Goal: Task Accomplishment & Management: Manage account settings

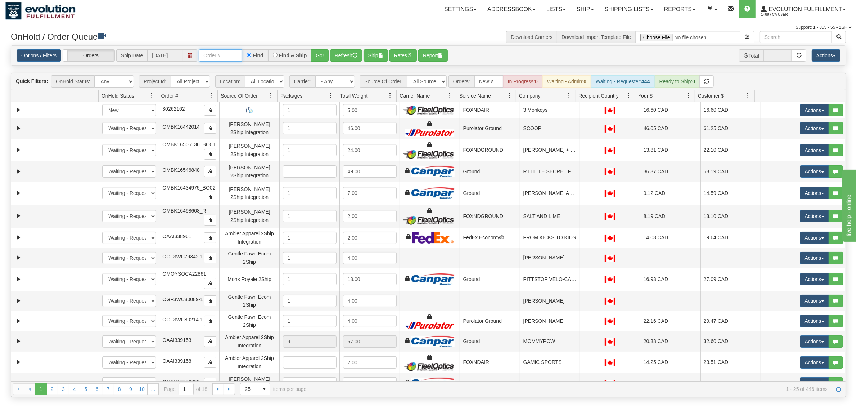
click at [229, 50] on input "text" at bounding box center [220, 55] width 43 height 12
type input "OGF317242939"
click at [314, 52] on button "Go!" at bounding box center [320, 55] width 18 height 12
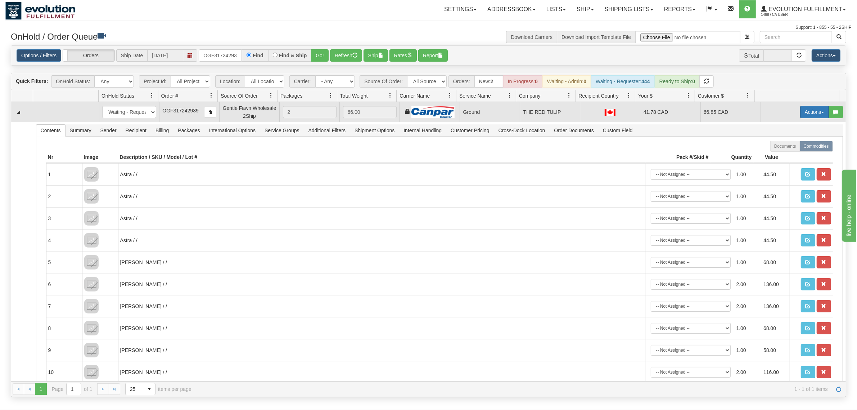
click at [822, 113] on span "button" at bounding box center [823, 112] width 3 height 1
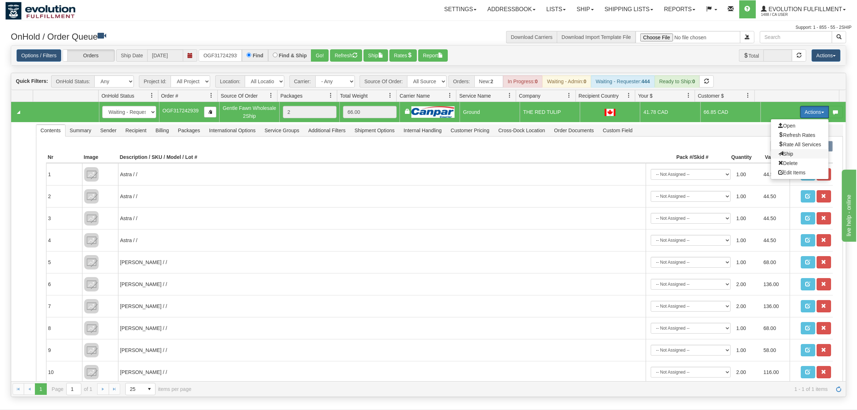
click at [780, 153] on span "Ship" at bounding box center [785, 154] width 15 height 6
click at [805, 108] on button "Actions" at bounding box center [814, 112] width 29 height 12
click at [782, 155] on span "Ship" at bounding box center [785, 154] width 15 height 6
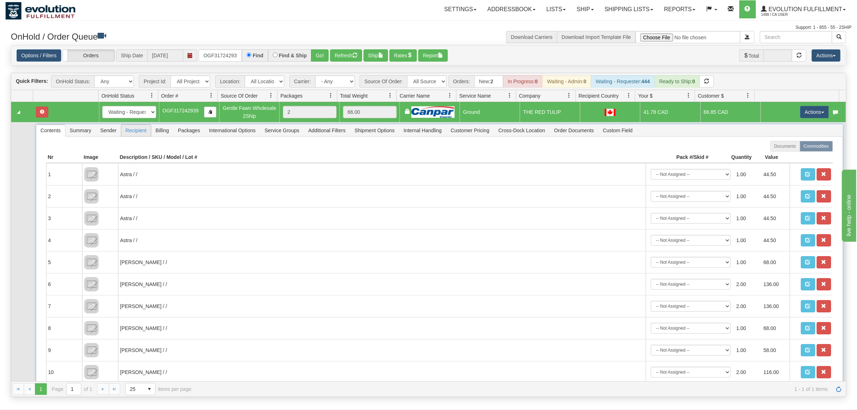
click at [142, 134] on span "Recipient" at bounding box center [136, 131] width 30 height 12
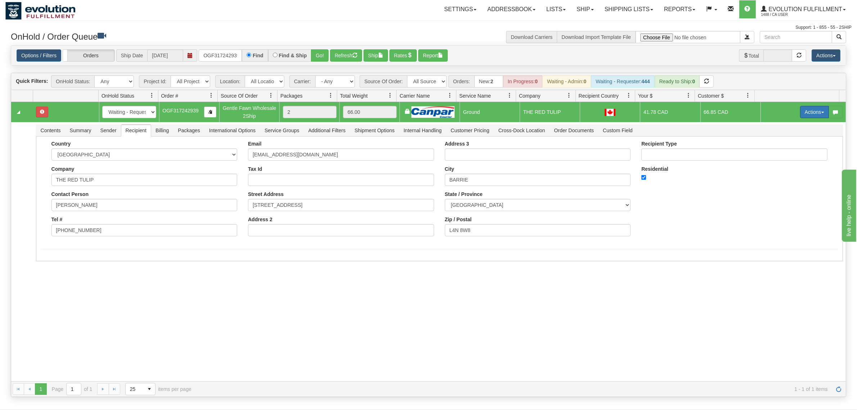
click at [805, 110] on button "Actions" at bounding box center [814, 112] width 29 height 12
click at [778, 152] on span "Ship" at bounding box center [785, 154] width 15 height 6
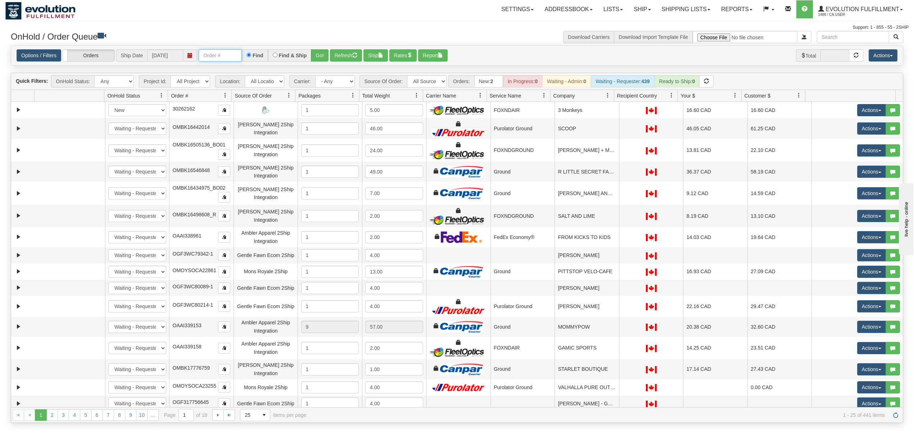
click at [211, 55] on input "text" at bounding box center [220, 55] width 43 height 12
click at [323, 57] on button "Go!" at bounding box center [320, 55] width 18 height 12
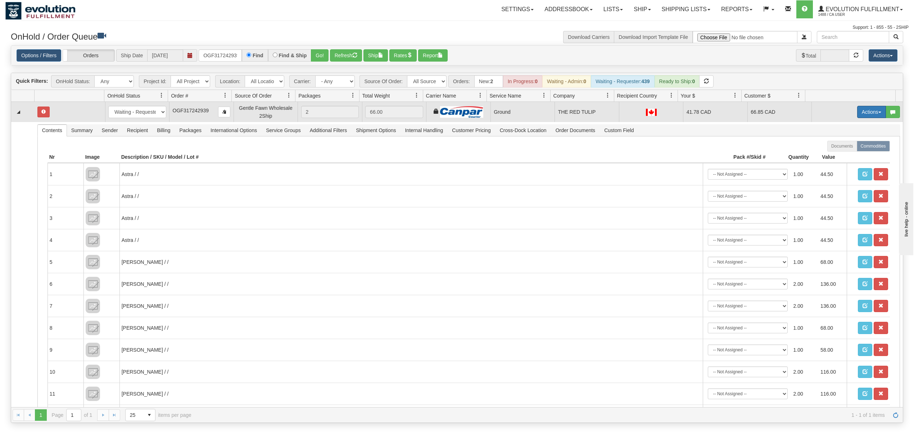
click at [863, 118] on button "Actions" at bounding box center [872, 112] width 29 height 12
click at [836, 154] on span "Ship" at bounding box center [843, 154] width 15 height 6
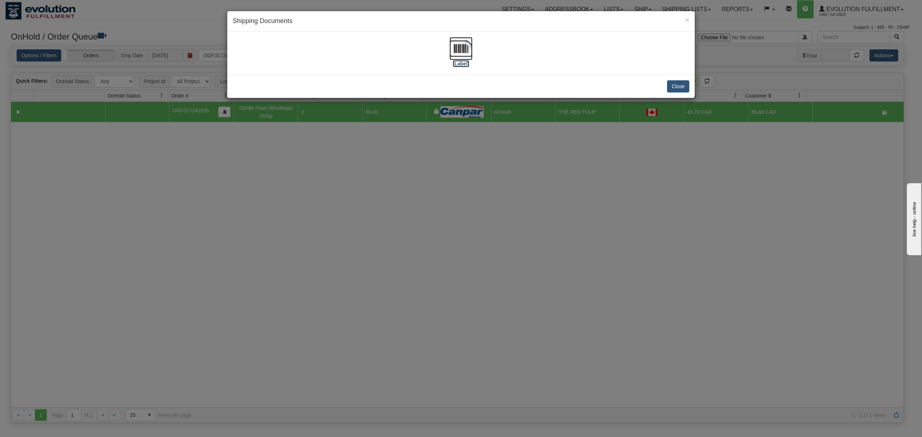
click at [467, 44] on img at bounding box center [460, 48] width 23 height 23
click at [673, 84] on button "Close" at bounding box center [678, 86] width 22 height 12
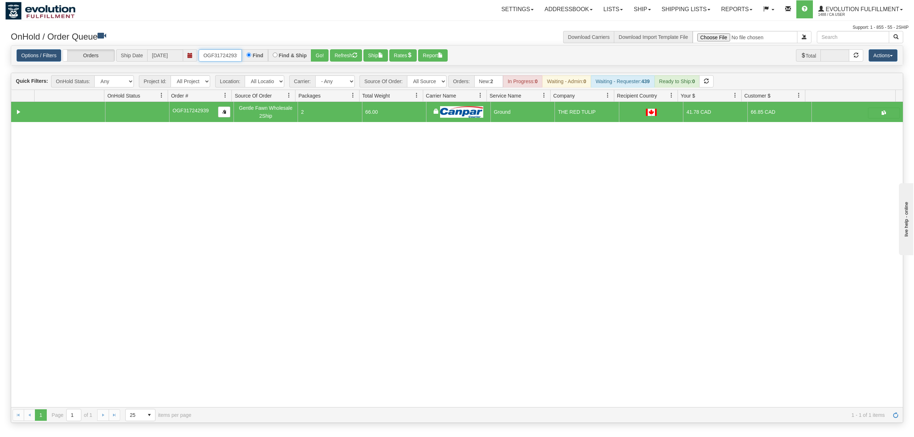
click at [226, 60] on input "OGF317242939" at bounding box center [220, 55] width 43 height 12
click at [228, 58] on input "OGF317412624" at bounding box center [220, 55] width 43 height 12
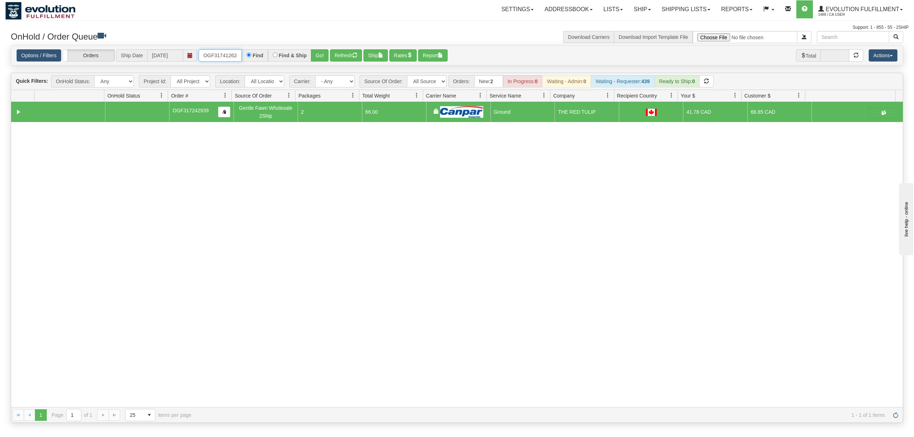
click at [228, 58] on input "OGF317412624" at bounding box center [220, 55] width 43 height 12
click at [326, 55] on button "Go!" at bounding box center [320, 55] width 18 height 12
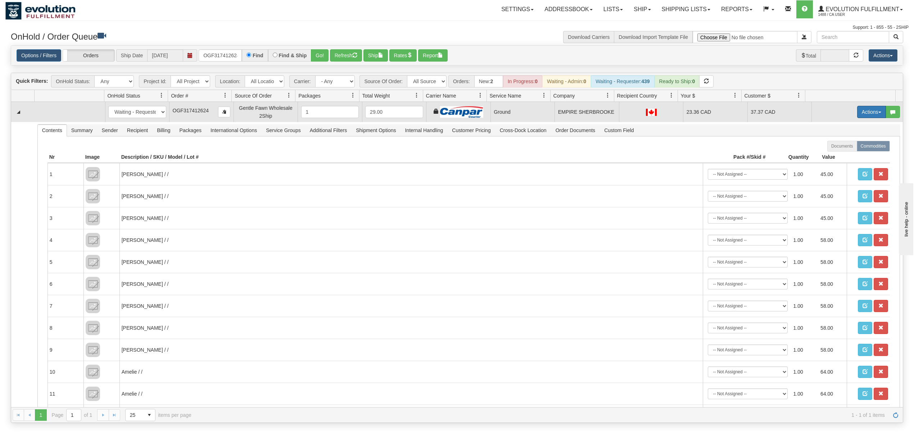
click at [858, 111] on button "Actions" at bounding box center [872, 112] width 29 height 12
click at [838, 153] on span "Ship" at bounding box center [843, 154] width 15 height 6
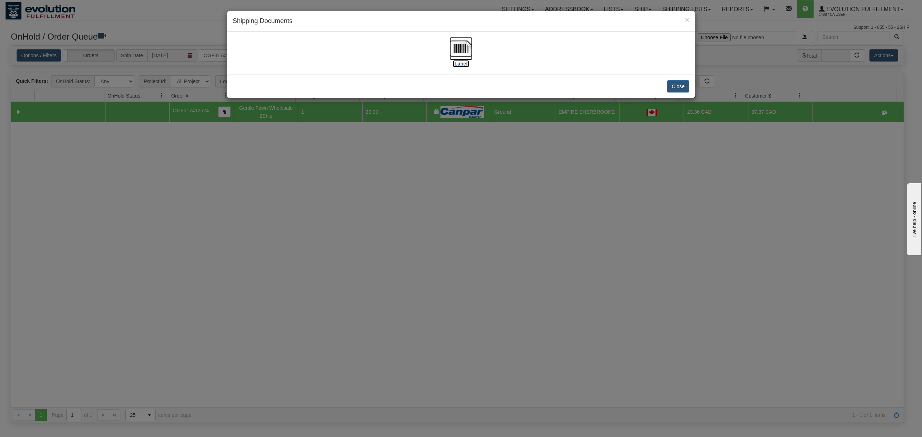
click at [462, 44] on img at bounding box center [460, 48] width 23 height 23
click at [673, 85] on button "Close" at bounding box center [678, 86] width 22 height 12
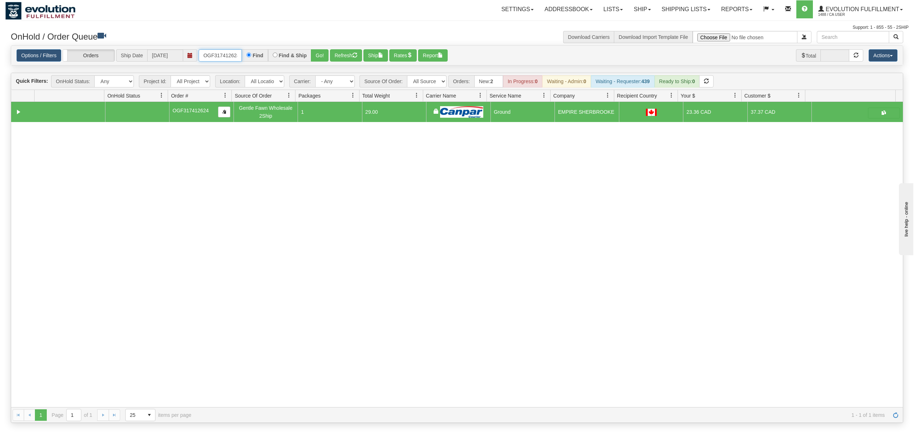
click at [222, 57] on input "OGF317412624" at bounding box center [220, 55] width 43 height 12
click at [317, 57] on button "Go!" at bounding box center [320, 55] width 18 height 12
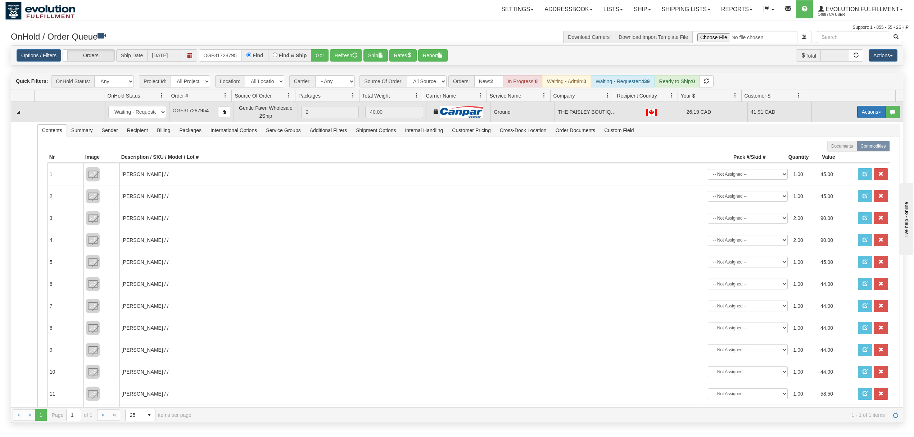
click at [867, 114] on button "Actions" at bounding box center [872, 112] width 29 height 12
click at [847, 152] on link "Ship" at bounding box center [857, 153] width 58 height 9
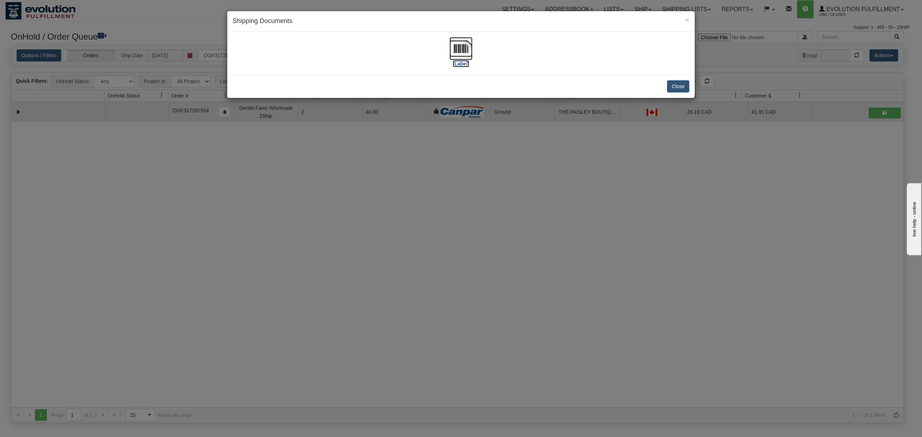
click at [464, 52] on img at bounding box center [460, 48] width 23 height 23
click at [677, 81] on button "Close" at bounding box center [678, 86] width 22 height 12
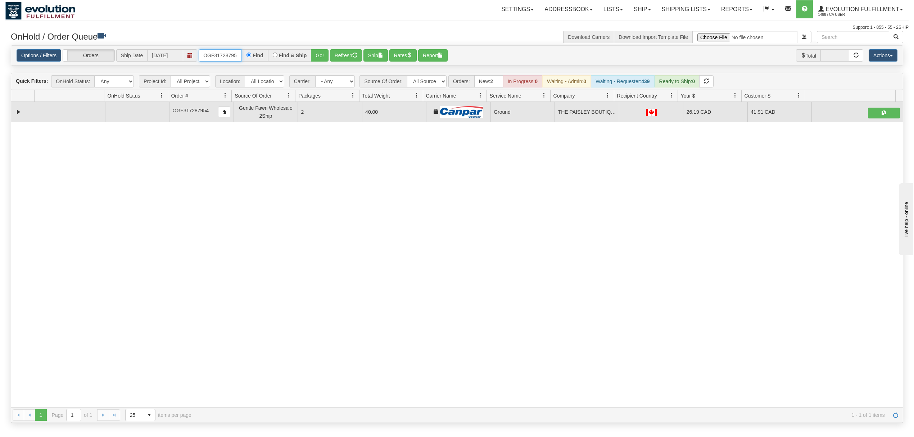
click at [210, 58] on input "OGF317287954" at bounding box center [220, 55] width 43 height 12
type input "OGF317383385"
click at [322, 59] on button "Go!" at bounding box center [320, 55] width 18 height 12
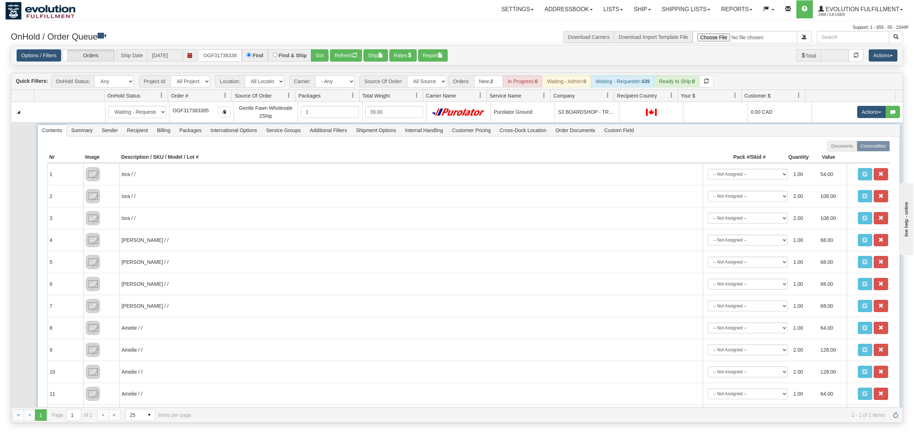
click at [166, 136] on span "Billing" at bounding box center [164, 131] width 22 height 12
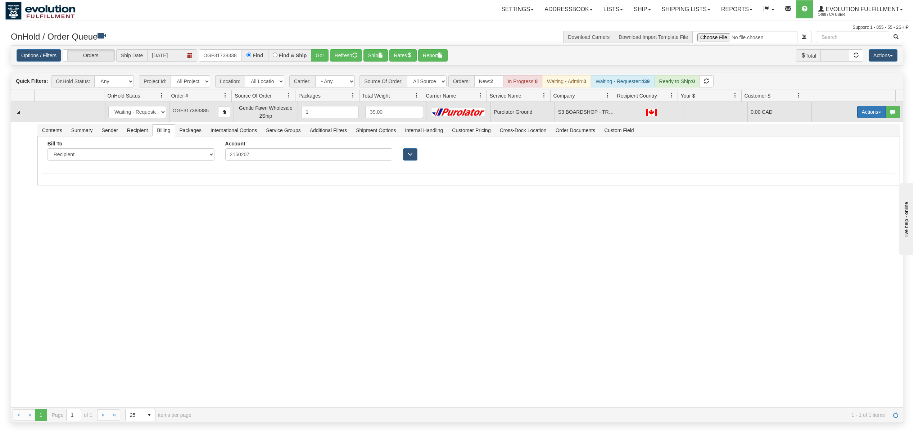
click at [863, 114] on button "Actions" at bounding box center [872, 112] width 29 height 12
click at [841, 156] on link "Ship" at bounding box center [857, 153] width 58 height 9
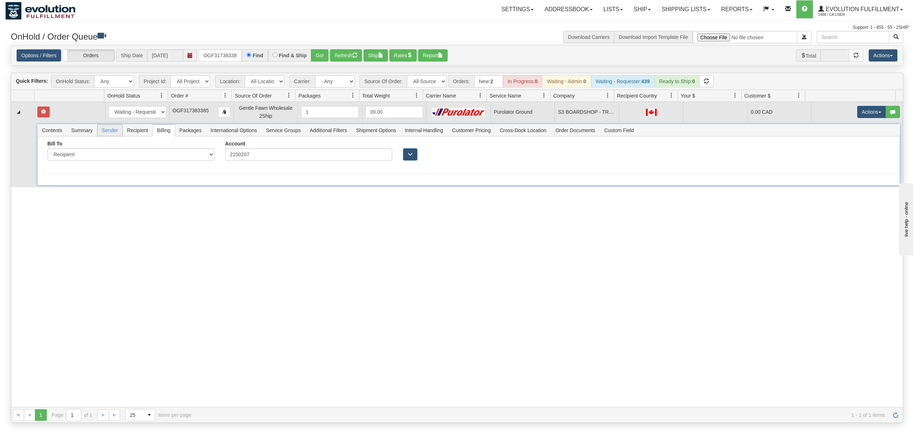
click at [110, 134] on span "Sender" at bounding box center [110, 131] width 25 height 12
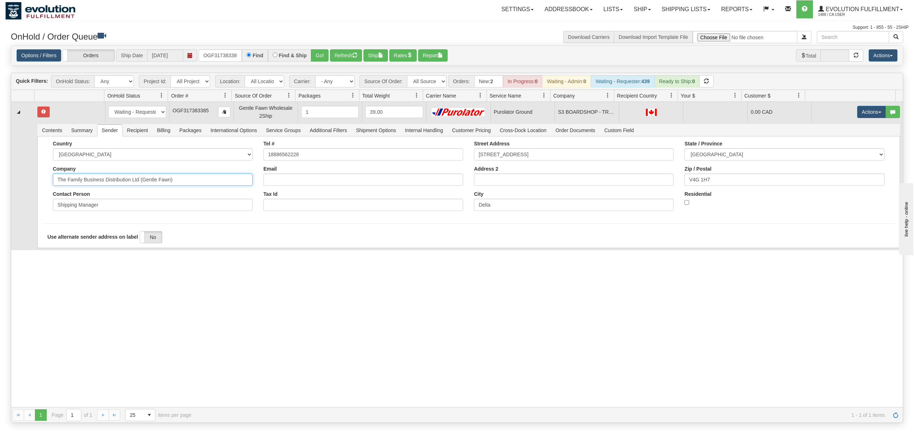
drag, startPoint x: 190, startPoint y: 180, endPoint x: 104, endPoint y: 195, distance: 86.9
click at [104, 195] on div "Country AFGHANISTAN ALAND ISLANDS ALBANIA ALGERIA AMERICAN SAMOA ANDORRA ANGOLA…" at bounding box center [153, 179] width 211 height 76
type input "The Family Business"
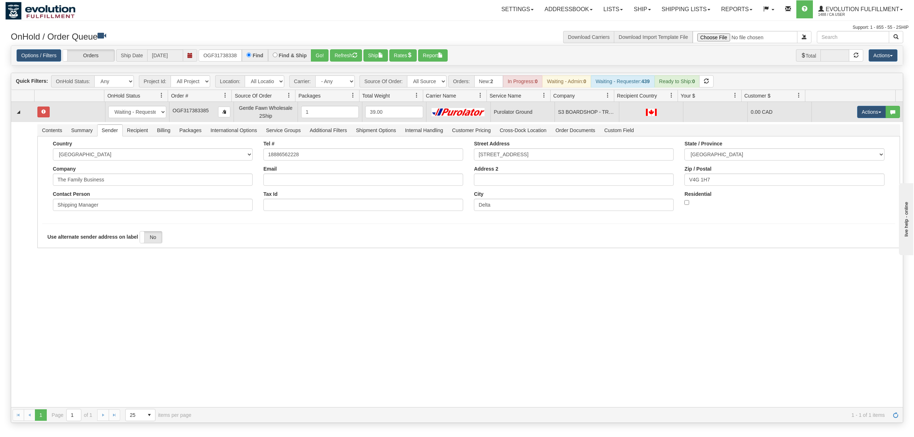
click at [53, 285] on div "31687540 EVOLUTION V3 91281718 91319824 New In Progress Waiting - Admin Waiting…" at bounding box center [457, 254] width 892 height 305
click at [54, 255] on button "Save" at bounding box center [52, 249] width 21 height 12
click at [865, 113] on button "Actions" at bounding box center [872, 112] width 29 height 12
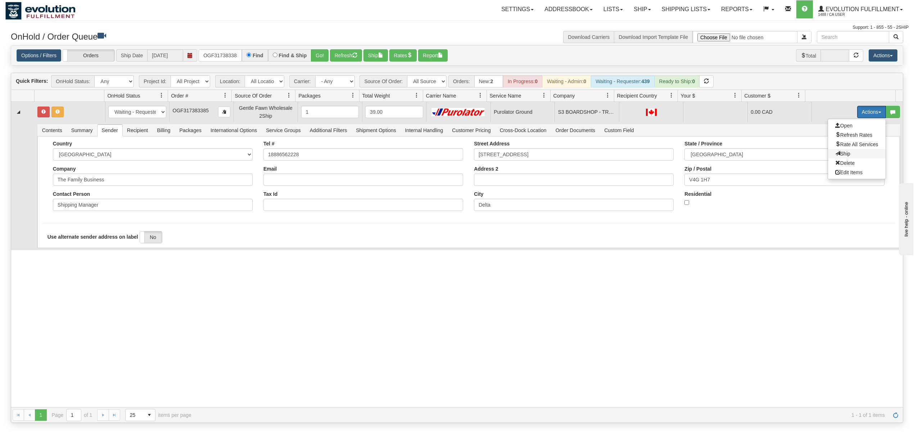
click at [836, 156] on span "Ship" at bounding box center [843, 154] width 15 height 6
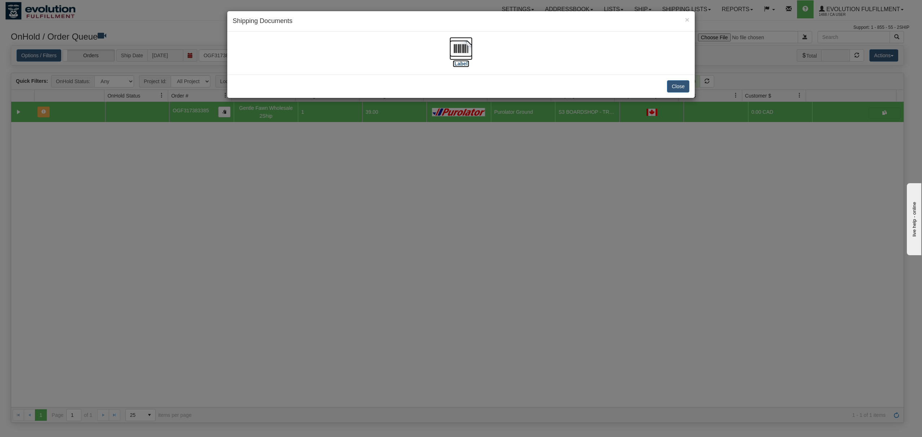
click at [463, 51] on img at bounding box center [460, 48] width 23 height 23
click at [677, 84] on button "Close" at bounding box center [678, 86] width 22 height 12
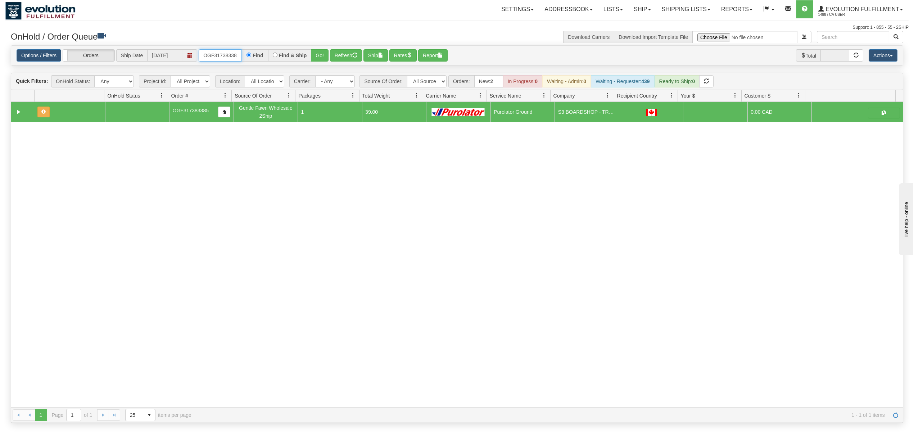
click at [210, 51] on input "OGF317383385" at bounding box center [220, 55] width 43 height 12
click at [325, 51] on button "Go!" at bounding box center [320, 55] width 18 height 12
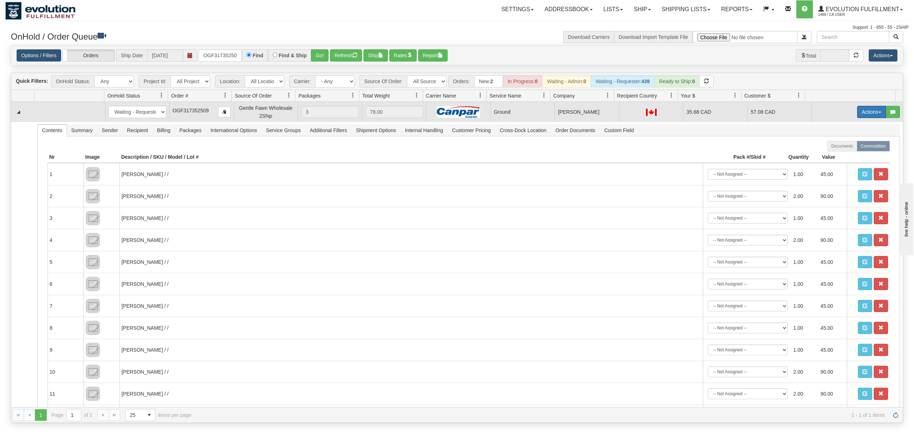
click at [858, 114] on button "Actions" at bounding box center [872, 112] width 29 height 12
click at [836, 156] on span at bounding box center [838, 153] width 5 height 5
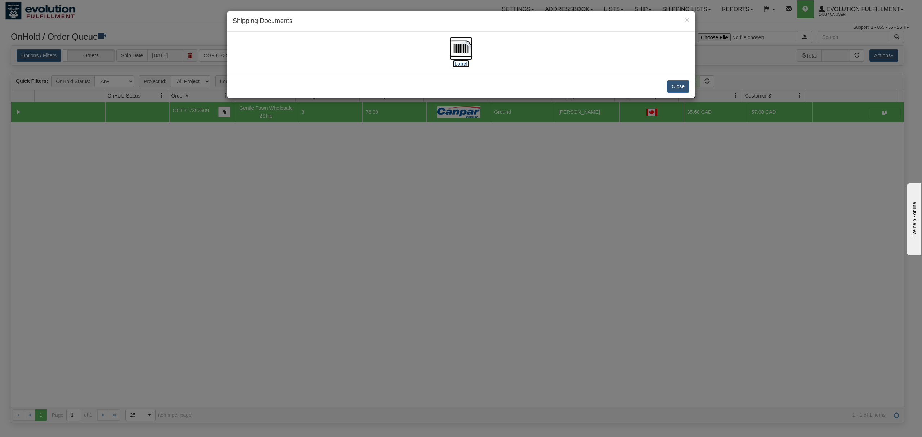
click at [451, 46] on img at bounding box center [460, 48] width 23 height 23
click at [676, 90] on button "Close" at bounding box center [678, 86] width 22 height 12
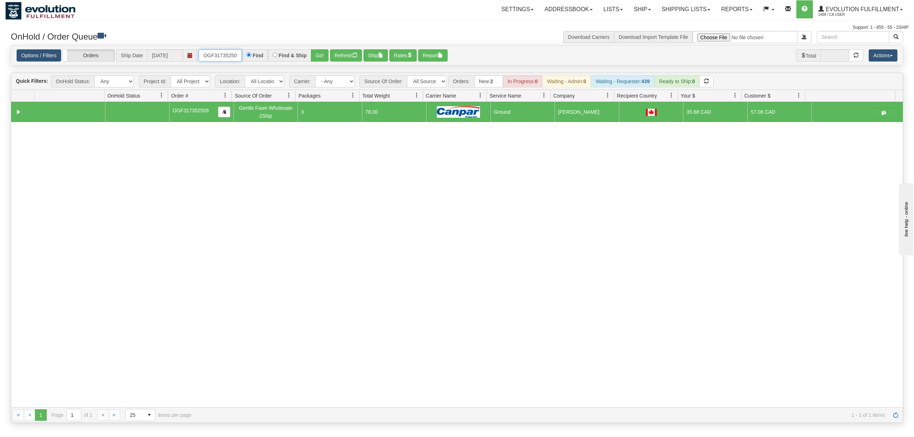
click at [217, 59] on input "OGF317352509" at bounding box center [220, 55] width 43 height 12
type input "OGF317302378"
click at [317, 58] on button "Go!" at bounding box center [320, 55] width 18 height 12
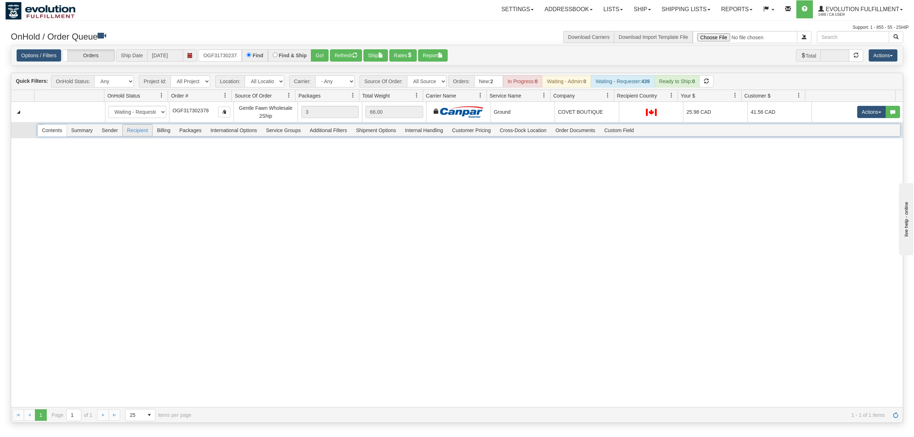
click at [145, 128] on span "Recipient" at bounding box center [138, 131] width 30 height 12
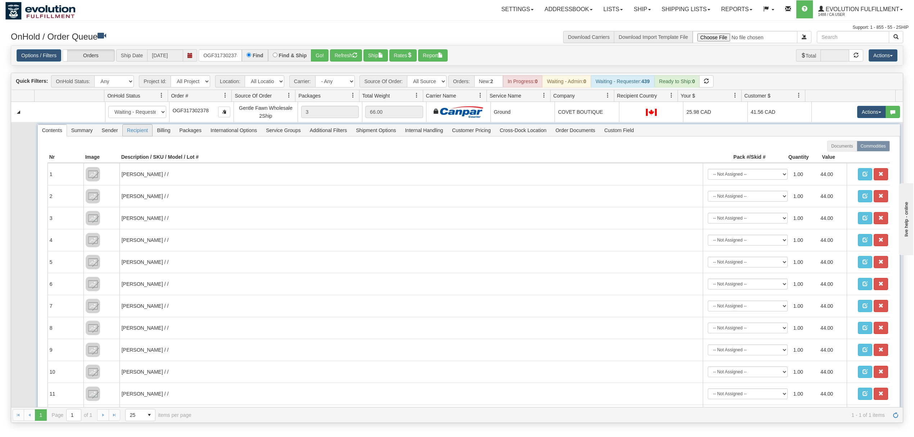
click at [145, 128] on span "Recipient" at bounding box center [138, 131] width 30 height 12
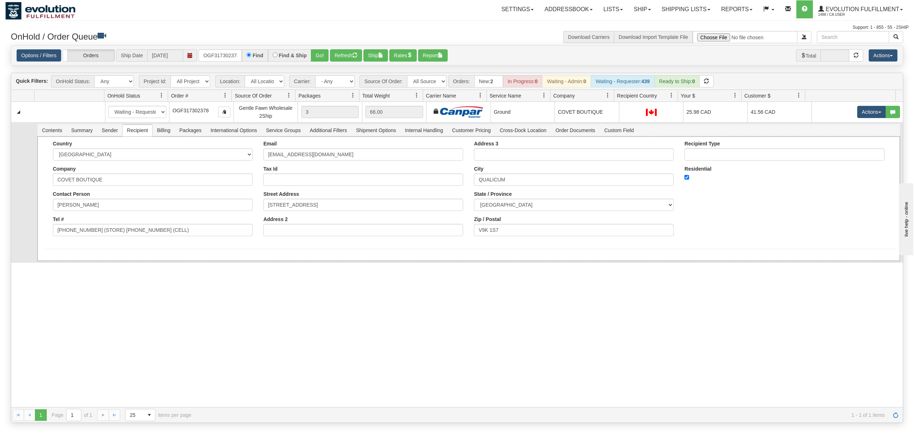
drag, startPoint x: 189, startPoint y: 225, endPoint x: 153, endPoint y: 235, distance: 37.5
click at [153, 235] on div "Tel # 250-738-0522 (STORE) 250-266-1784 (CELL)" at bounding box center [153, 226] width 200 height 20
drag, startPoint x: 173, startPoint y: 237, endPoint x: 88, endPoint y: 243, distance: 85.2
click at [88, 242] on div "Country AFGHANISTAN ALAND ISLANDS ALBANIA ALGERIA AMERICAN SAMOA ANDORRA ANGOLA…" at bounding box center [153, 191] width 211 height 101
type input "250-738-0522"
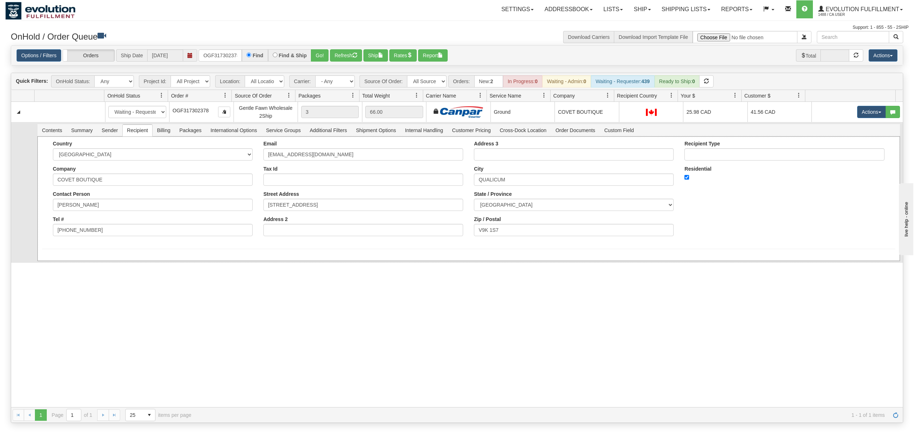
click at [67, 258] on div "Country AFGHANISTAN ALAND ISLANDS ALBANIA ALGERIA AMERICAN SAMOA ANDORRA ANGOLA…" at bounding box center [468, 198] width 863 height 125
click at [54, 260] on button "Save" at bounding box center [52, 262] width 21 height 12
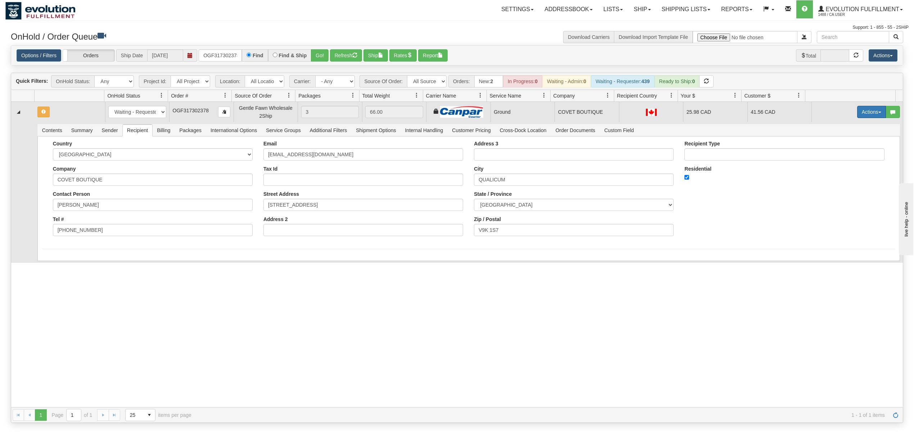
click at [864, 112] on button "Actions" at bounding box center [872, 112] width 29 height 12
click at [836, 156] on span "Ship" at bounding box center [843, 154] width 15 height 6
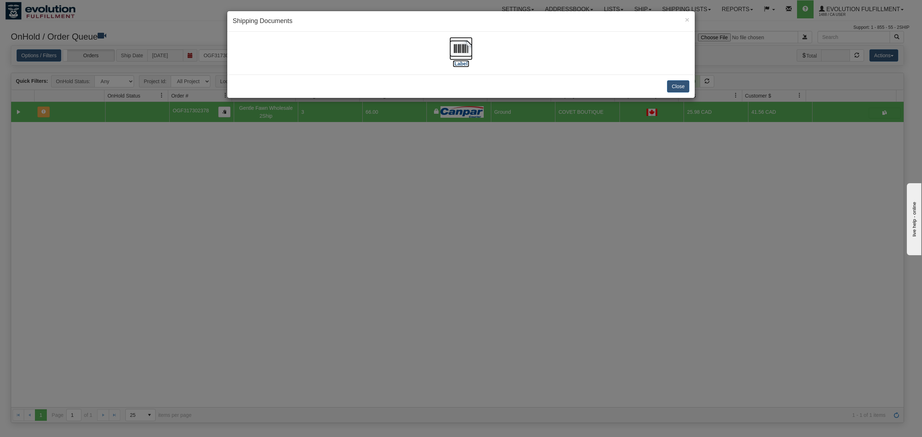
click at [459, 48] on img at bounding box center [460, 48] width 23 height 23
click at [680, 87] on button "Close" at bounding box center [678, 86] width 22 height 12
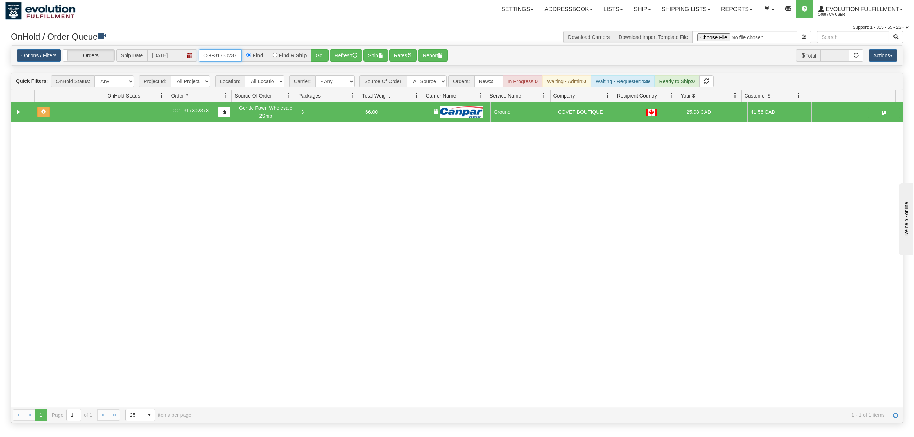
click at [226, 52] on input "OGF317302378" at bounding box center [220, 55] width 43 height 12
click at [325, 56] on button "Go!" at bounding box center [320, 55] width 18 height 12
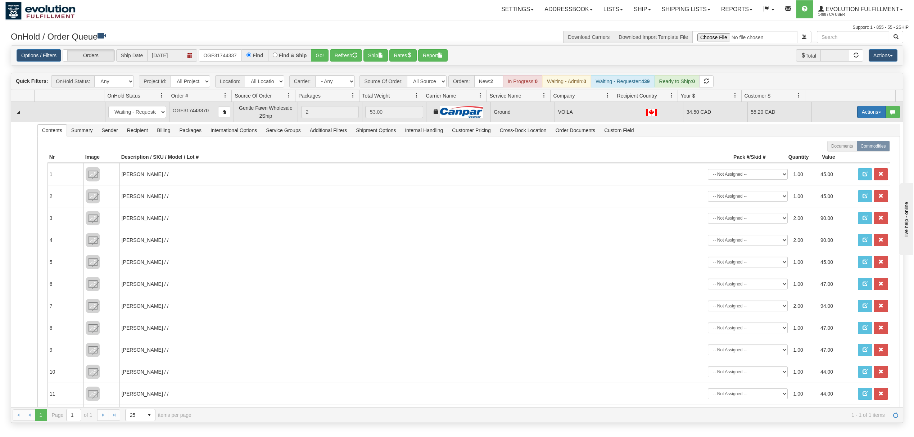
click at [871, 110] on button "Actions" at bounding box center [872, 112] width 29 height 12
click at [840, 152] on link "Ship" at bounding box center [857, 153] width 58 height 9
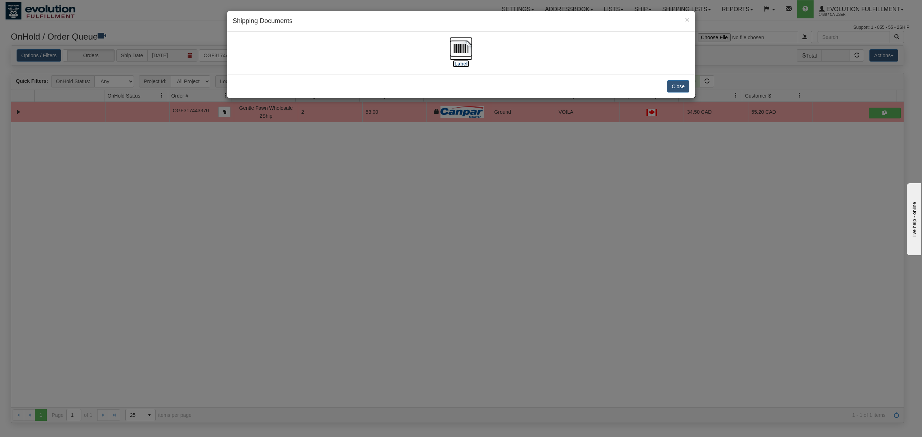
click at [457, 42] on img at bounding box center [460, 48] width 23 height 23
drag, startPoint x: 683, startPoint y: 91, endPoint x: 680, endPoint y: 55, distance: 35.8
click at [683, 91] on button "Close" at bounding box center [678, 86] width 22 height 12
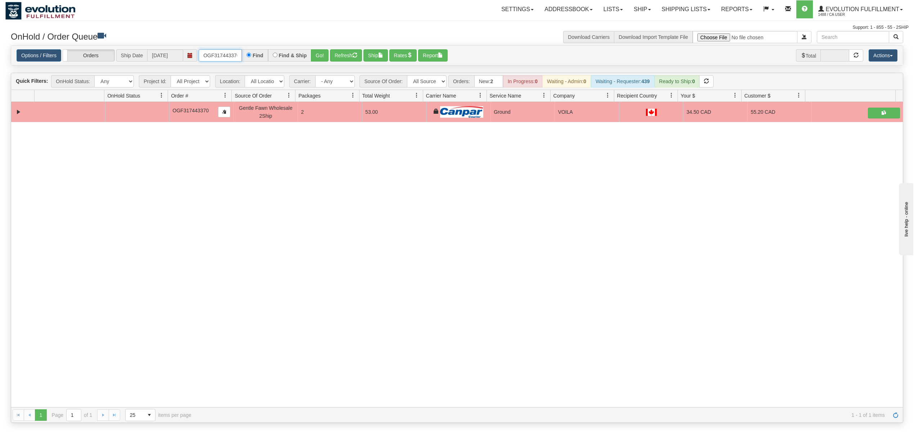
click at [210, 57] on input "OGF317443370" at bounding box center [220, 55] width 43 height 12
click at [323, 53] on button "Go!" at bounding box center [320, 55] width 18 height 12
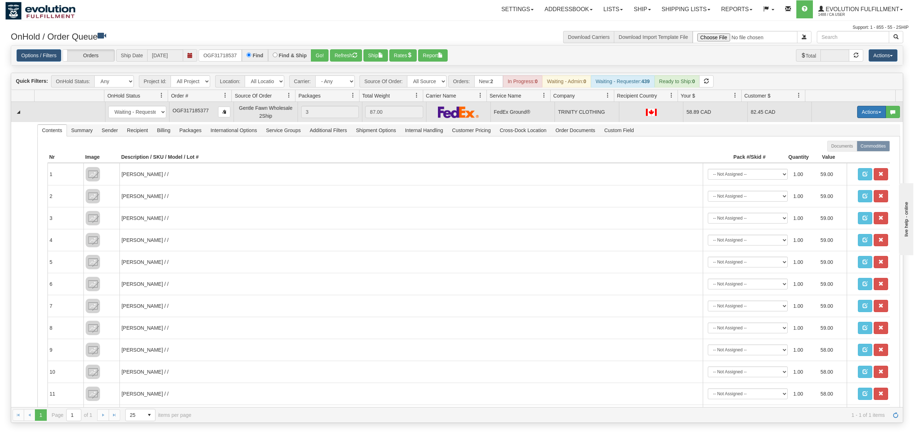
click at [865, 114] on button "Actions" at bounding box center [872, 112] width 29 height 12
click at [844, 155] on link "Ship" at bounding box center [857, 153] width 58 height 9
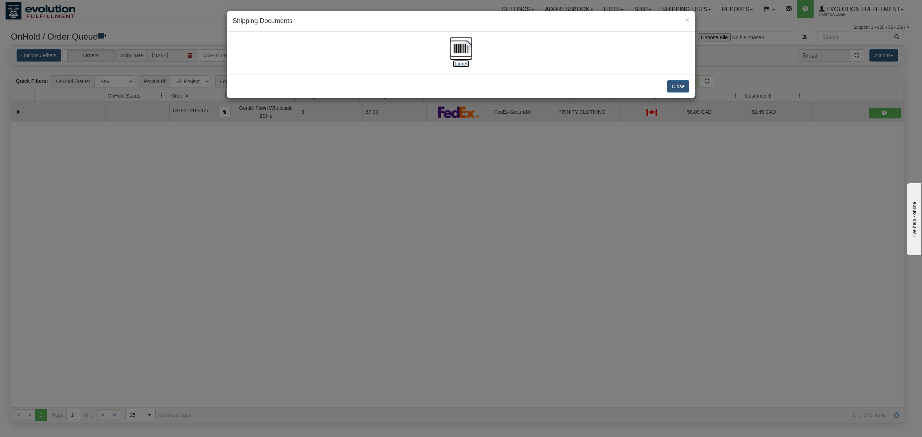
click at [458, 46] on img at bounding box center [460, 48] width 23 height 23
click at [679, 88] on button "Close" at bounding box center [678, 86] width 22 height 12
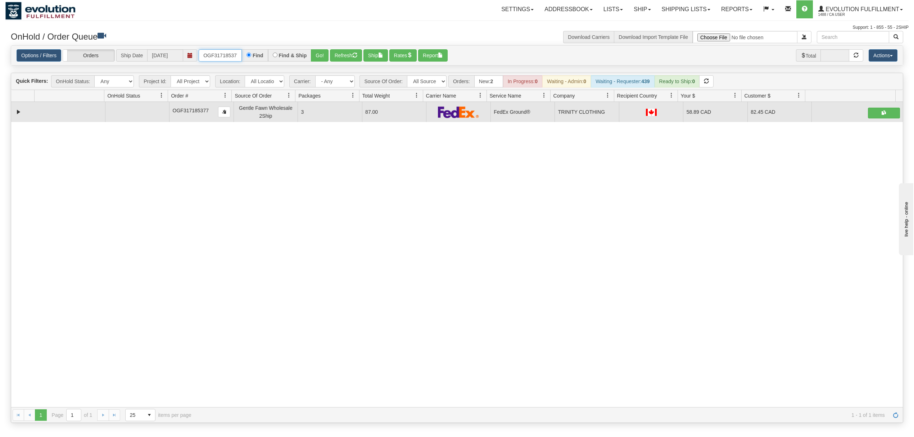
click at [223, 58] on input "OGF317185377" at bounding box center [220, 55] width 43 height 12
click at [322, 54] on button "Go!" at bounding box center [320, 55] width 18 height 12
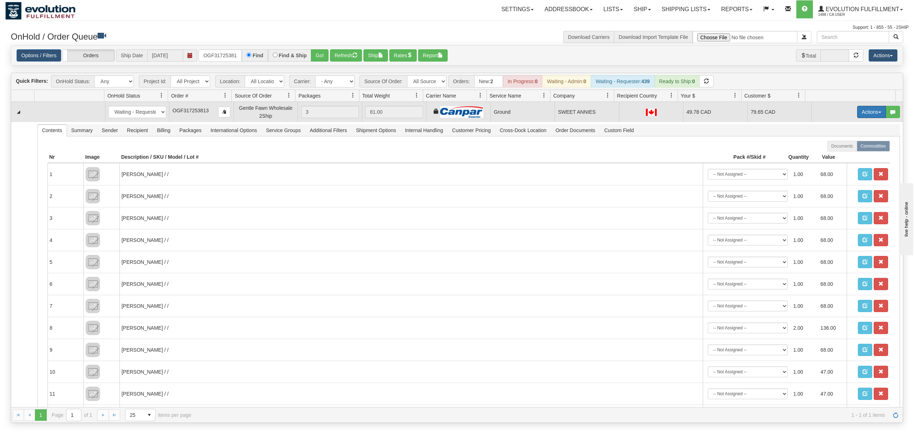
click at [862, 116] on button "Actions" at bounding box center [872, 112] width 29 height 12
click at [840, 153] on span "Ship" at bounding box center [843, 154] width 15 height 6
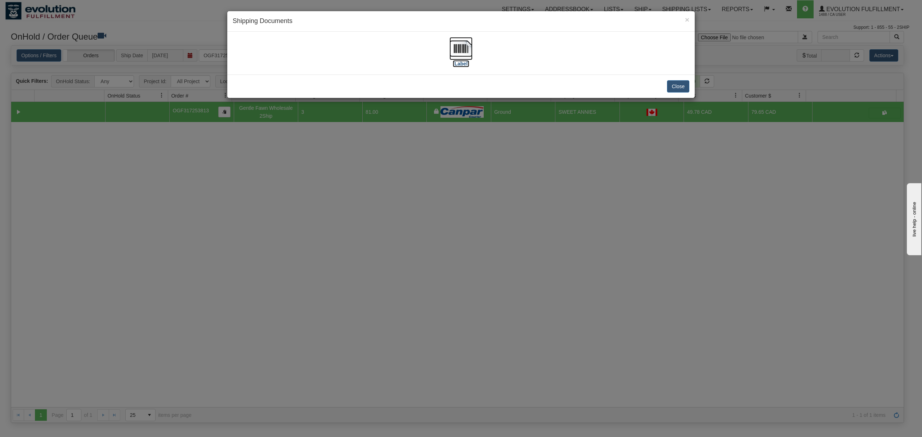
click at [457, 51] on img at bounding box center [460, 48] width 23 height 23
drag, startPoint x: 677, startPoint y: 89, endPoint x: 662, endPoint y: 14, distance: 76.5
click at [676, 82] on button "Close" at bounding box center [678, 86] width 22 height 12
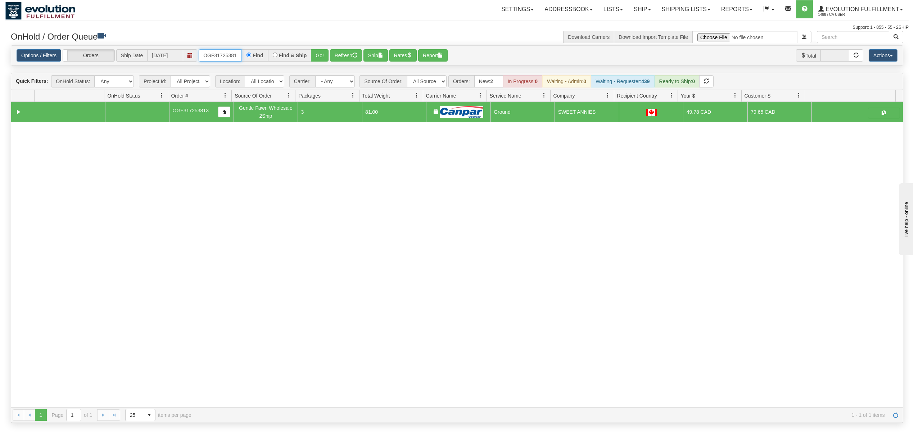
click at [215, 58] on input "OGF317253813" at bounding box center [220, 55] width 43 height 12
type input "OGF317435233"
click at [329, 57] on button "Go!" at bounding box center [320, 55] width 18 height 12
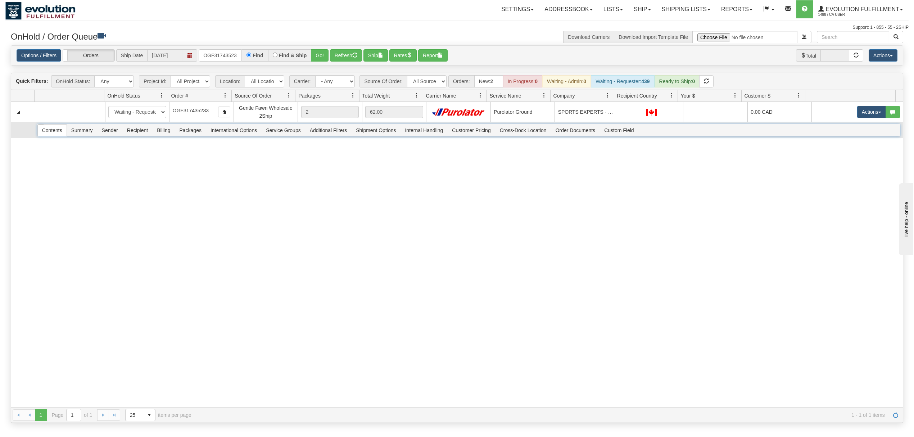
click at [163, 134] on span "Billing" at bounding box center [164, 131] width 22 height 12
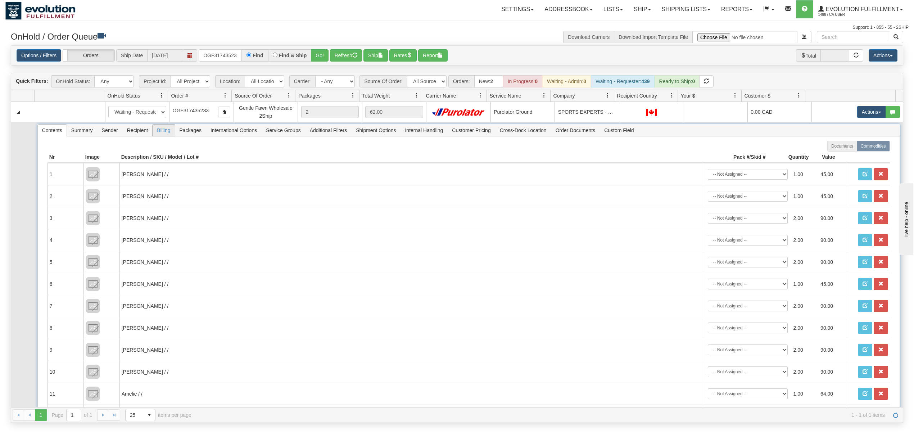
click at [163, 134] on span "Billing" at bounding box center [164, 131] width 22 height 12
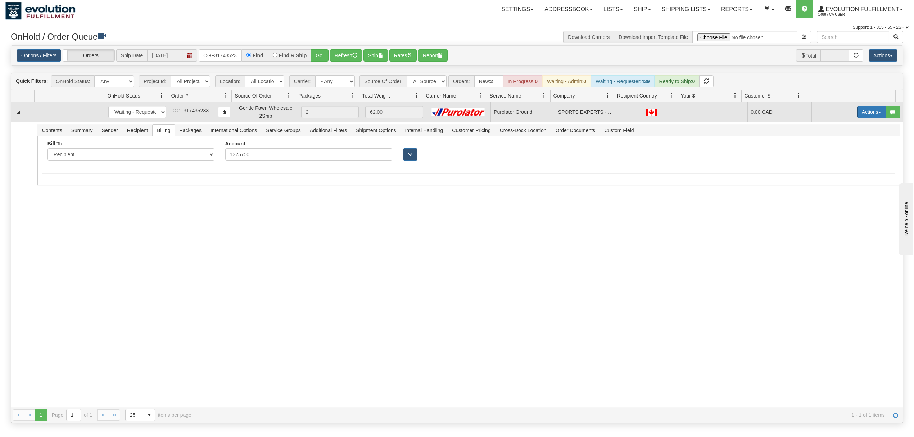
click at [873, 111] on button "Actions" at bounding box center [872, 112] width 29 height 12
click at [836, 156] on span "Ship" at bounding box center [843, 154] width 15 height 6
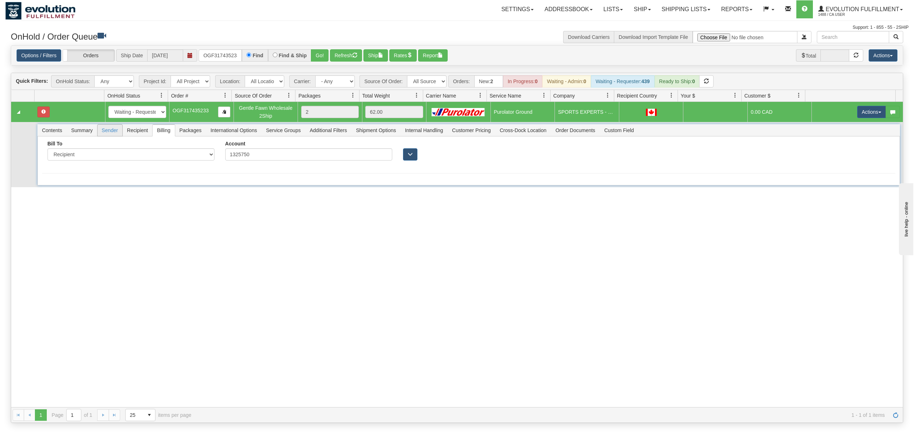
click at [113, 134] on span "Sender" at bounding box center [110, 131] width 25 height 12
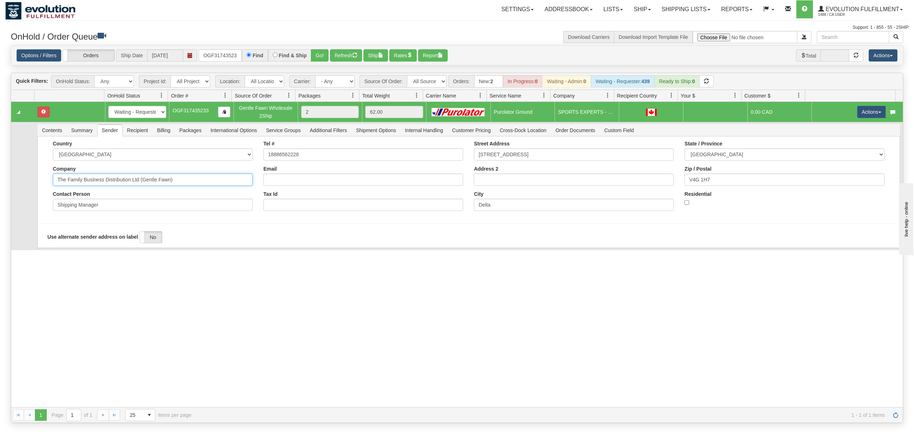
drag, startPoint x: 198, startPoint y: 185, endPoint x: 104, endPoint y: 192, distance: 93.5
click at [104, 192] on div "Country AFGHANISTAN ALAND ISLANDS ALBANIA ALGERIA AMERICAN SAMOA ANDORRA ANGOLA…" at bounding box center [153, 179] width 211 height 76
type input "The Family Business"
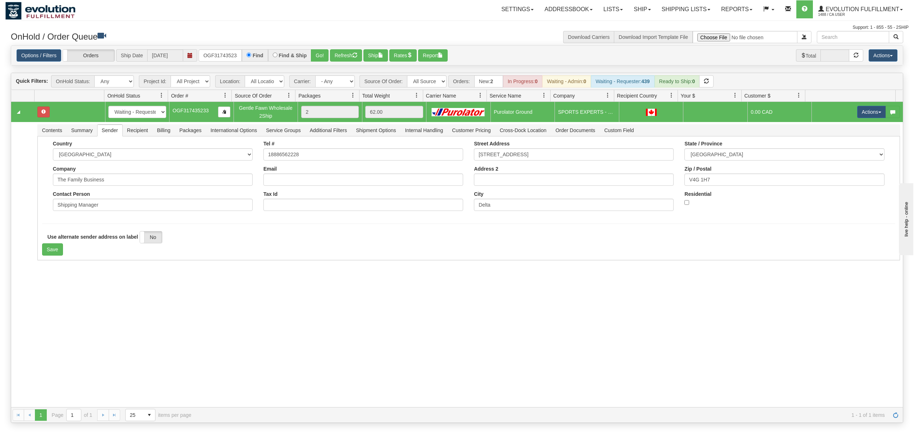
click at [67, 279] on div "31688567 EVOLUTION V3 91283648 91319793 New In Progress Waiting - Admin Waiting…" at bounding box center [457, 254] width 892 height 305
click at [54, 253] on button "Save" at bounding box center [52, 249] width 21 height 12
click at [859, 111] on button "Actions" at bounding box center [872, 112] width 29 height 12
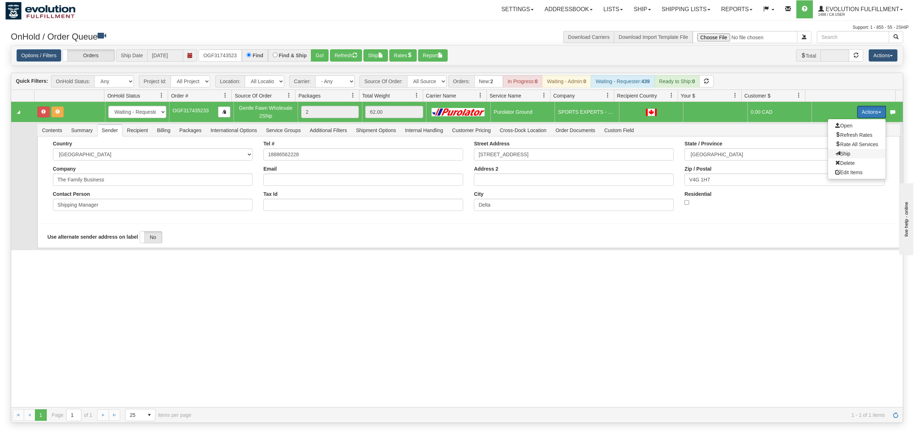
click at [836, 154] on span "Ship" at bounding box center [843, 154] width 15 height 6
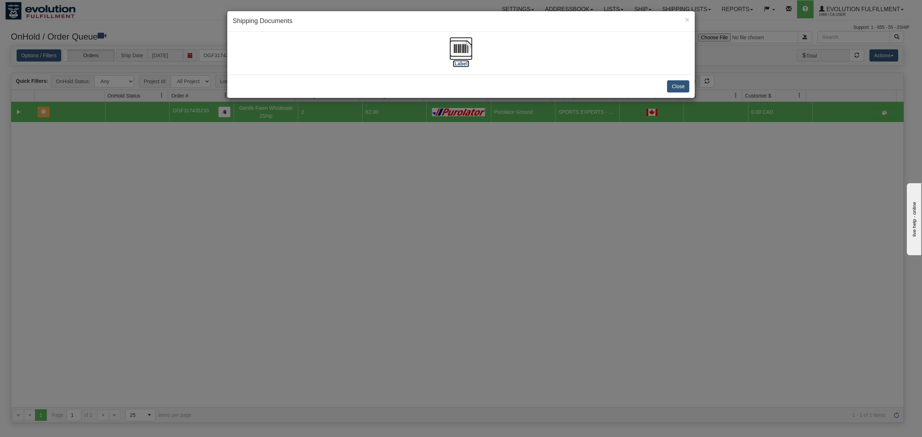
click at [459, 49] on img at bounding box center [460, 48] width 23 height 23
click at [677, 84] on button "Close" at bounding box center [678, 86] width 22 height 12
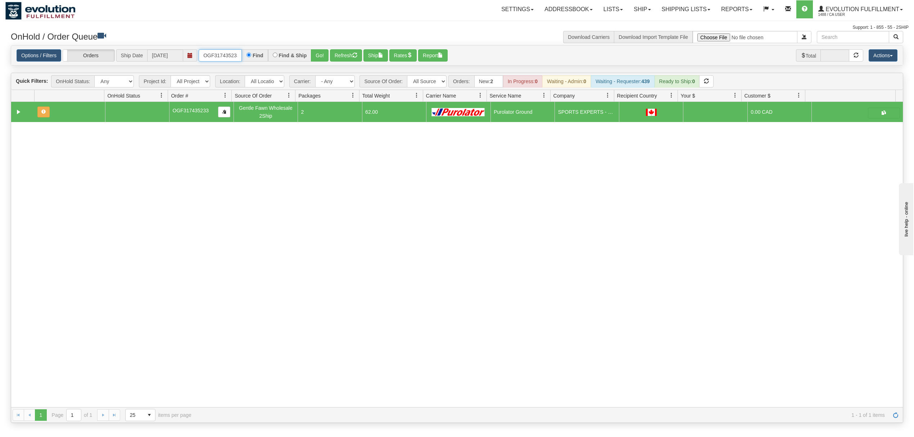
click at [217, 55] on input "OGF317435233" at bounding box center [220, 55] width 43 height 12
click at [220, 55] on input "OGF317435233" at bounding box center [220, 55] width 43 height 12
click at [222, 55] on input "OGF317435233" at bounding box center [220, 55] width 43 height 12
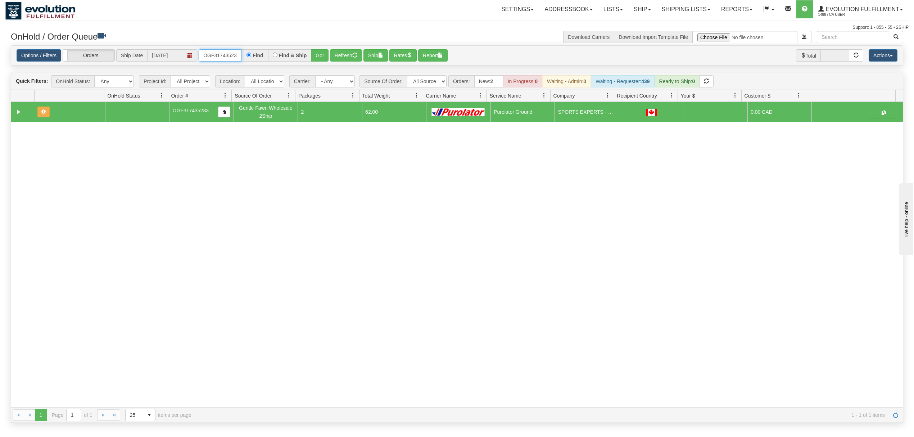
click at [222, 54] on input "OGF317435233" at bounding box center [220, 55] width 43 height 12
click at [321, 58] on button "Go!" at bounding box center [320, 55] width 18 height 12
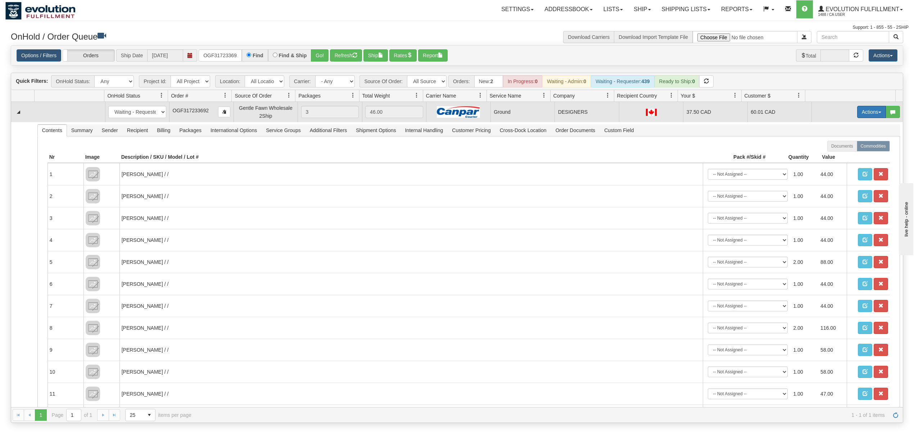
click at [862, 113] on button "Actions" at bounding box center [872, 112] width 29 height 12
click at [836, 156] on span "Ship" at bounding box center [843, 154] width 15 height 6
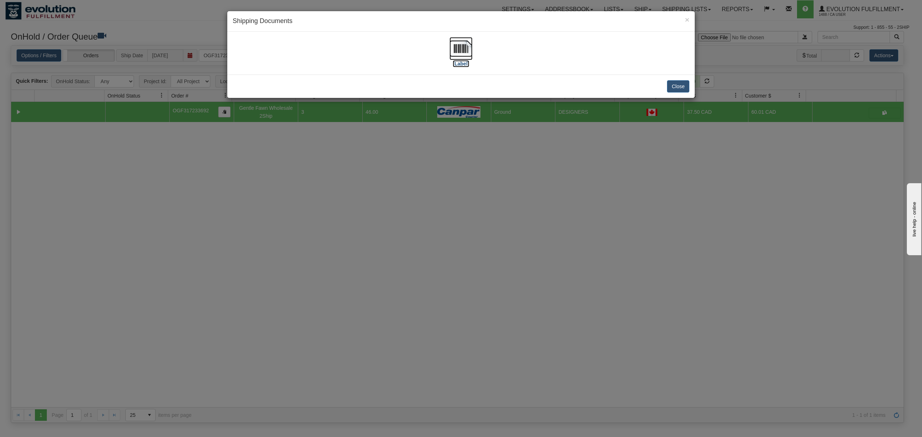
click at [462, 47] on img at bounding box center [460, 48] width 23 height 23
click at [685, 89] on button "Close" at bounding box center [678, 86] width 22 height 12
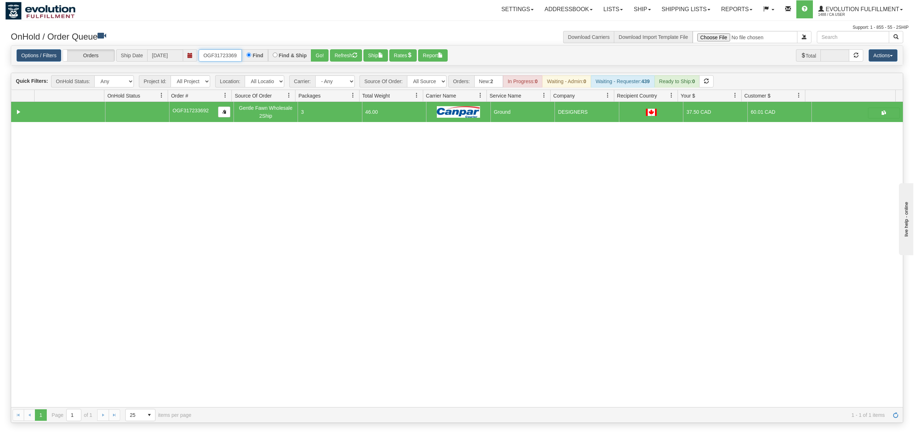
click at [221, 58] on input "OGF317233692" at bounding box center [220, 55] width 43 height 12
click at [220, 58] on input "OGF317233692" at bounding box center [220, 55] width 43 height 12
click at [321, 54] on button "Go!" at bounding box center [320, 55] width 18 height 12
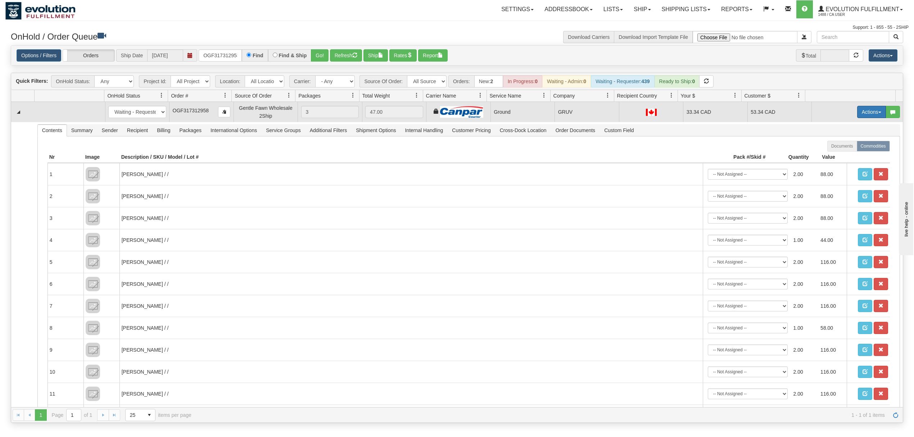
click at [858, 115] on button "Actions" at bounding box center [872, 112] width 29 height 12
click at [836, 157] on span "Ship" at bounding box center [843, 154] width 15 height 6
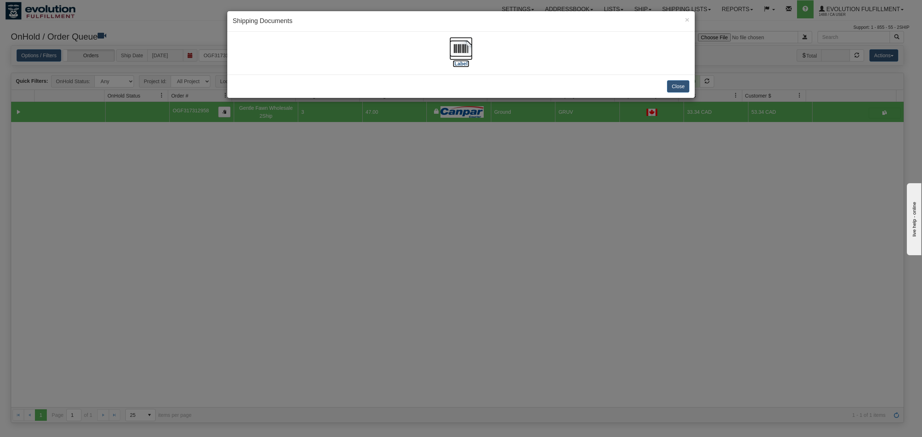
click at [463, 48] on img at bounding box center [460, 48] width 23 height 23
drag, startPoint x: 679, startPoint y: 84, endPoint x: 679, endPoint y: 29, distance: 54.4
click at [679, 82] on button "Close" at bounding box center [678, 86] width 22 height 12
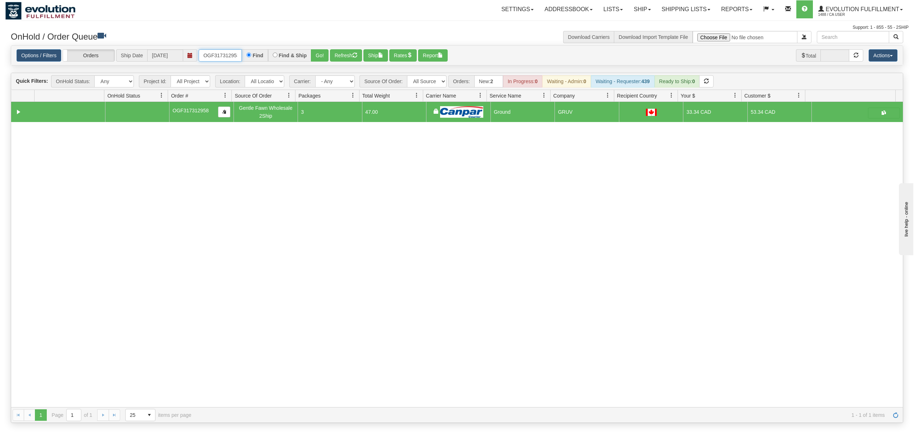
click at [225, 57] on input "OGF317312958" at bounding box center [220, 55] width 43 height 12
click at [222, 55] on input "OGF317312958" at bounding box center [220, 55] width 43 height 12
click at [327, 55] on button "Go!" at bounding box center [320, 55] width 18 height 12
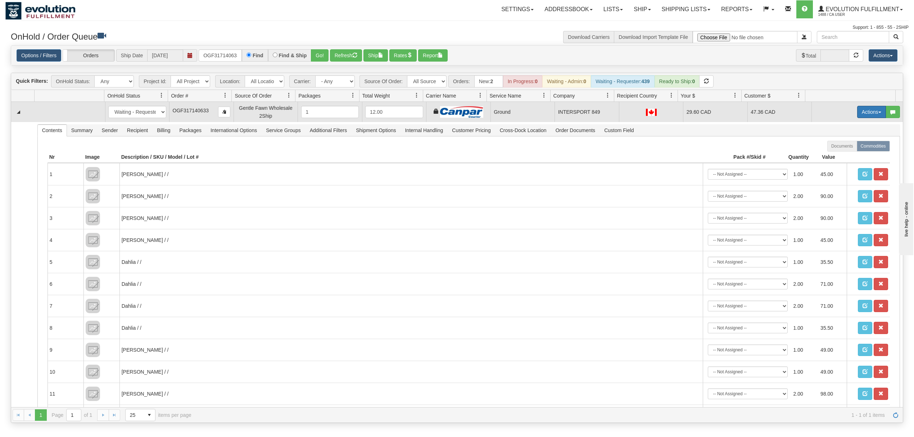
click at [864, 111] on button "Actions" at bounding box center [872, 112] width 29 height 12
click at [842, 157] on link "Ship" at bounding box center [857, 153] width 58 height 9
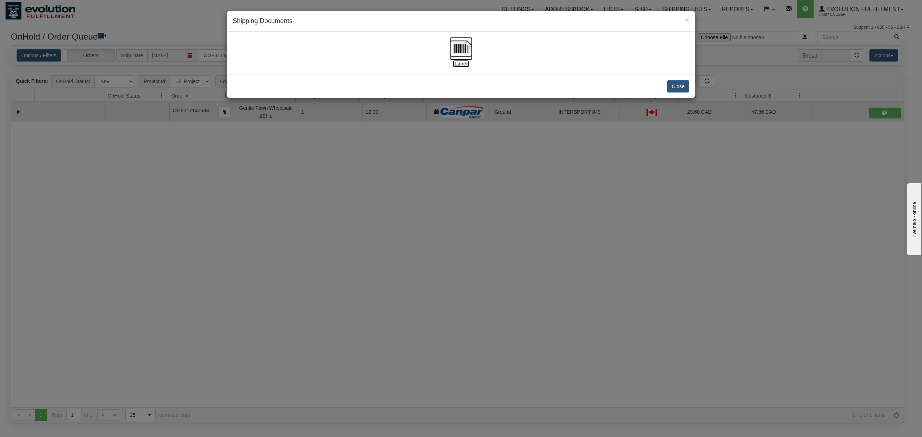
click at [451, 47] on img at bounding box center [460, 48] width 23 height 23
click at [682, 89] on button "Close" at bounding box center [678, 86] width 22 height 12
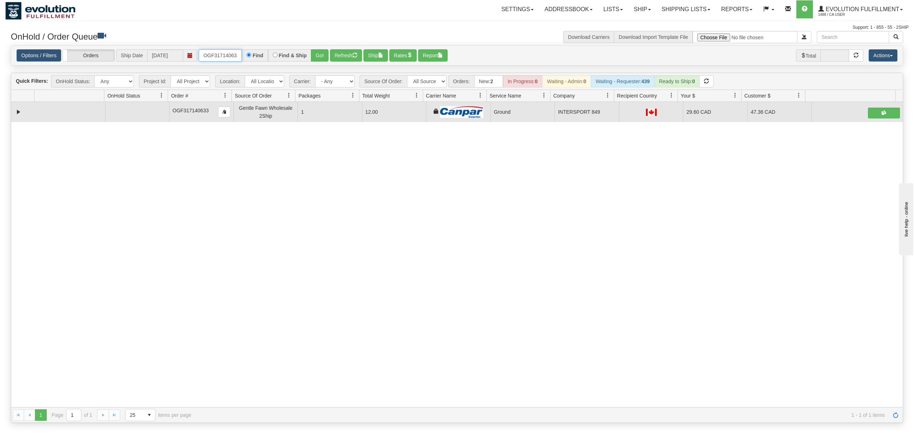
click at [232, 55] on input "OGF317140633" at bounding box center [220, 55] width 43 height 12
click at [326, 57] on button "Go!" at bounding box center [320, 55] width 18 height 12
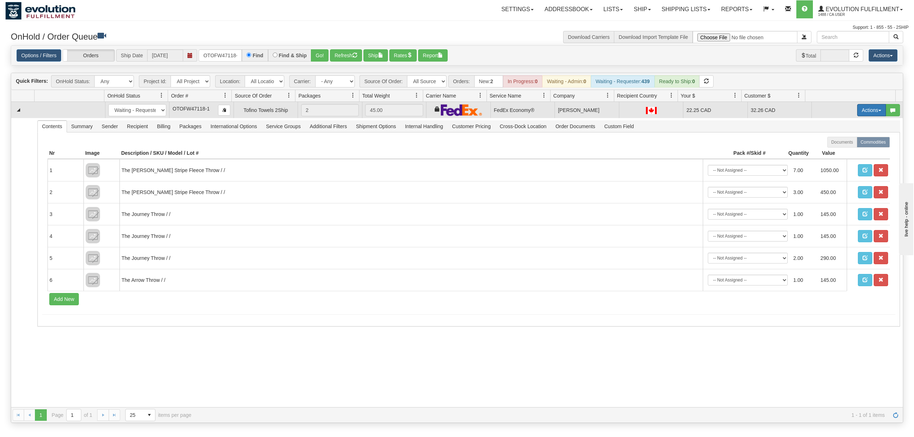
click at [866, 111] on button "Actions" at bounding box center [872, 110] width 29 height 12
click at [843, 156] on link "Ship" at bounding box center [857, 151] width 58 height 9
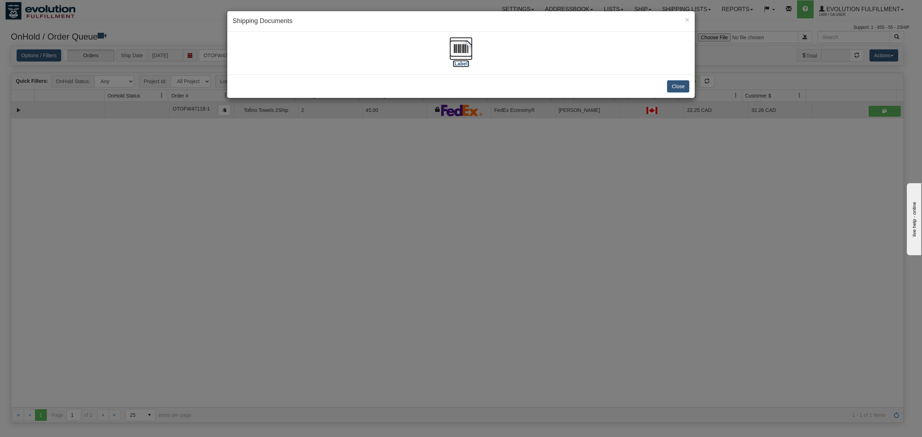
click at [467, 45] on img at bounding box center [460, 48] width 23 height 23
click at [676, 88] on button "Close" at bounding box center [678, 86] width 22 height 12
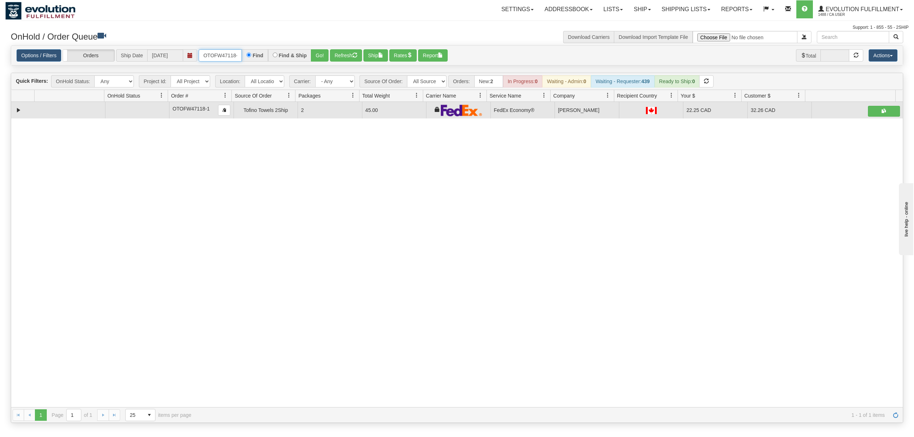
click at [230, 52] on input "OTOFW47118-1" at bounding box center [220, 55] width 43 height 12
type input "OGF317314652"
click at [318, 57] on button "Go!" at bounding box center [320, 55] width 18 height 12
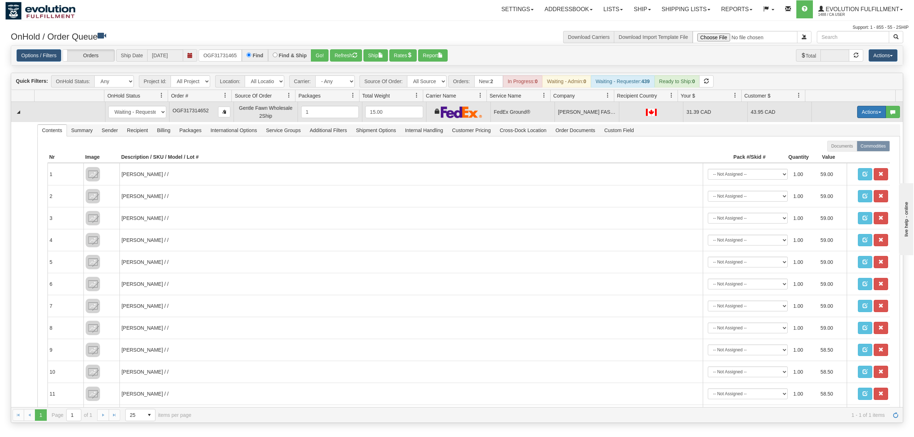
click at [870, 112] on button "Actions" at bounding box center [872, 112] width 29 height 12
click at [837, 156] on span "Ship" at bounding box center [843, 154] width 15 height 6
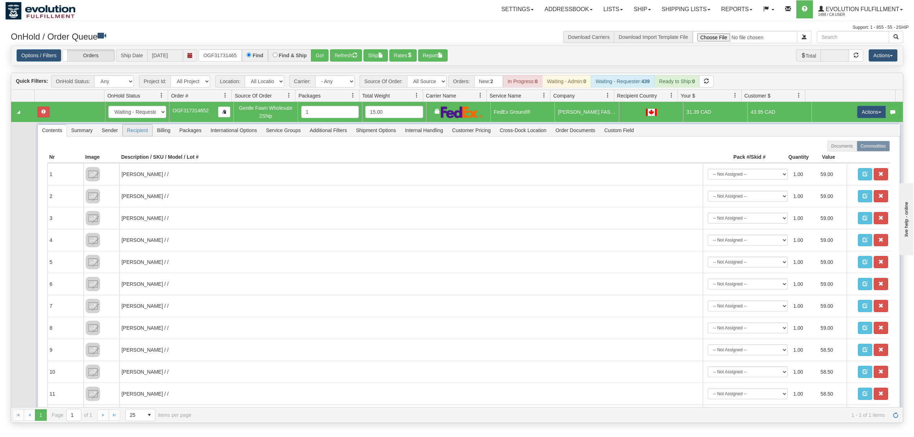
click at [144, 132] on span "Recipient" at bounding box center [138, 131] width 30 height 12
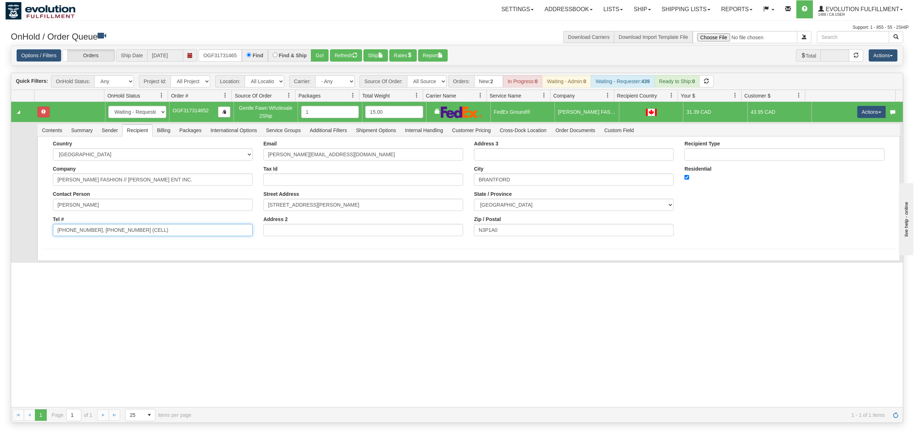
drag, startPoint x: 162, startPoint y: 238, endPoint x: 87, endPoint y: 251, distance: 76.1
click at [88, 251] on div "Country AFGHANISTAN ALAND ISLANDS ALBANIA ALGERIA AMERICAN SAMOA ANDORRA ANGOLA…" at bounding box center [468, 198] width 863 height 125
type input "519-754-0718"
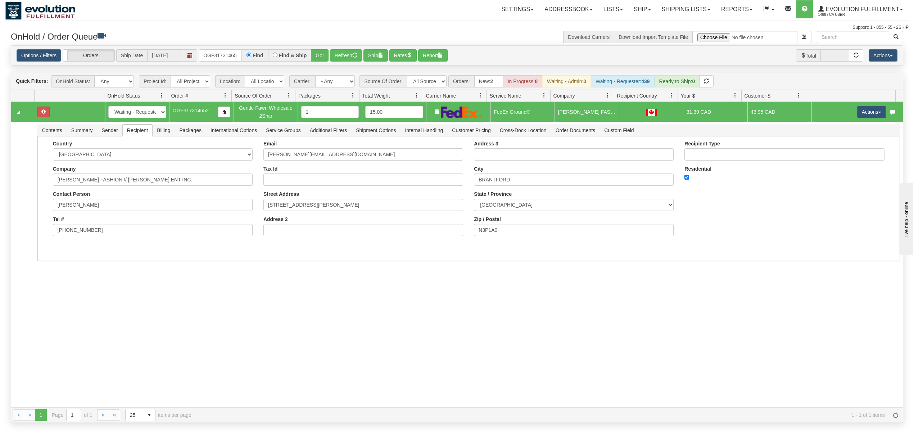
click at [84, 267] on div "31704968 EVOLUTION V3 91319642 91319643 New In Progress Waiting - Admin Waiting…" at bounding box center [457, 254] width 892 height 305
click at [53, 259] on button "Save" at bounding box center [52, 262] width 21 height 12
click at [859, 116] on button "Actions" at bounding box center [872, 112] width 29 height 12
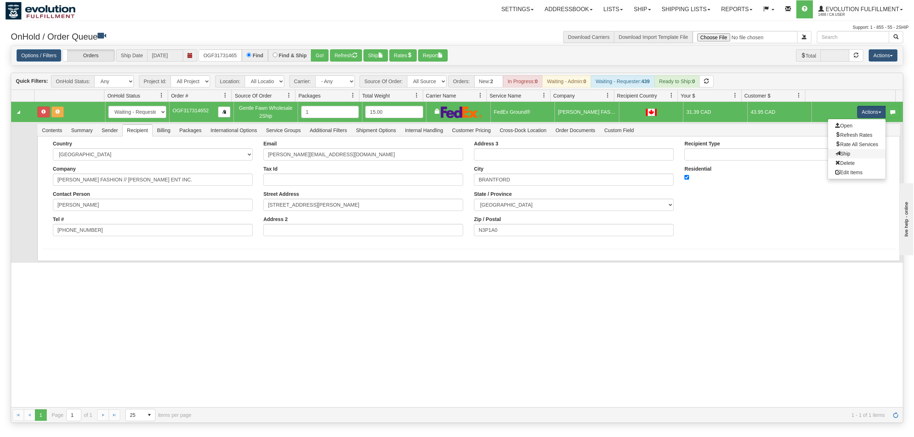
click at [833, 158] on link "Ship" at bounding box center [857, 153] width 58 height 9
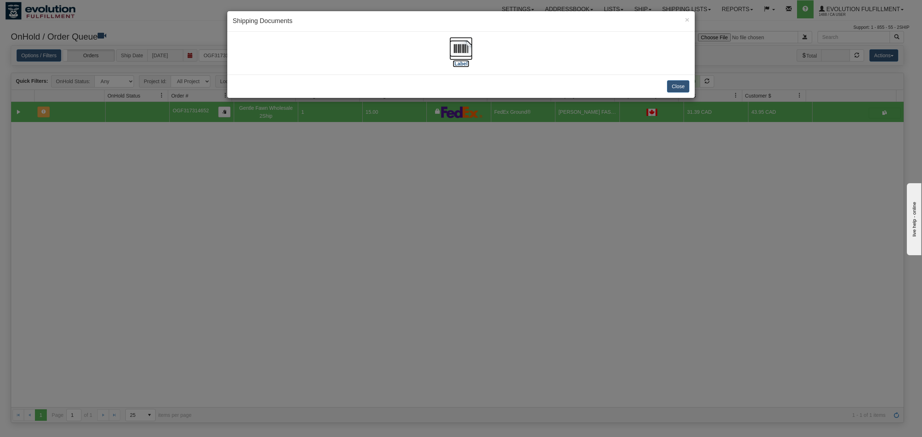
click at [460, 48] on img at bounding box center [460, 48] width 23 height 23
click at [682, 86] on button "Close" at bounding box center [678, 86] width 22 height 12
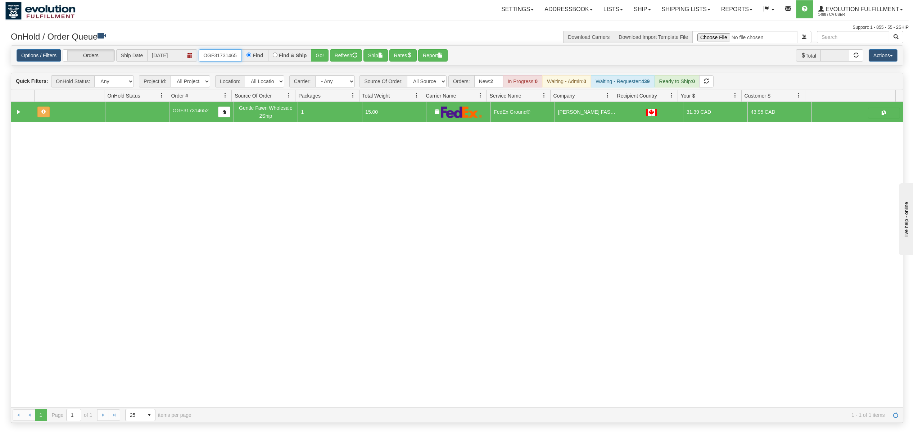
click at [234, 56] on input "OGF317314652" at bounding box center [220, 55] width 43 height 12
type input "OGF317170728"
click at [322, 55] on button "Go!" at bounding box center [320, 55] width 18 height 12
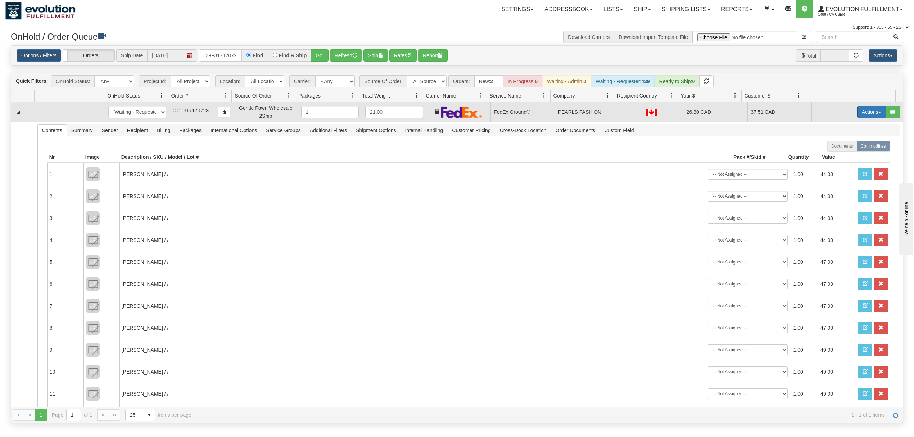
click at [858, 111] on button "Actions" at bounding box center [872, 112] width 29 height 12
click at [836, 154] on span "Ship" at bounding box center [843, 154] width 15 height 6
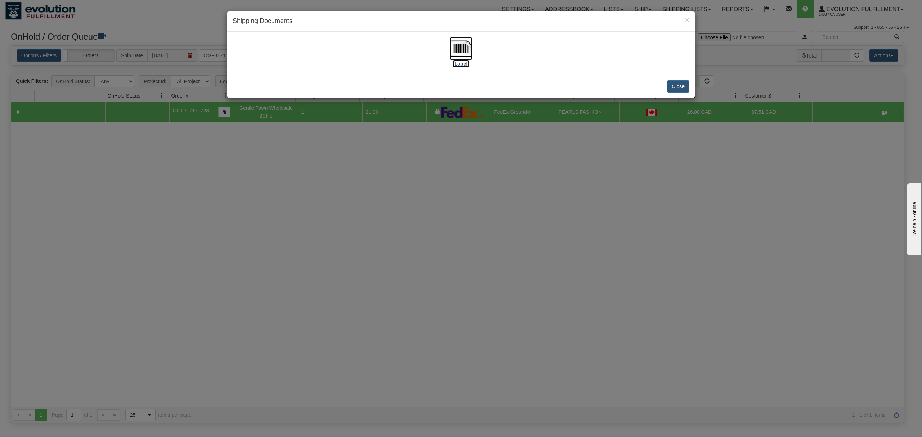
click at [465, 43] on img at bounding box center [460, 48] width 23 height 23
click at [684, 88] on button "Close" at bounding box center [678, 86] width 22 height 12
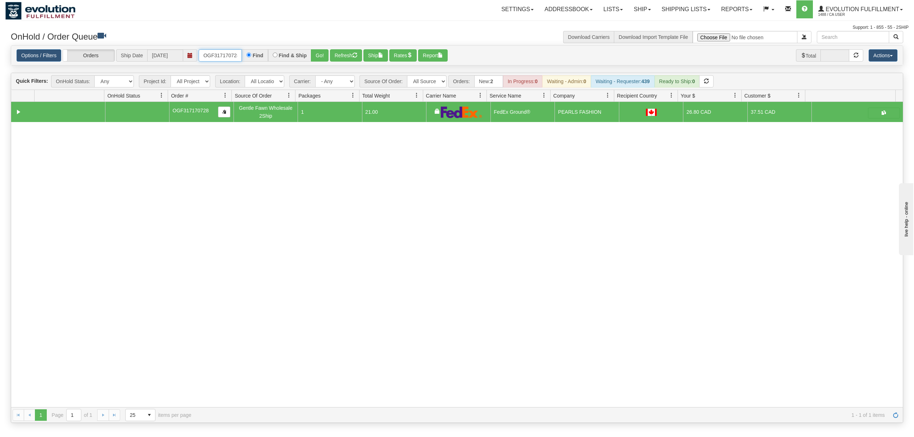
click at [221, 55] on input "OGF317170728" at bounding box center [220, 55] width 43 height 12
click at [319, 50] on button "Go!" at bounding box center [320, 55] width 18 height 12
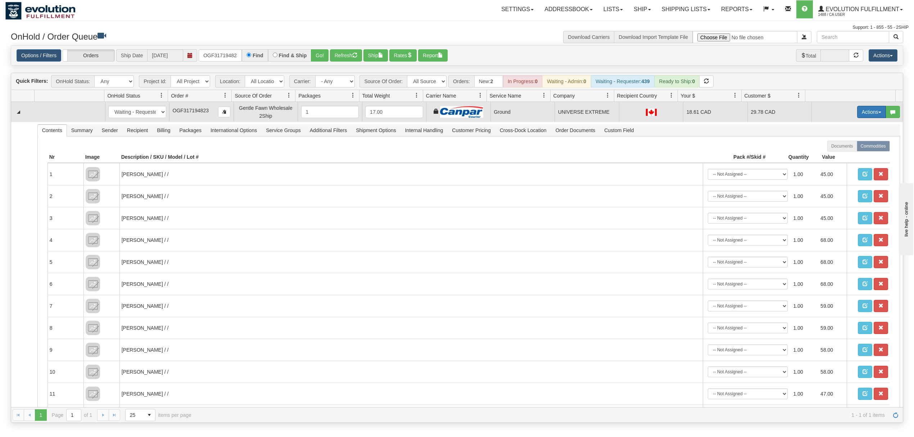
click at [859, 116] on button "Actions" at bounding box center [872, 112] width 29 height 12
click at [836, 155] on span "Ship" at bounding box center [843, 154] width 15 height 6
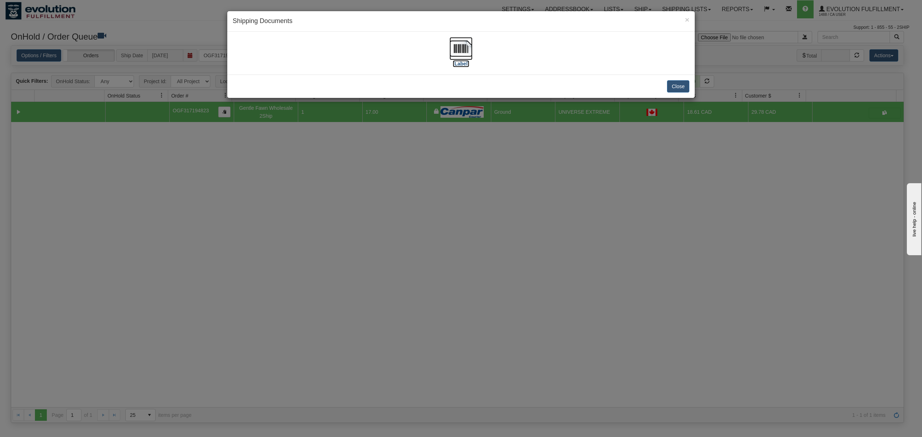
click at [457, 50] on img at bounding box center [460, 48] width 23 height 23
drag, startPoint x: 682, startPoint y: 85, endPoint x: 684, endPoint y: 12, distance: 73.8
click at [681, 85] on button "Close" at bounding box center [678, 86] width 22 height 12
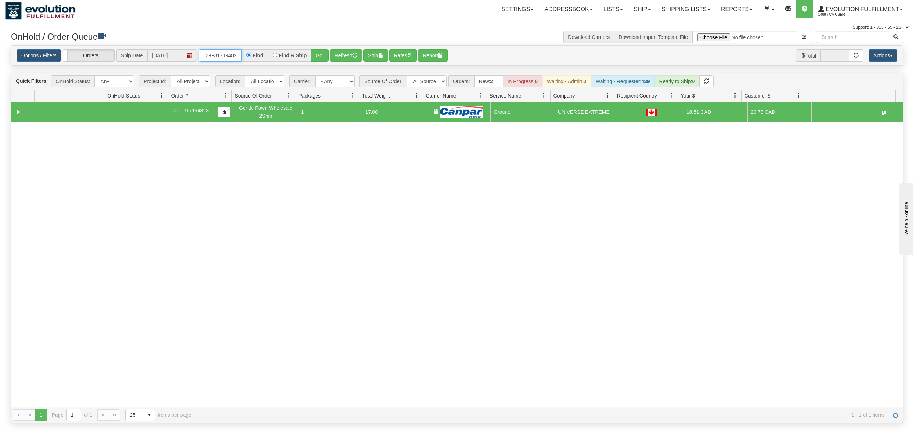
click at [222, 55] on input "OGF317194823" at bounding box center [220, 55] width 43 height 12
click at [314, 52] on button "Go!" at bounding box center [320, 55] width 18 height 12
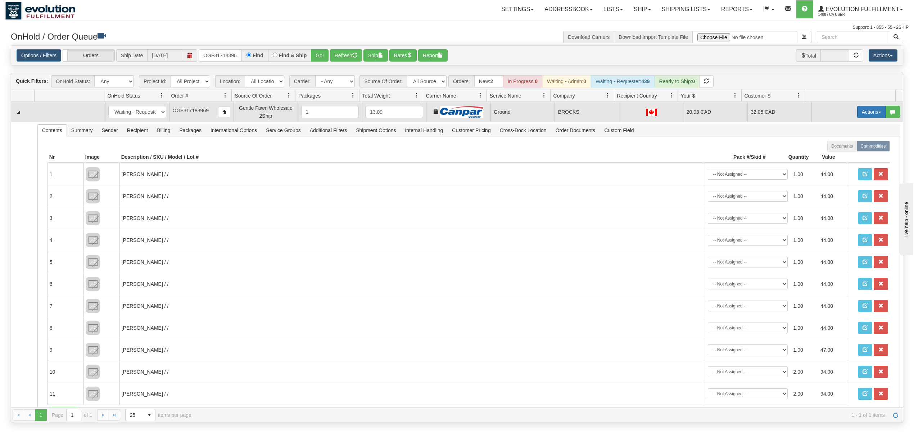
click at [862, 114] on button "Actions" at bounding box center [872, 112] width 29 height 12
click at [836, 153] on span "Ship" at bounding box center [843, 154] width 15 height 6
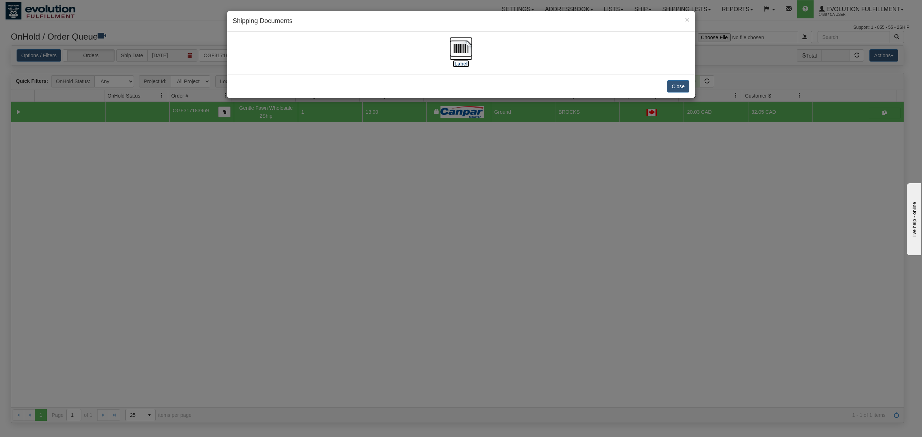
click at [462, 48] on img at bounding box center [460, 48] width 23 height 23
click at [682, 84] on button "Close" at bounding box center [678, 86] width 22 height 12
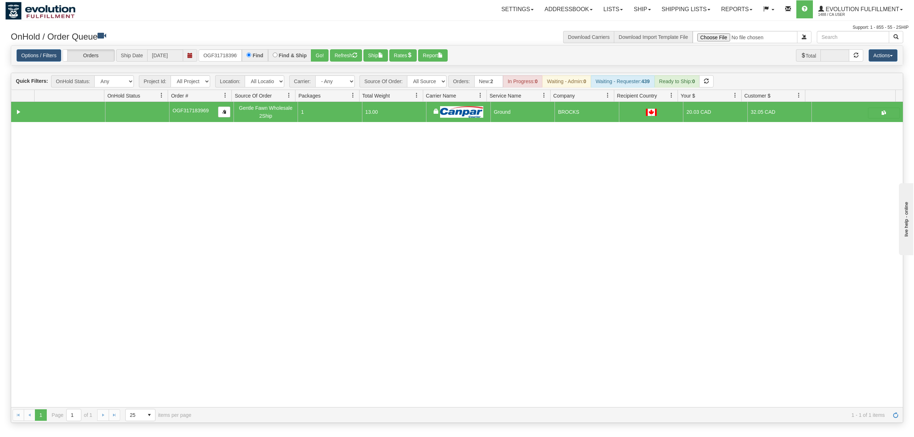
click at [212, 63] on div "Options / Filters Group Shipments Orders Ship Date 10/02/2025 OGF317183969 Find…" at bounding box center [457, 56] width 892 height 20
click at [215, 56] on input "OGF317183969" at bounding box center [220, 55] width 43 height 12
click at [326, 53] on button "Go!" at bounding box center [320, 55] width 18 height 12
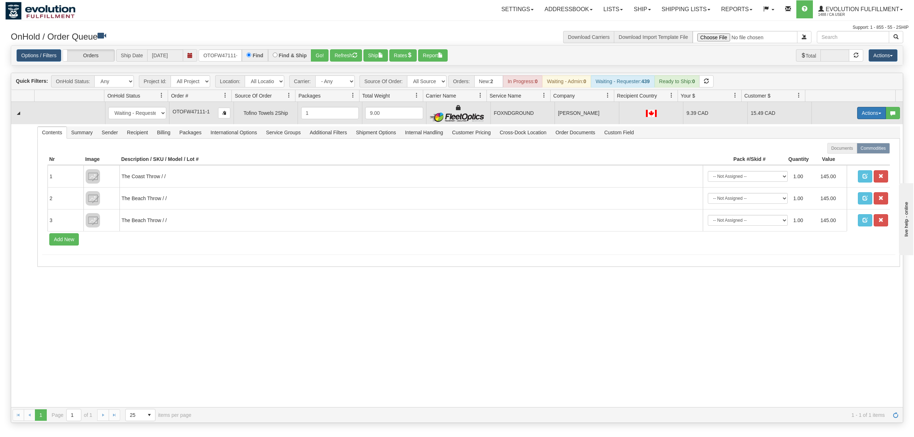
click at [867, 115] on button "Actions" at bounding box center [872, 113] width 29 height 12
click at [840, 152] on link "Ship" at bounding box center [857, 154] width 58 height 9
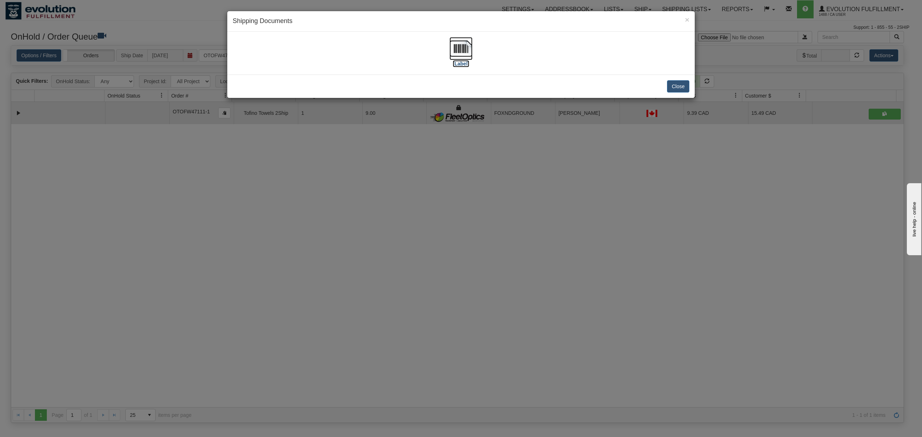
click at [460, 51] on img at bounding box center [460, 48] width 23 height 23
click at [675, 87] on button "Close" at bounding box center [678, 86] width 22 height 12
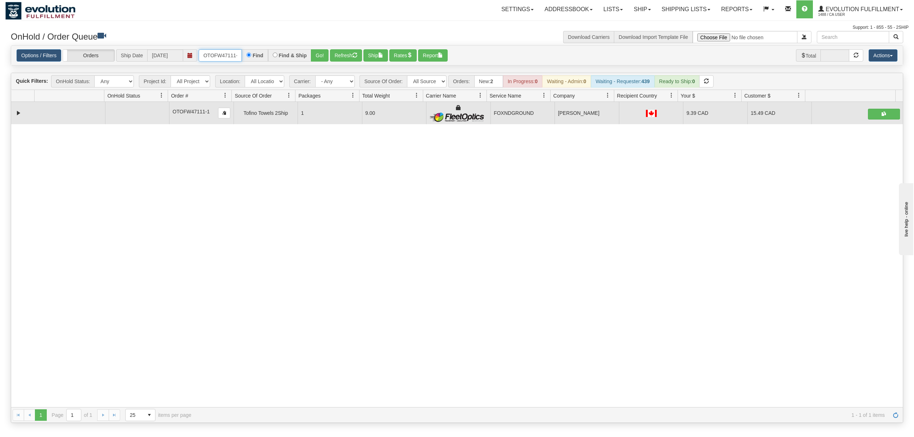
click at [225, 52] on input "OTOFW47111-1" at bounding box center [220, 55] width 43 height 12
click at [319, 58] on button "Go!" at bounding box center [320, 55] width 18 height 12
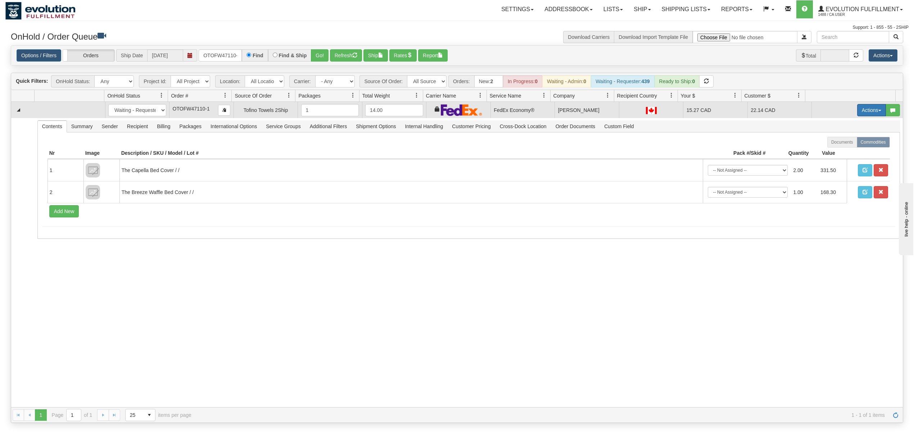
click at [869, 114] on button "Actions" at bounding box center [872, 110] width 29 height 12
click at [839, 152] on span "Ship" at bounding box center [843, 152] width 15 height 6
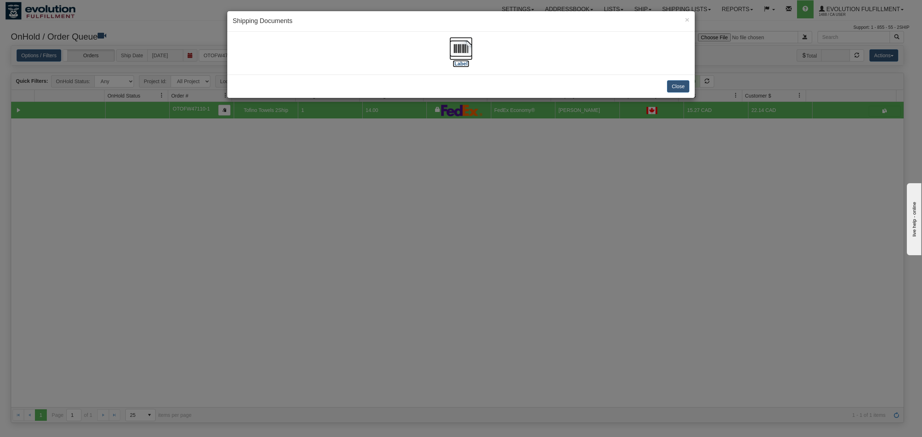
click at [461, 40] on img at bounding box center [460, 48] width 23 height 23
click at [678, 87] on button "Close" at bounding box center [678, 86] width 22 height 12
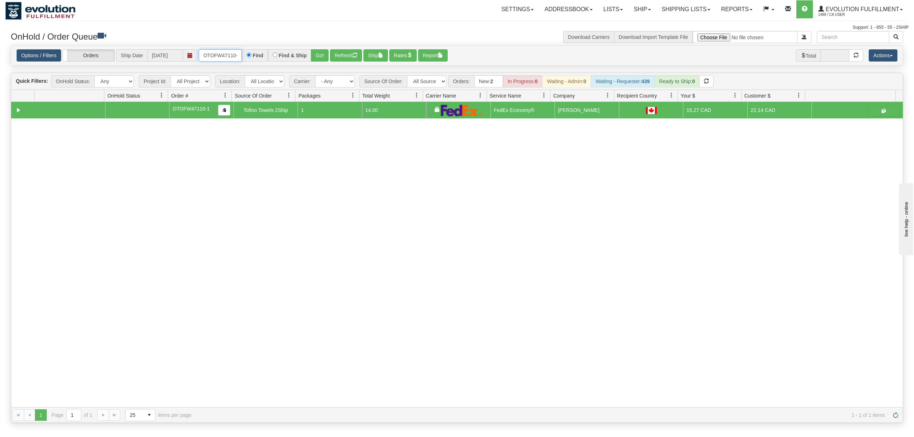
click at [212, 57] on input "OTOFW47110-1" at bounding box center [220, 55] width 43 height 12
click at [319, 55] on button "Go!" at bounding box center [320, 55] width 18 height 12
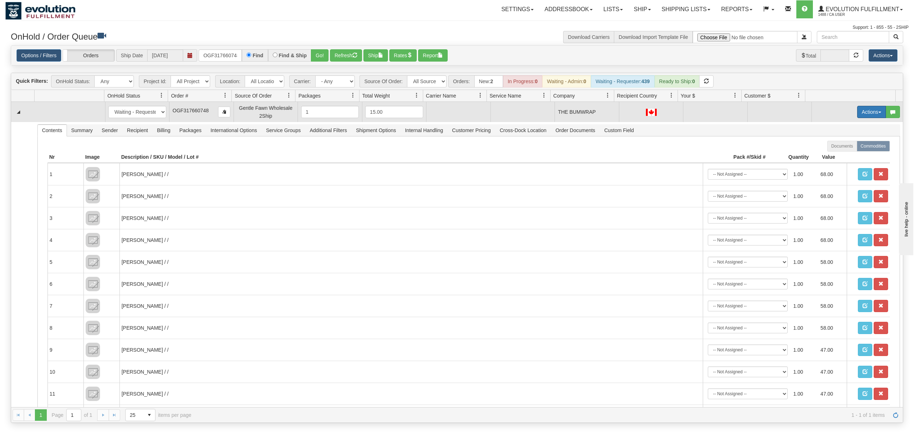
click at [872, 111] on button "Actions" at bounding box center [872, 112] width 29 height 12
click at [854, 144] on span "Rate All Services" at bounding box center [857, 144] width 43 height 6
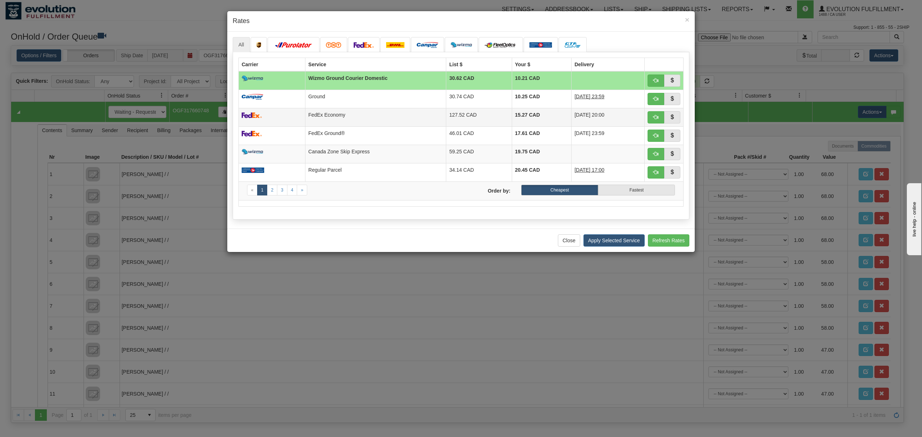
drag, startPoint x: 455, startPoint y: 93, endPoint x: 499, endPoint y: 112, distance: 47.9
click at [456, 93] on td "30.74 CAD" at bounding box center [479, 99] width 66 height 18
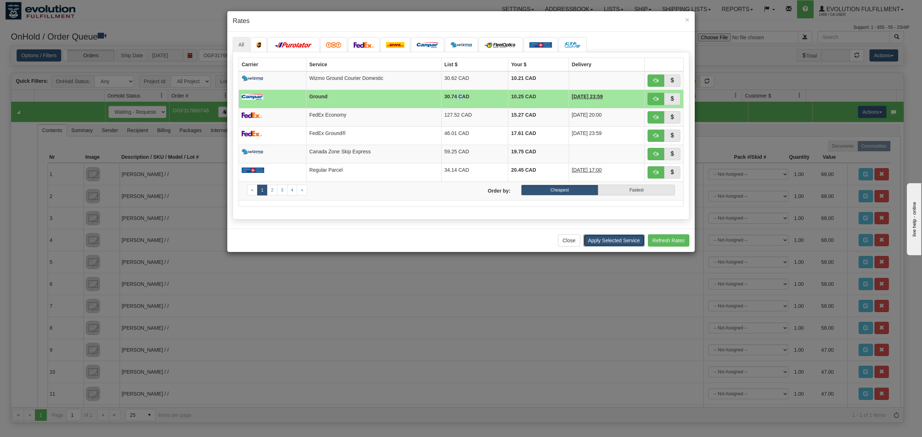
click at [631, 247] on button "Apply Selected Service" at bounding box center [613, 240] width 61 height 12
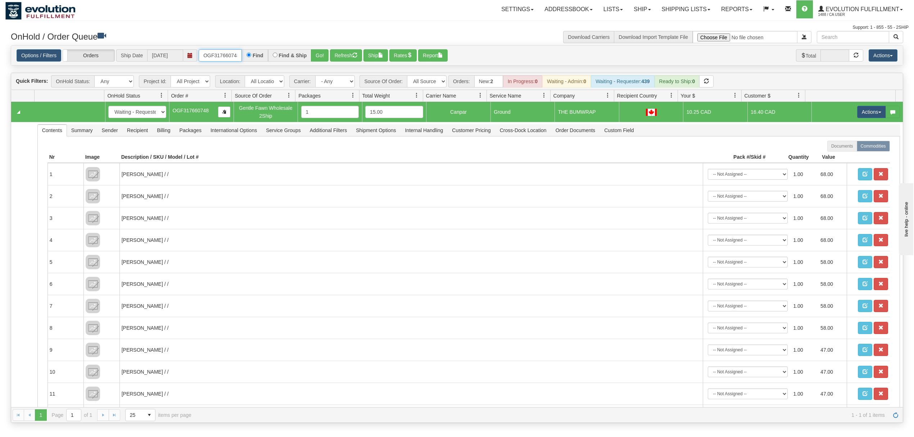
click at [219, 54] on input "OGF317660748" at bounding box center [220, 55] width 43 height 12
click at [859, 110] on button "Actions" at bounding box center [872, 112] width 29 height 12
click at [843, 152] on link "Ship" at bounding box center [857, 153] width 58 height 9
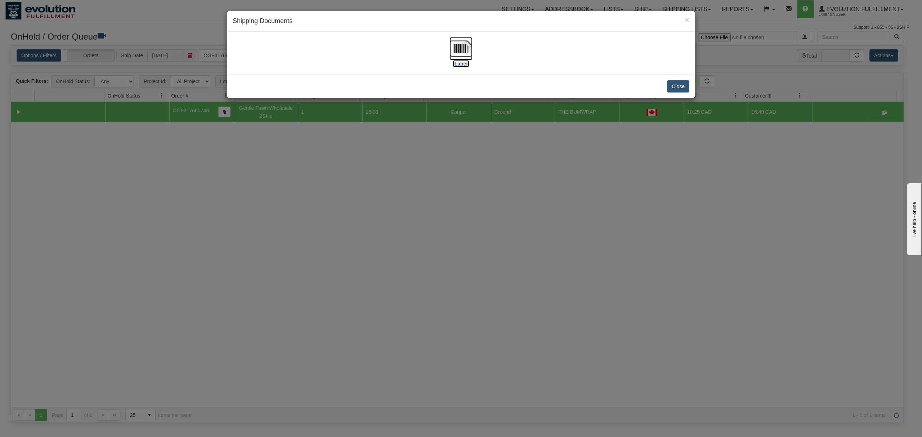
click at [460, 49] on img at bounding box center [460, 48] width 23 height 23
click at [680, 83] on button "Close" at bounding box center [678, 86] width 22 height 12
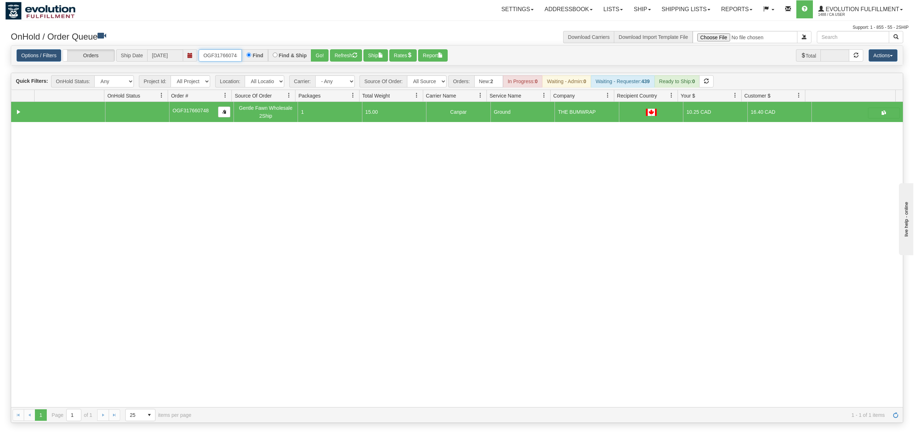
click at [234, 55] on input "OGF317660748" at bounding box center [220, 55] width 43 height 12
click at [316, 55] on button "Go!" at bounding box center [320, 55] width 18 height 12
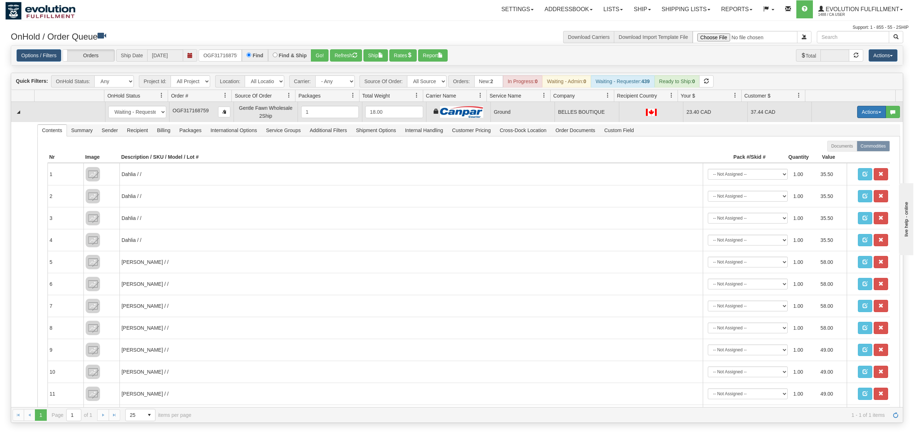
click at [861, 109] on button "Actions" at bounding box center [872, 112] width 29 height 12
click at [836, 156] on span "Ship" at bounding box center [843, 154] width 15 height 6
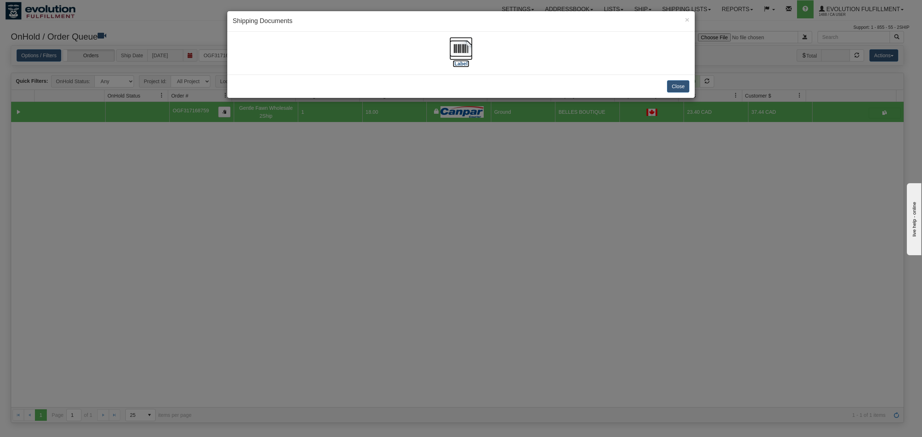
click at [468, 51] on img at bounding box center [460, 48] width 23 height 23
click at [676, 89] on button "Close" at bounding box center [678, 86] width 22 height 12
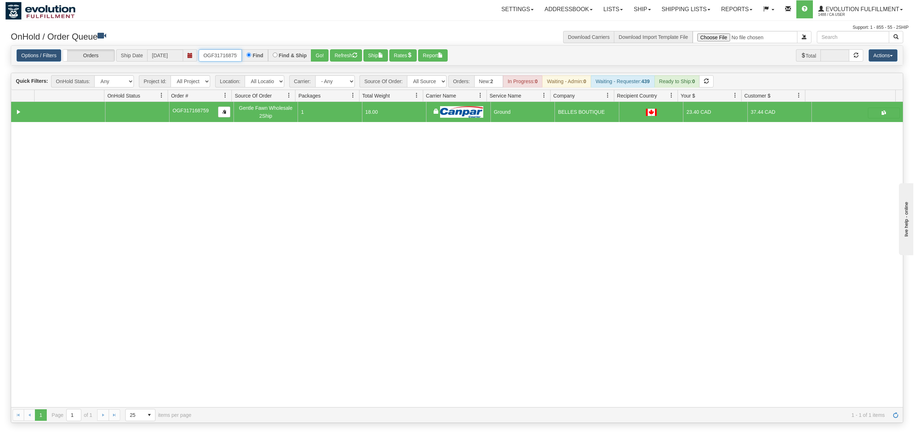
click at [220, 56] on input "OGF317168759" at bounding box center [220, 55] width 43 height 12
click at [323, 53] on button "Go!" at bounding box center [320, 55] width 18 height 12
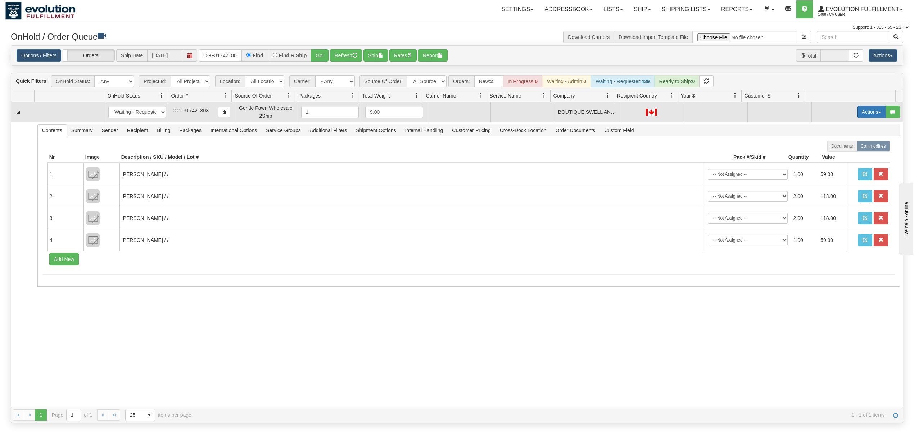
click at [863, 112] on button "Actions" at bounding box center [872, 112] width 29 height 12
click at [848, 145] on span "Rate All Services" at bounding box center [857, 144] width 43 height 6
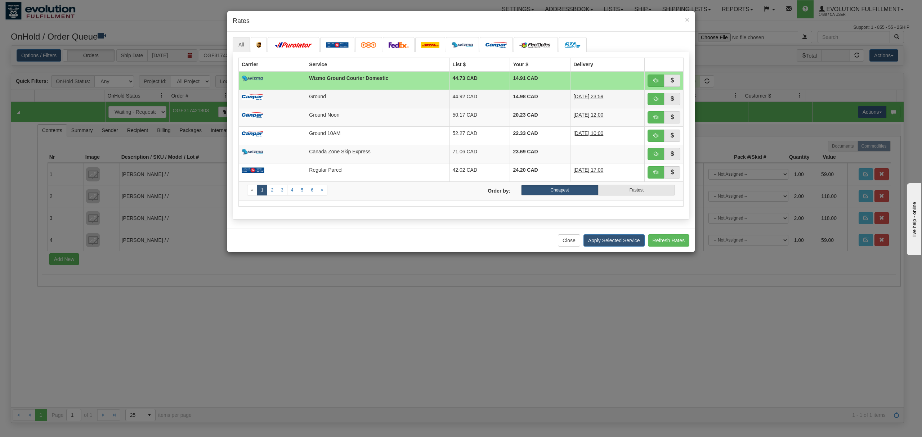
click at [490, 91] on td "44.92 CAD" at bounding box center [479, 99] width 60 height 18
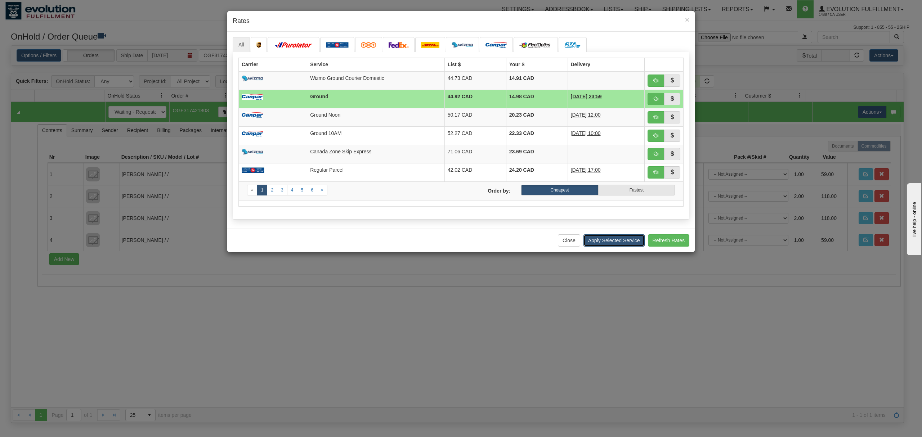
click at [617, 240] on button "Apply Selected Service" at bounding box center [613, 240] width 61 height 12
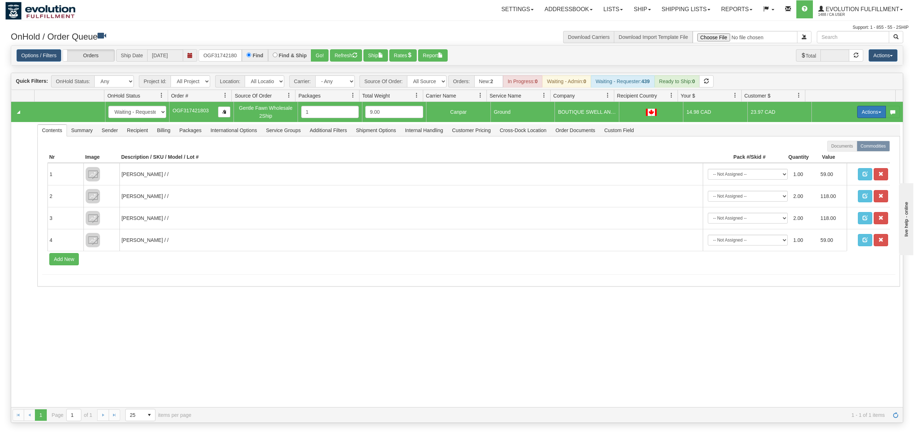
click at [872, 116] on button "Actions" at bounding box center [872, 112] width 29 height 12
click at [837, 153] on span "Ship" at bounding box center [843, 154] width 15 height 6
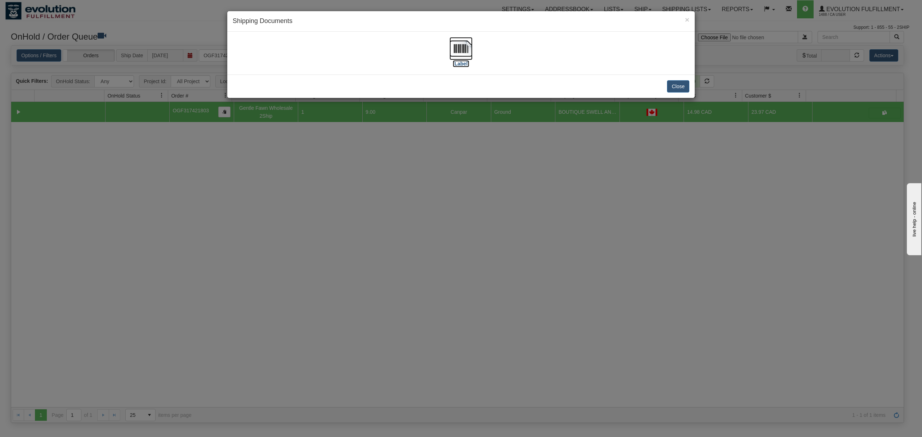
click at [454, 54] on img at bounding box center [460, 48] width 23 height 23
click at [679, 84] on button "Close" at bounding box center [678, 86] width 22 height 12
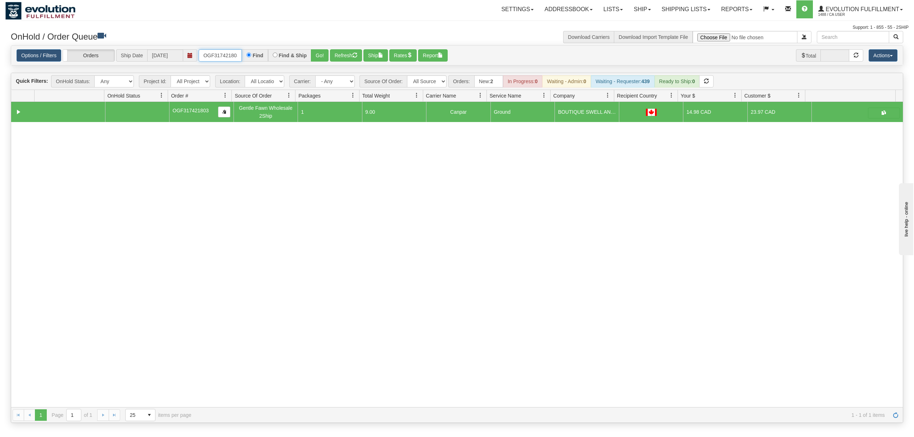
click at [227, 52] on input "OGF317421803" at bounding box center [220, 55] width 43 height 12
click at [324, 48] on div "Options / Filters Group Shipments Orders Ship Date 10/02/2025 OGF317169311 Find…" at bounding box center [457, 56] width 892 height 20
click at [318, 58] on button "Go!" at bounding box center [320, 55] width 18 height 12
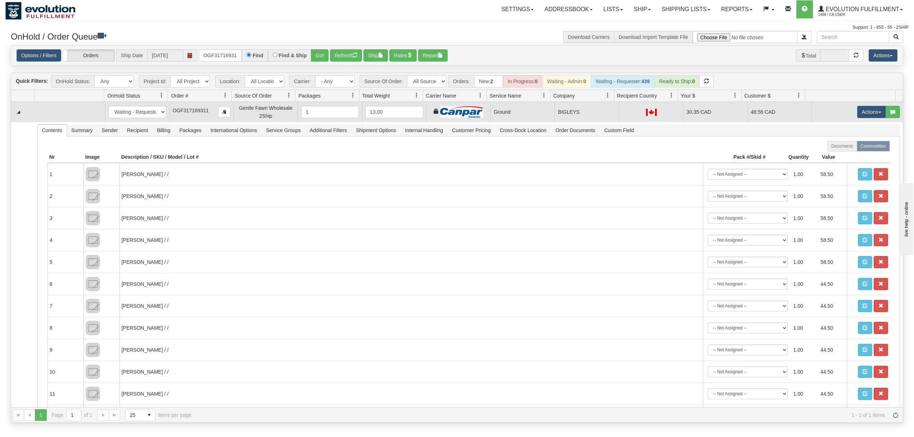
click at [862, 106] on td "Actions Open Refresh Rates Rate All Services Ship Delete Edit Items" at bounding box center [857, 112] width 91 height 20
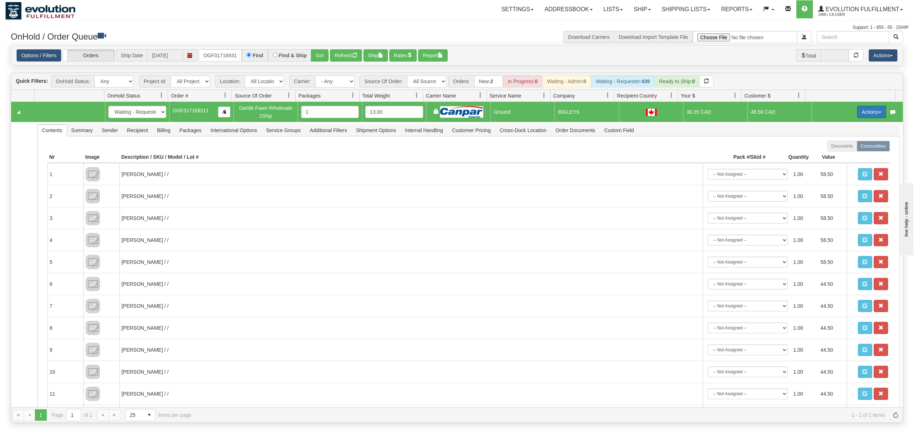
click at [864, 116] on button "Actions" at bounding box center [872, 112] width 29 height 12
click at [836, 152] on span "Ship" at bounding box center [843, 154] width 15 height 6
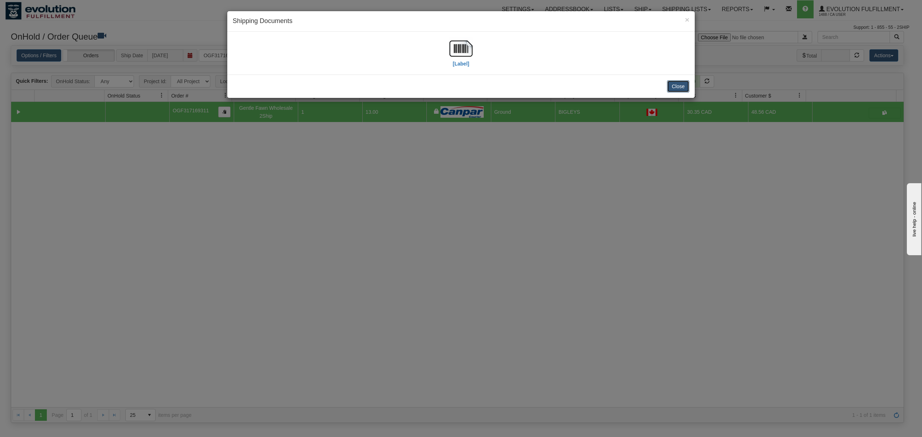
click at [678, 88] on button "Close" at bounding box center [678, 86] width 22 height 12
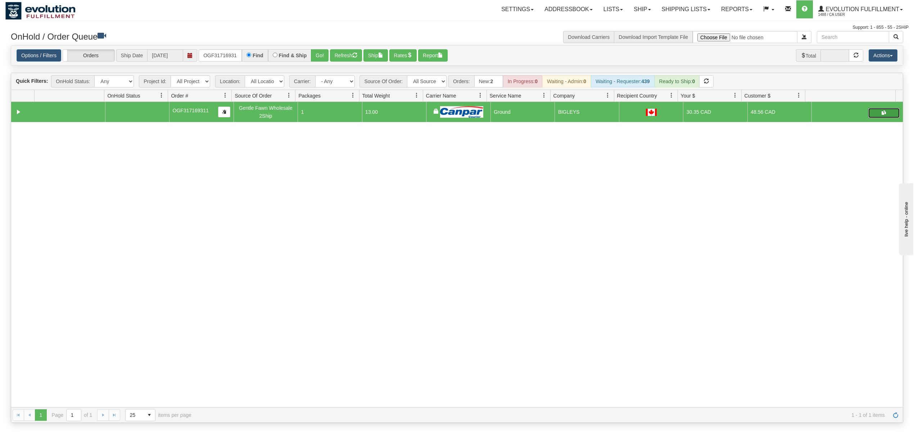
click at [883, 110] on button "button" at bounding box center [884, 113] width 32 height 11
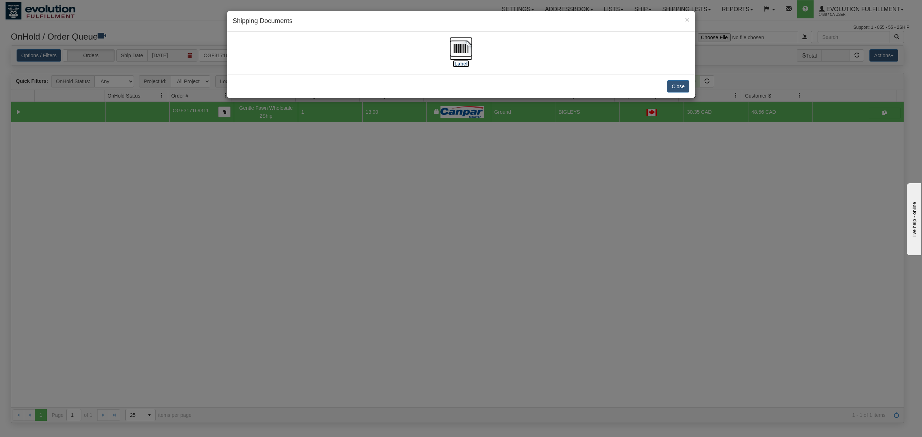
click at [462, 46] on img at bounding box center [460, 48] width 23 height 23
drag, startPoint x: 678, startPoint y: 81, endPoint x: 692, endPoint y: 84, distance: 14.4
click at [682, 81] on button "Close" at bounding box center [678, 86] width 22 height 12
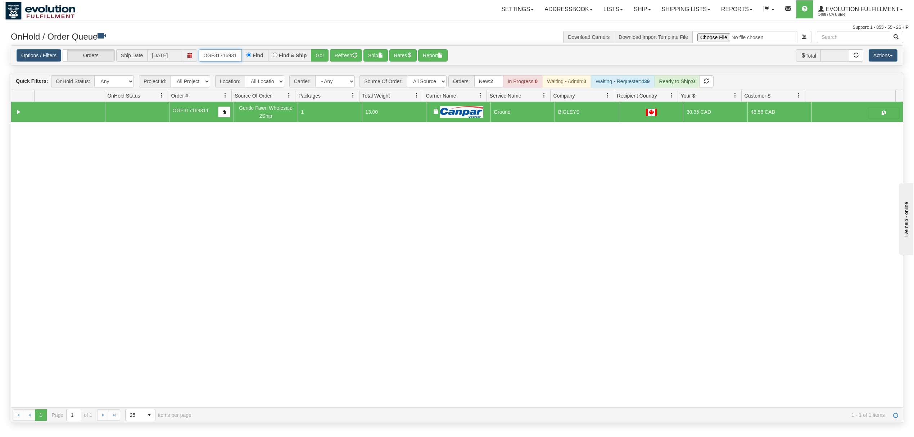
click at [219, 57] on input "OGF317169311" at bounding box center [220, 55] width 43 height 12
click at [216, 57] on input "OGF317169311" at bounding box center [220, 55] width 43 height 12
click at [318, 55] on button "Go!" at bounding box center [320, 55] width 18 height 12
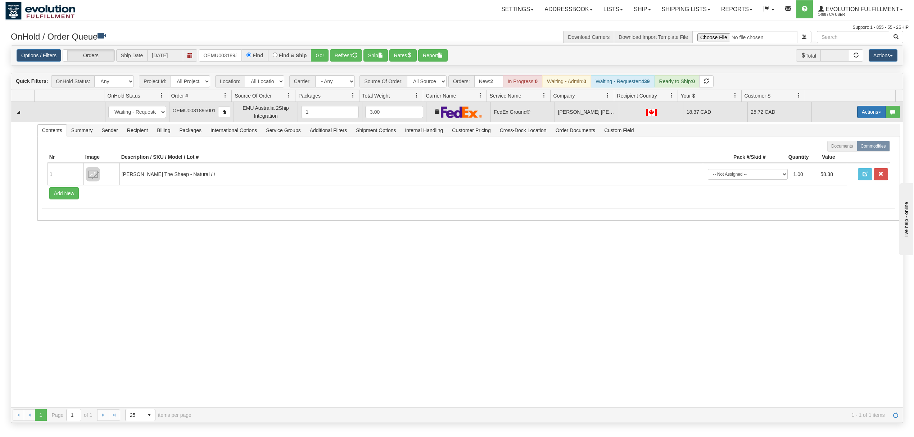
click at [866, 116] on button "Actions" at bounding box center [872, 112] width 29 height 12
click at [836, 153] on span "Ship" at bounding box center [843, 154] width 15 height 6
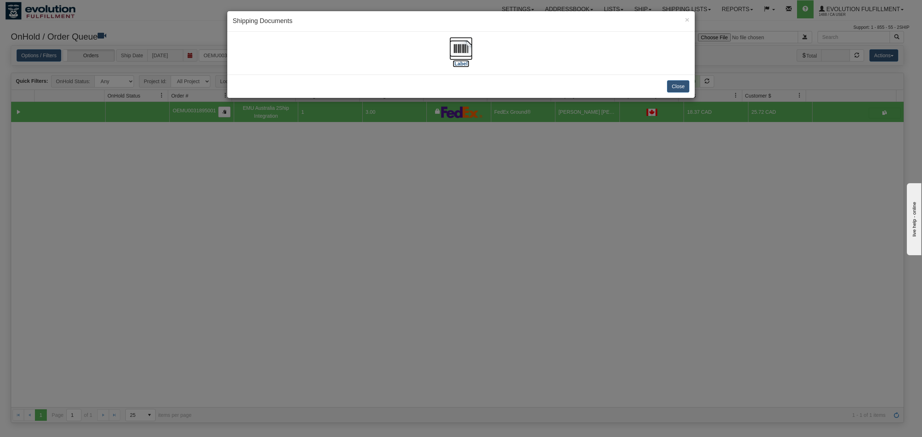
click at [463, 50] on img at bounding box center [460, 48] width 23 height 23
click at [682, 89] on button "Close" at bounding box center [678, 86] width 22 height 12
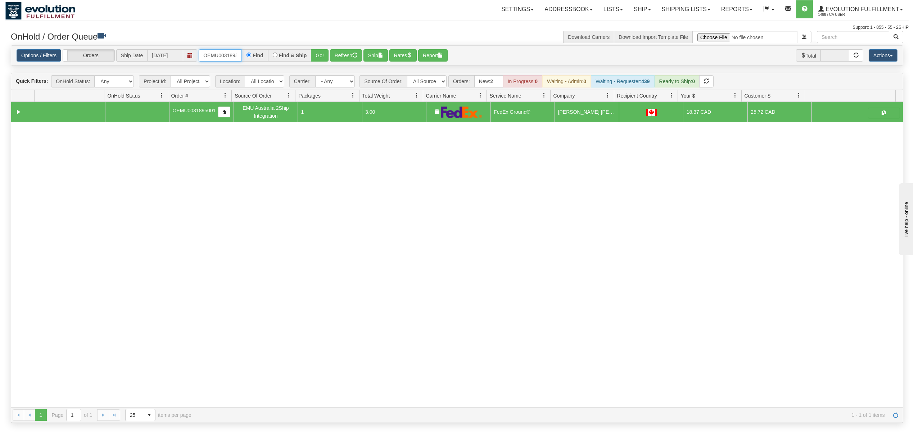
click at [227, 58] on input "OEMU0031895001" at bounding box center [220, 55] width 43 height 12
type input "OEMU0031894001"
click at [319, 53] on button "Go!" at bounding box center [320, 55] width 18 height 12
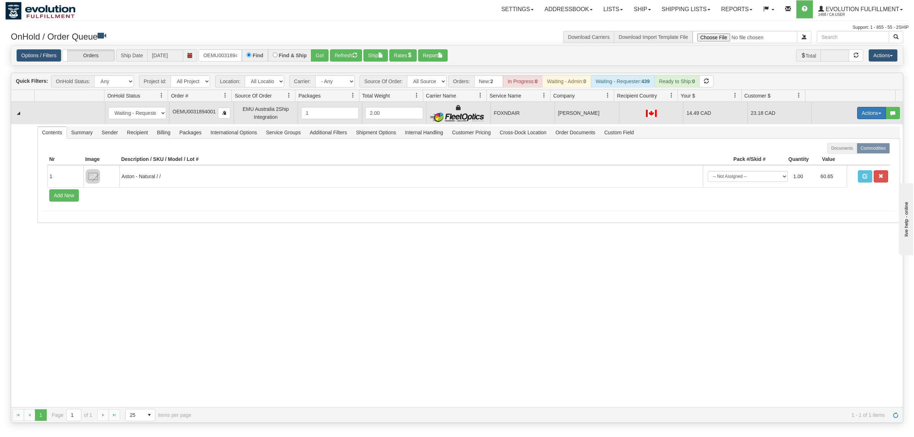
click at [864, 119] on button "Actions" at bounding box center [872, 113] width 29 height 12
click at [845, 144] on span "Rate All Services" at bounding box center [857, 146] width 43 height 6
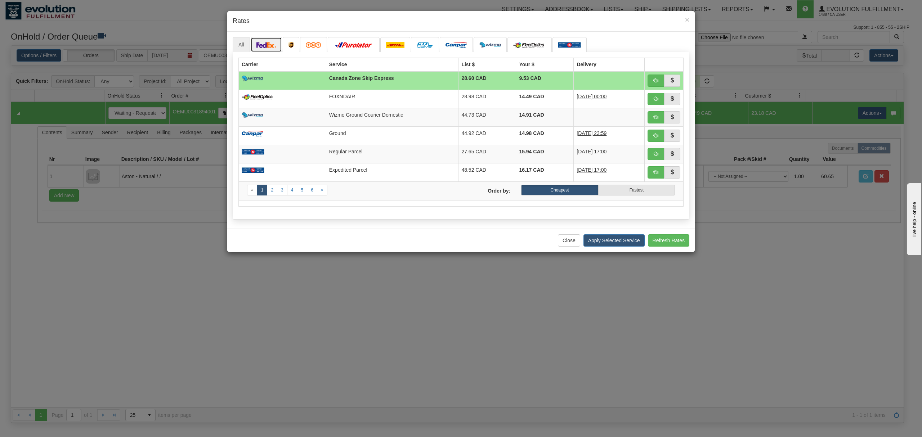
click at [267, 46] on img at bounding box center [266, 45] width 20 height 6
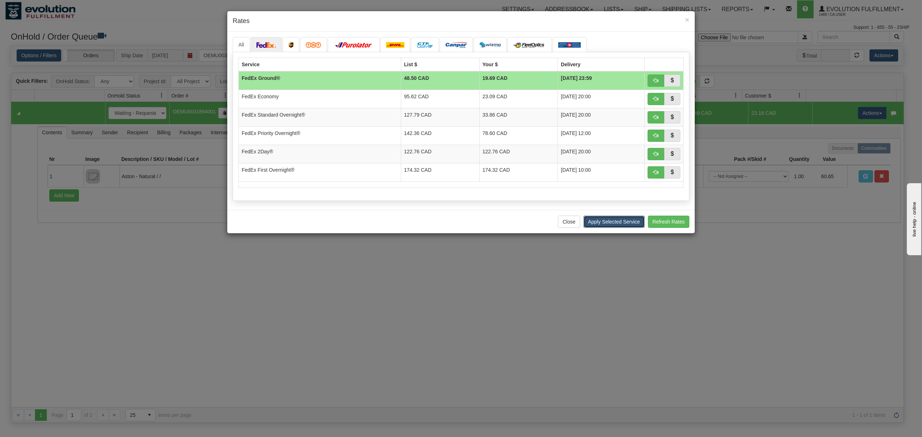
click at [621, 222] on button "Apply Selected Service" at bounding box center [613, 222] width 61 height 12
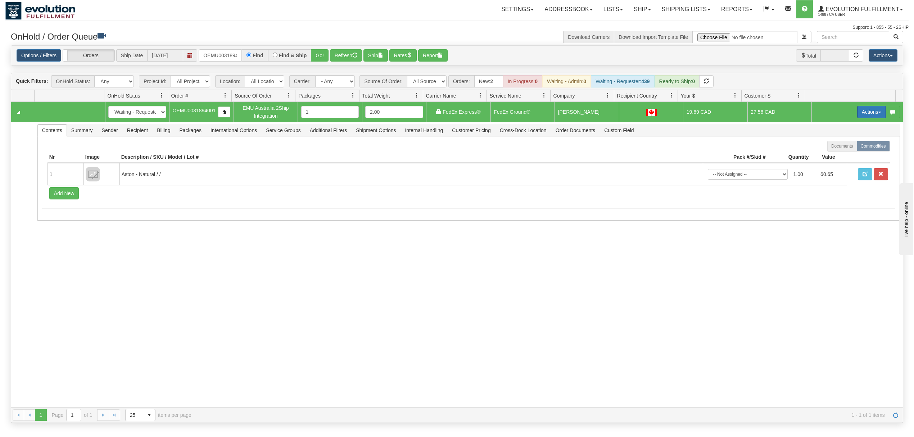
click at [861, 110] on button "Actions" at bounding box center [872, 112] width 29 height 12
click at [836, 153] on span "Ship" at bounding box center [843, 154] width 15 height 6
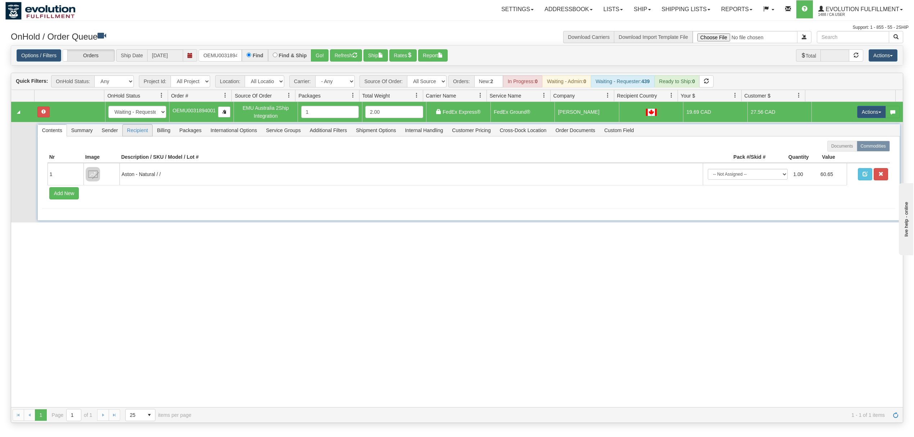
click at [141, 132] on span "Recipient" at bounding box center [138, 131] width 30 height 12
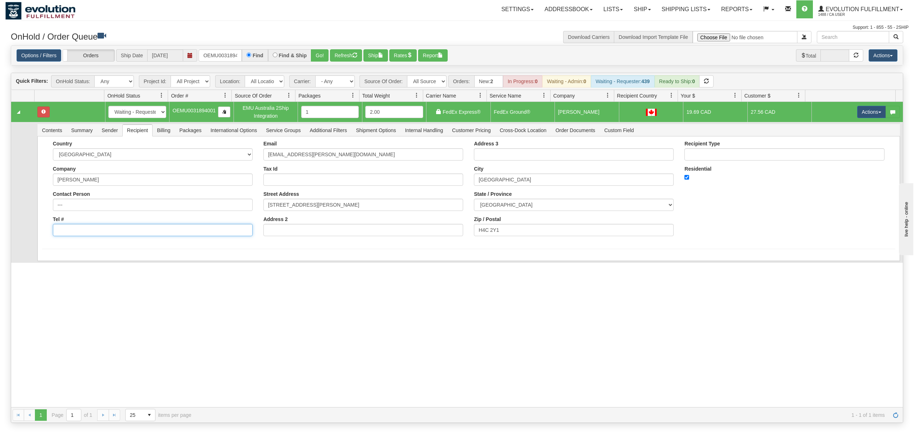
drag, startPoint x: 104, startPoint y: 236, endPoint x: 108, endPoint y: 238, distance: 4.7
click at [104, 236] on input "Tel #" at bounding box center [153, 230] width 200 height 12
type input "18886562228"
click at [49, 269] on button "Save" at bounding box center [52, 262] width 21 height 12
click at [859, 112] on button "Actions" at bounding box center [872, 112] width 29 height 12
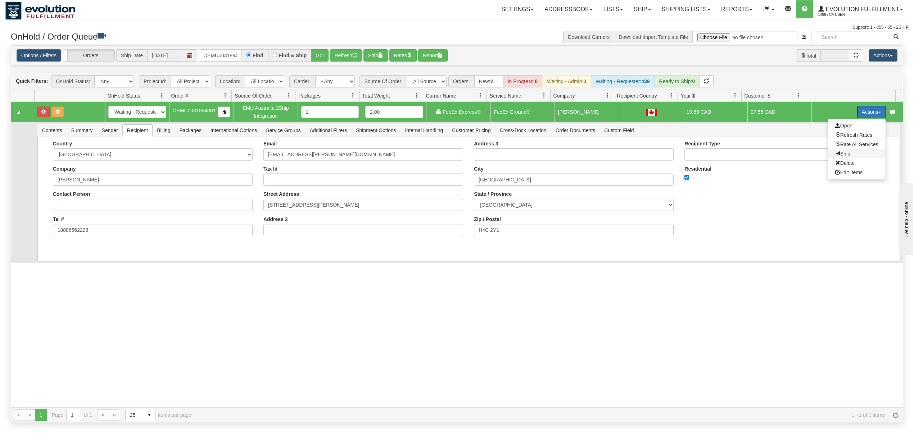
click at [836, 154] on span "Ship" at bounding box center [843, 154] width 15 height 6
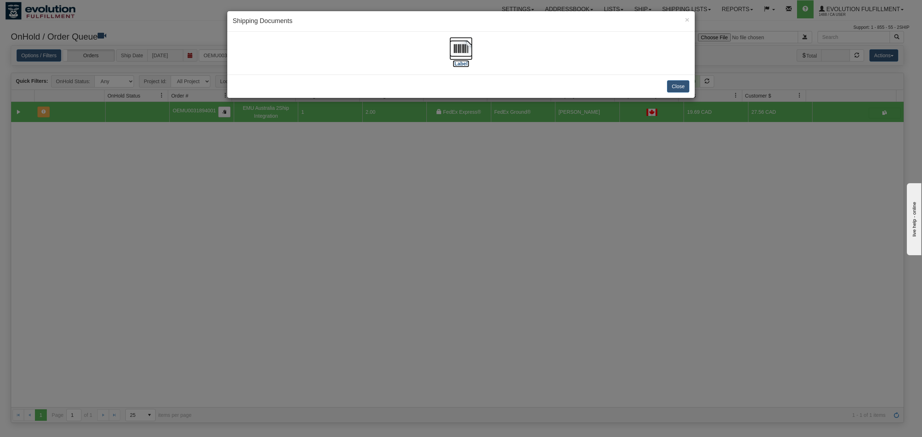
click at [451, 50] on img at bounding box center [460, 48] width 23 height 23
click at [679, 88] on button "Close" at bounding box center [678, 86] width 22 height 12
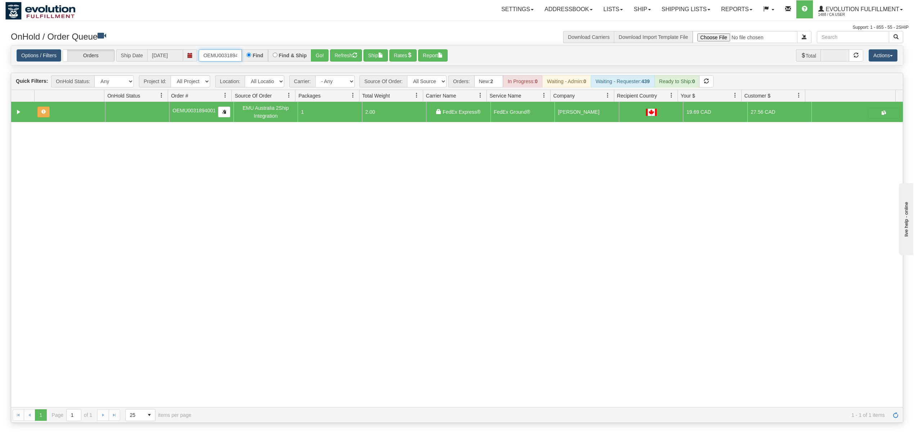
click at [220, 58] on input "OEMU0031894001" at bounding box center [220, 55] width 43 height 12
click at [216, 51] on input "OEMU0031893001" at bounding box center [220, 55] width 43 height 12
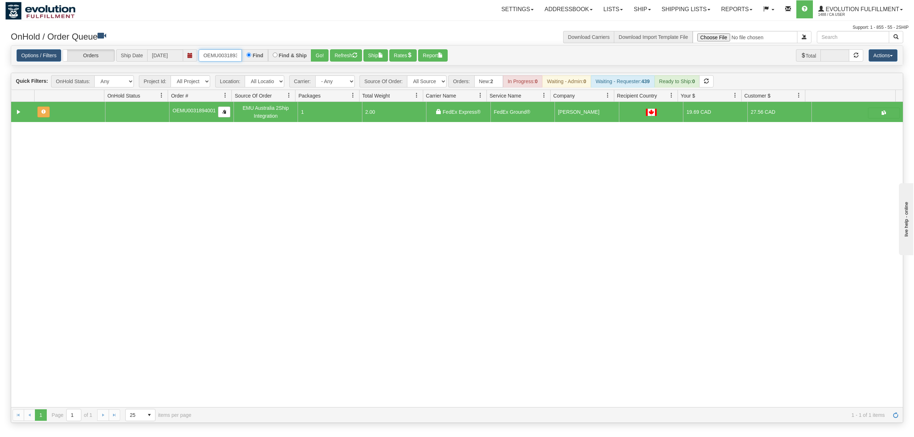
click at [216, 51] on input "OEMU0031893001" at bounding box center [220, 55] width 43 height 12
type input "OEMU0031893001"
click at [312, 52] on div "OEMU0031893001 Find Find & Ship Go!" at bounding box center [264, 55] width 130 height 12
click at [316, 54] on button "Go!" at bounding box center [320, 55] width 18 height 12
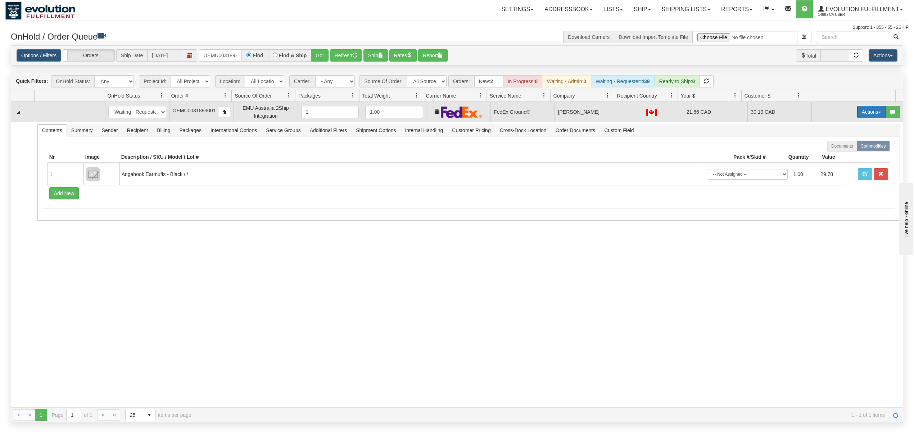
click at [869, 111] on button "Actions" at bounding box center [872, 112] width 29 height 12
click at [836, 154] on span "Ship" at bounding box center [843, 154] width 15 height 6
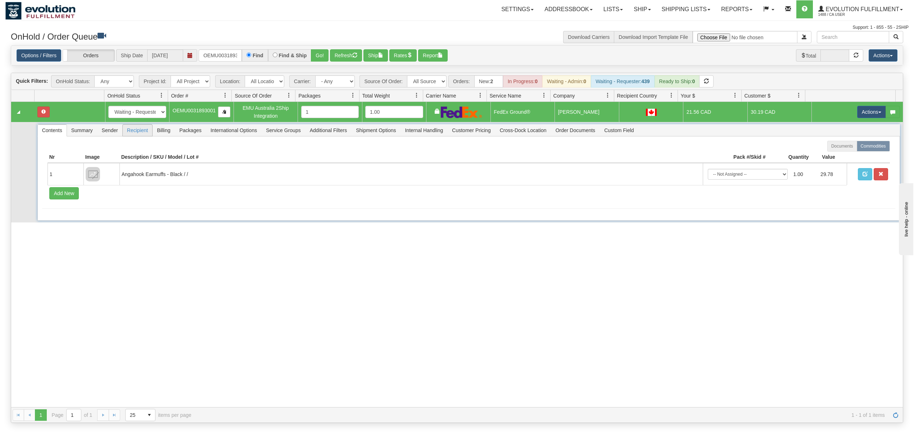
click at [136, 130] on span "Recipient" at bounding box center [138, 131] width 30 height 12
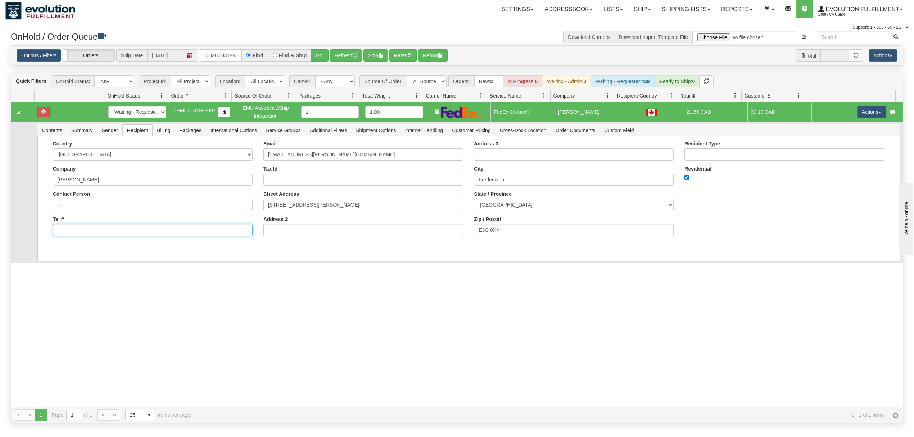
click at [107, 230] on input "Tel #" at bounding box center [153, 230] width 200 height 12
type input "18886562228"
click at [68, 267] on div "Save" at bounding box center [469, 262] width 854 height 12
click at [56, 267] on button "Save" at bounding box center [52, 262] width 21 height 12
click at [863, 116] on button "Actions" at bounding box center [872, 112] width 29 height 12
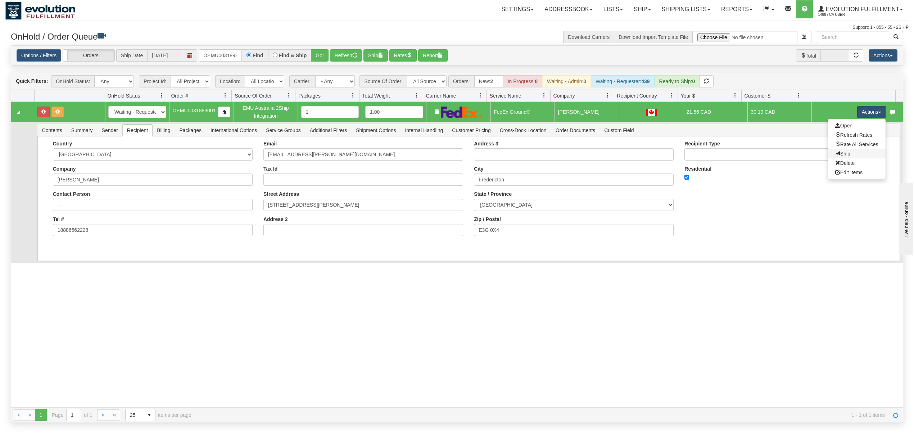
click at [846, 154] on link "Ship" at bounding box center [857, 153] width 58 height 9
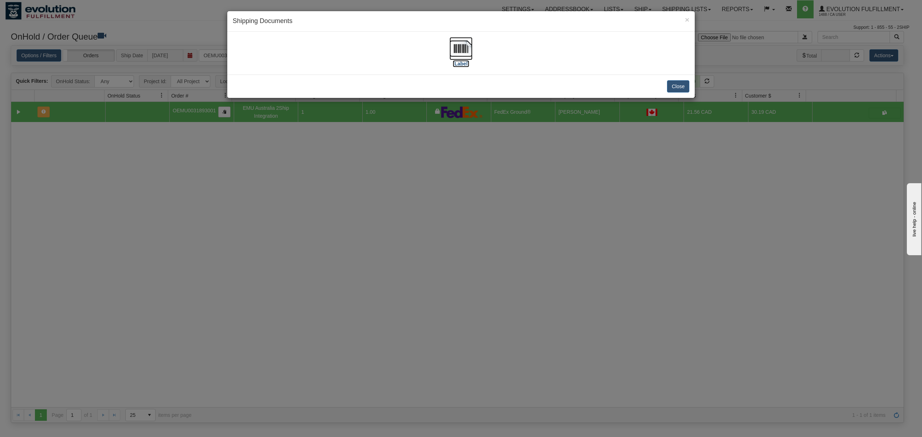
click at [458, 46] on img at bounding box center [460, 48] width 23 height 23
click at [673, 86] on button "Close" at bounding box center [678, 86] width 22 height 12
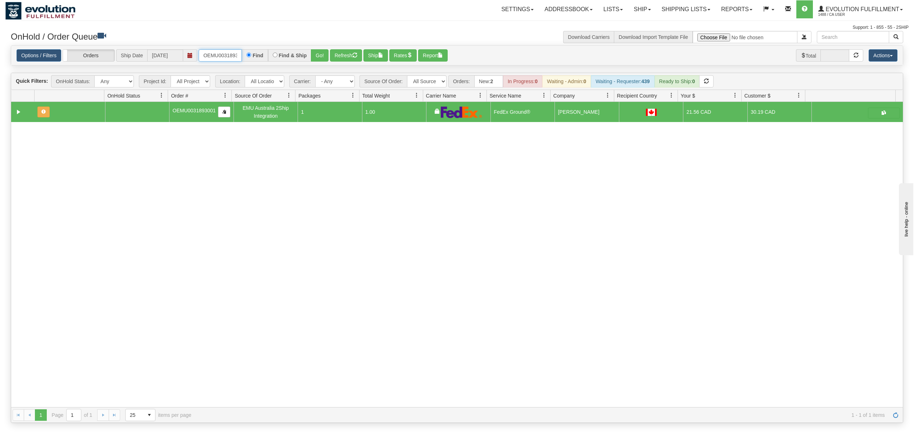
click at [235, 55] on input "OEMU0031893001" at bounding box center [220, 55] width 43 height 12
click at [323, 54] on button "Go!" at bounding box center [320, 55] width 18 height 12
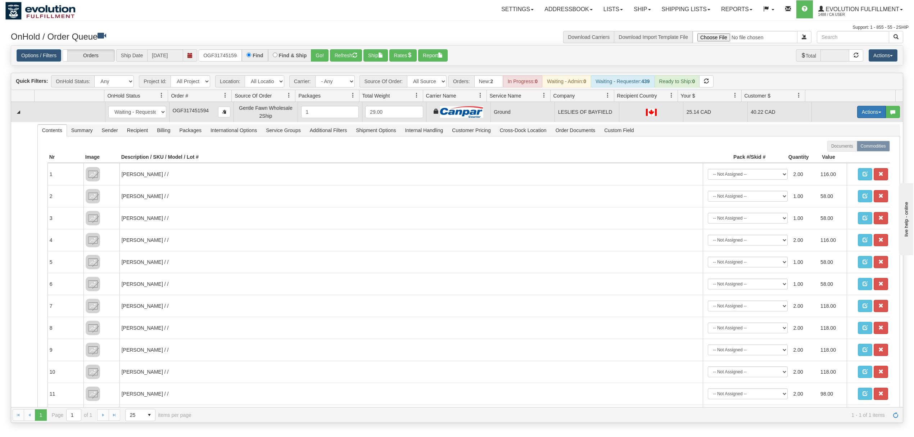
click at [863, 114] on button "Actions" at bounding box center [872, 112] width 29 height 12
click at [836, 156] on span "Ship" at bounding box center [843, 154] width 15 height 6
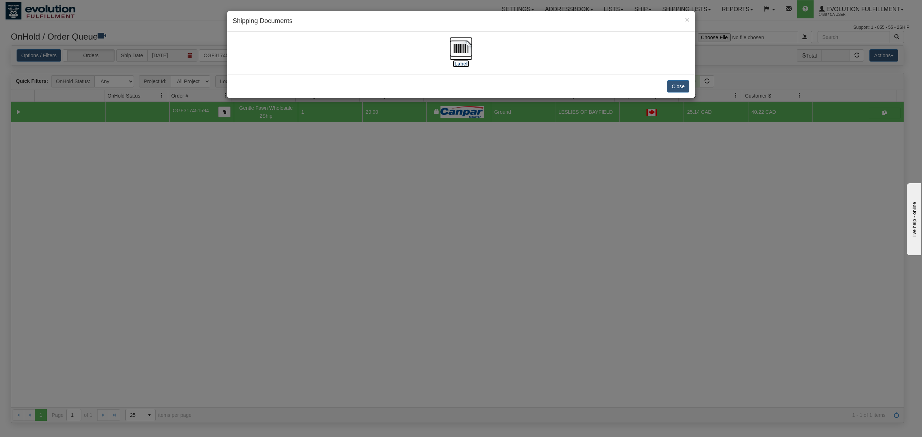
click at [459, 51] on img at bounding box center [460, 48] width 23 height 23
click at [674, 85] on button "Close" at bounding box center [678, 86] width 22 height 12
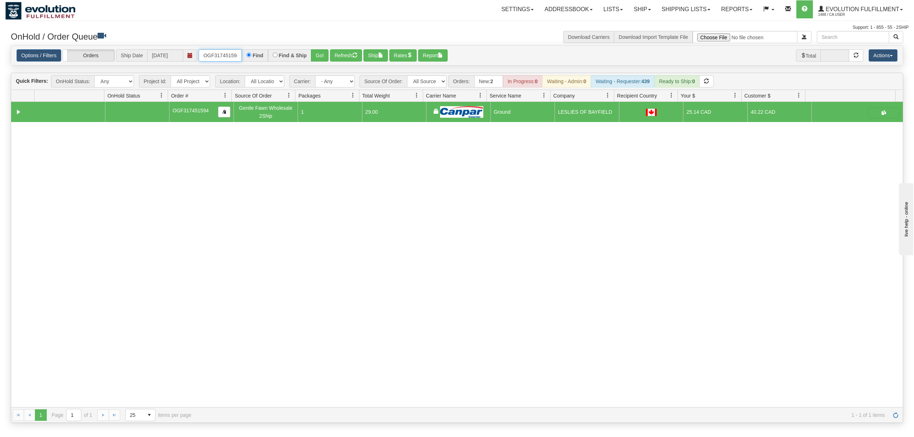
click at [212, 57] on input "OGF317451594" at bounding box center [220, 55] width 43 height 12
click at [321, 63] on div "Options / Filters Group Shipments Orders Ship Date 10/02/2025 OGF317309951 Find…" at bounding box center [457, 56] width 892 height 20
click at [321, 61] on button "Go!" at bounding box center [320, 55] width 18 height 12
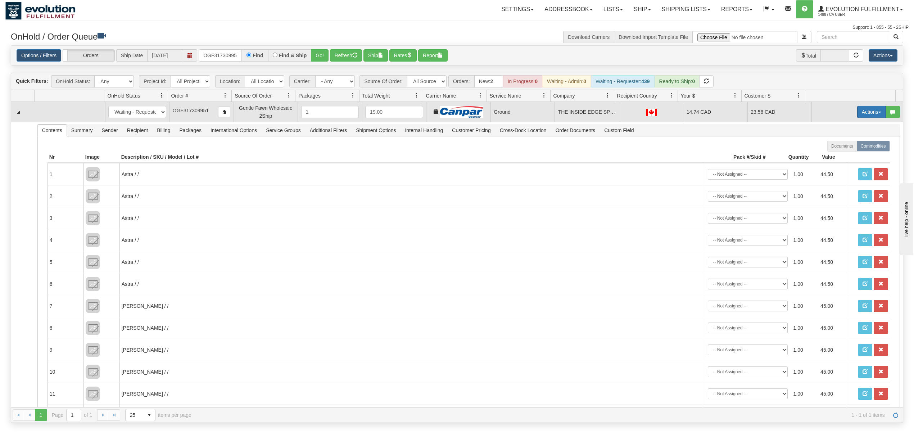
click at [859, 113] on button "Actions" at bounding box center [872, 112] width 29 height 12
click at [836, 157] on span "Ship" at bounding box center [843, 154] width 15 height 6
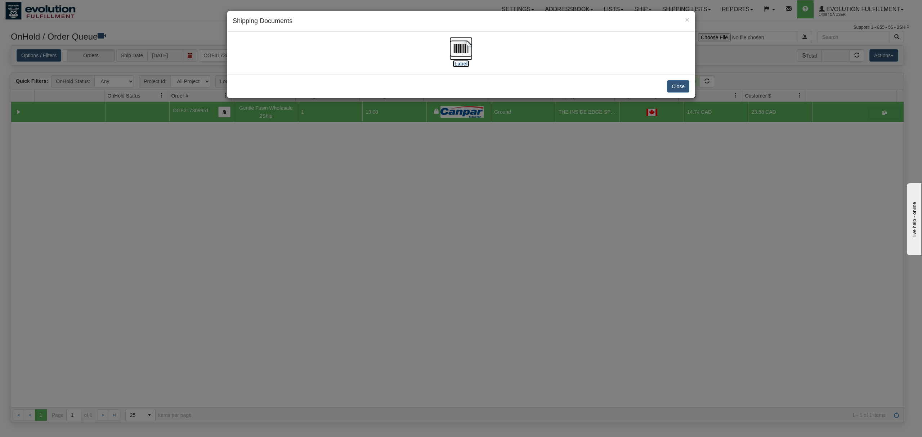
click at [467, 46] on img at bounding box center [460, 48] width 23 height 23
click at [678, 86] on button "Close" at bounding box center [678, 86] width 22 height 12
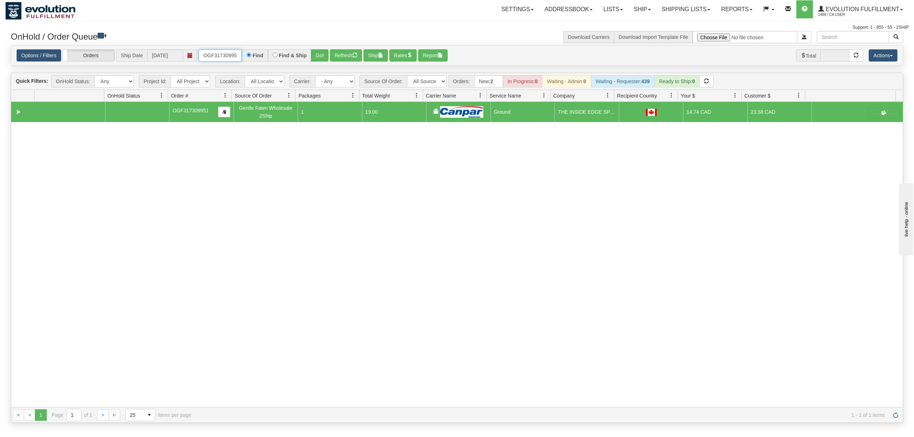
click at [234, 52] on input "OGF317309951" at bounding box center [220, 55] width 43 height 12
click at [320, 57] on button "Go!" at bounding box center [320, 55] width 18 height 12
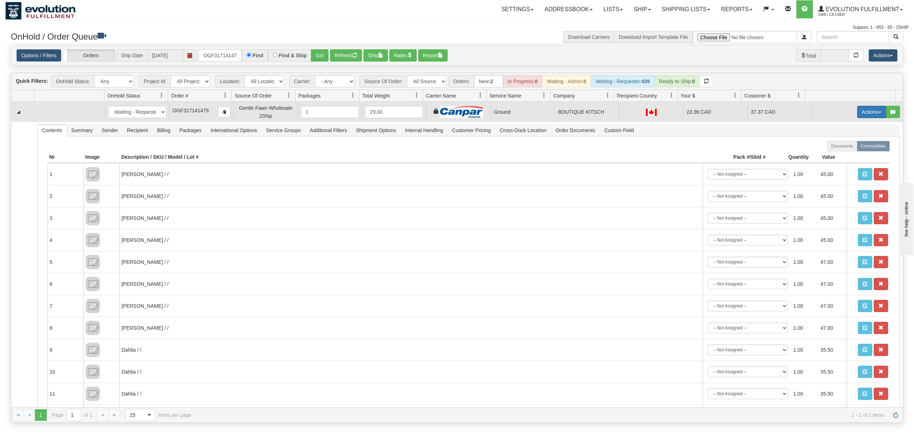
click at [862, 113] on button "Actions" at bounding box center [872, 112] width 29 height 12
click at [836, 155] on span "Ship" at bounding box center [843, 154] width 15 height 6
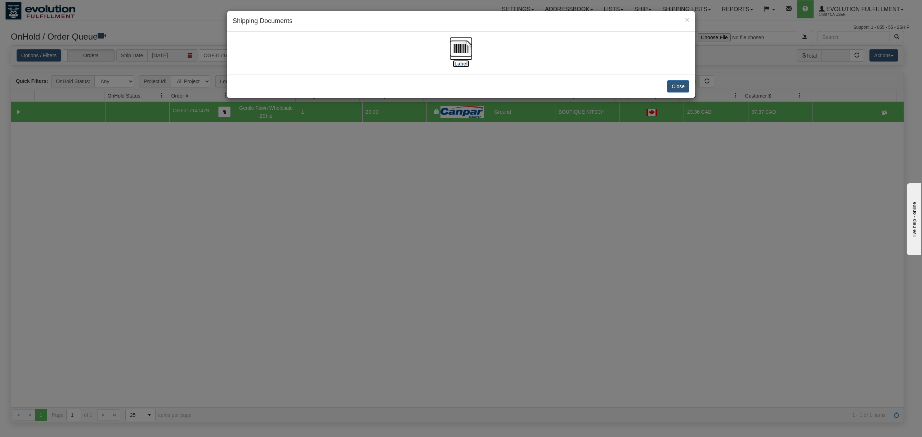
click at [463, 46] on img at bounding box center [460, 48] width 23 height 23
click at [686, 86] on button "Close" at bounding box center [678, 86] width 22 height 12
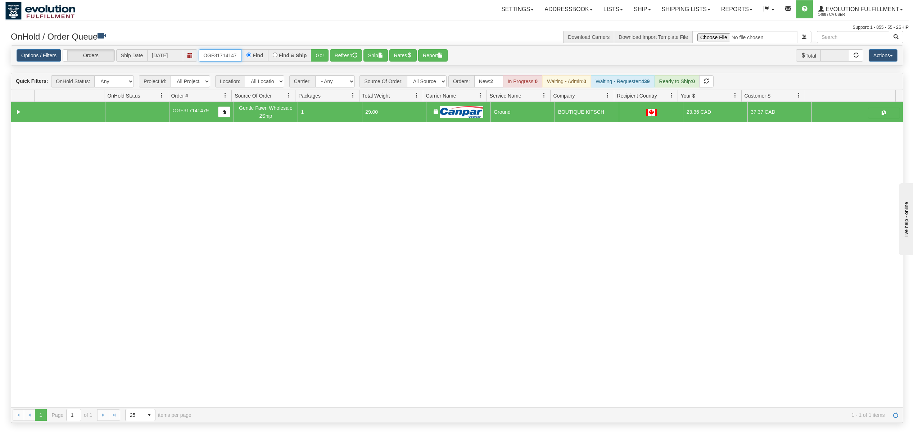
click at [230, 53] on input "OGF317141479" at bounding box center [220, 55] width 43 height 12
click at [322, 53] on button "Go!" at bounding box center [320, 55] width 18 height 12
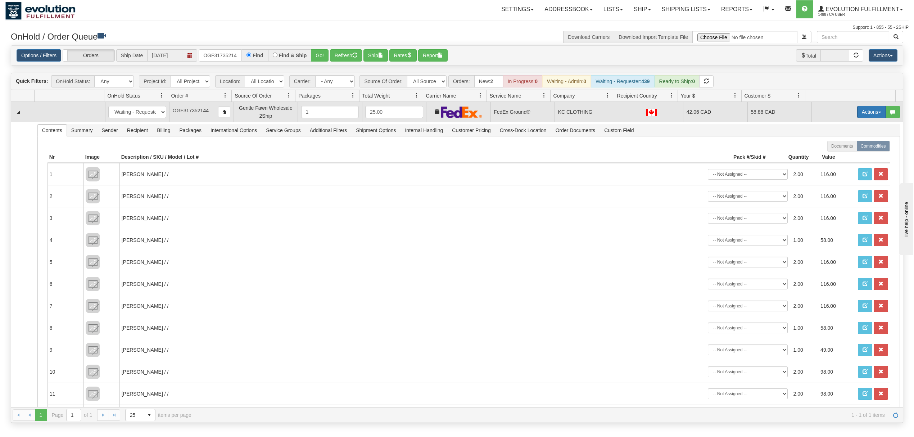
click at [860, 117] on button "Actions" at bounding box center [872, 112] width 29 height 12
click at [837, 152] on span "Ship" at bounding box center [843, 154] width 15 height 6
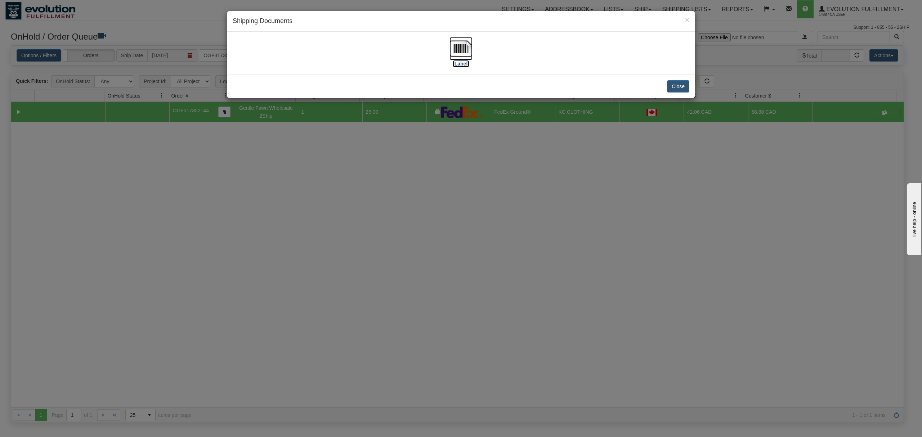
click at [460, 47] on img at bounding box center [460, 48] width 23 height 23
click at [684, 84] on button "Close" at bounding box center [678, 86] width 22 height 12
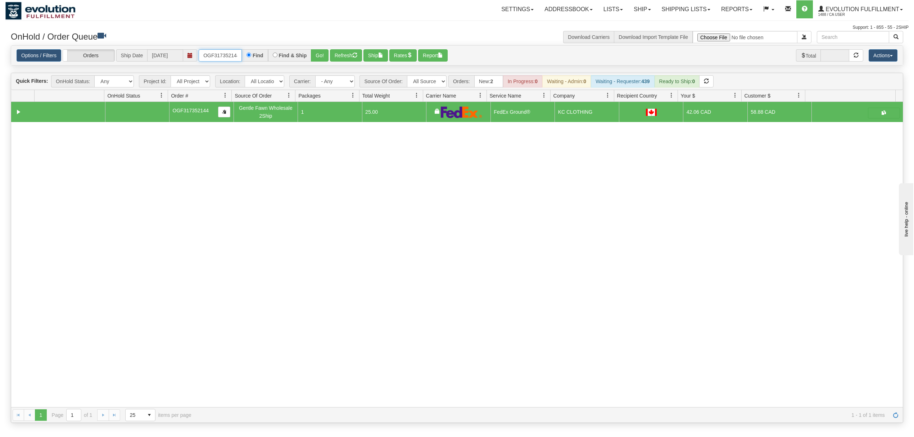
click at [223, 61] on input "OGF317352144" at bounding box center [220, 55] width 43 height 12
click at [225, 58] on input "OGF317352144" at bounding box center [220, 55] width 43 height 12
click at [318, 53] on button "Go!" at bounding box center [320, 55] width 18 height 12
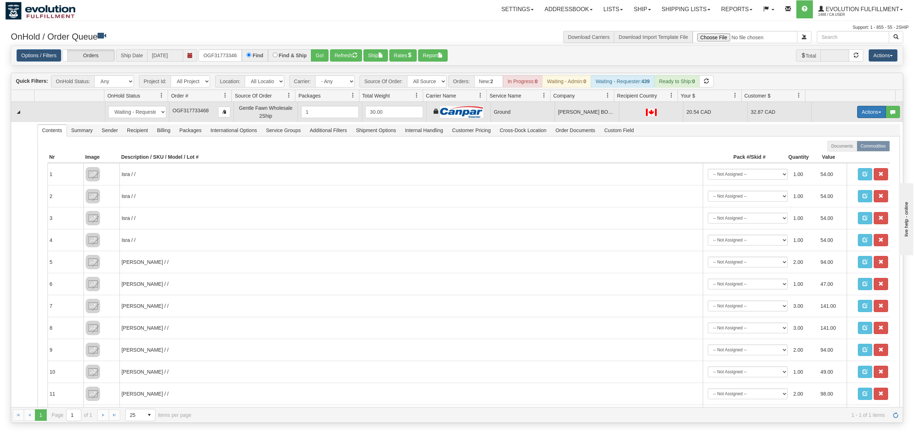
click at [865, 116] on button "Actions" at bounding box center [872, 112] width 29 height 12
click at [841, 153] on link "Ship" at bounding box center [857, 153] width 58 height 9
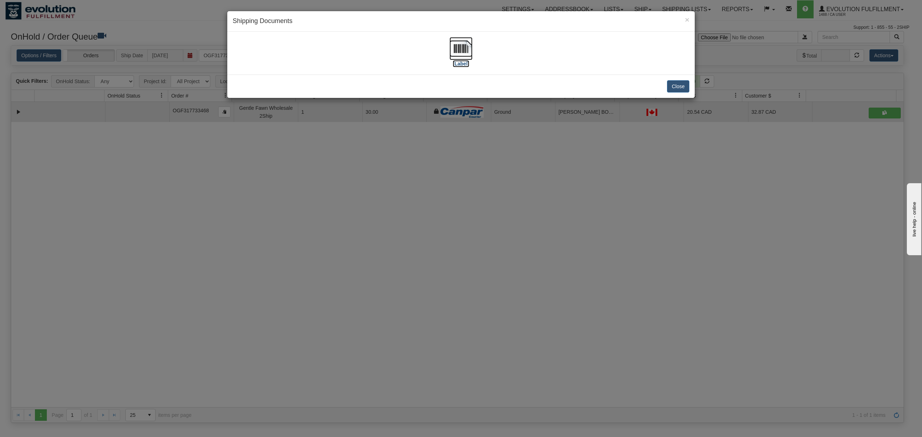
click at [455, 42] on img at bounding box center [460, 48] width 23 height 23
click at [680, 88] on button "Close" at bounding box center [678, 86] width 22 height 12
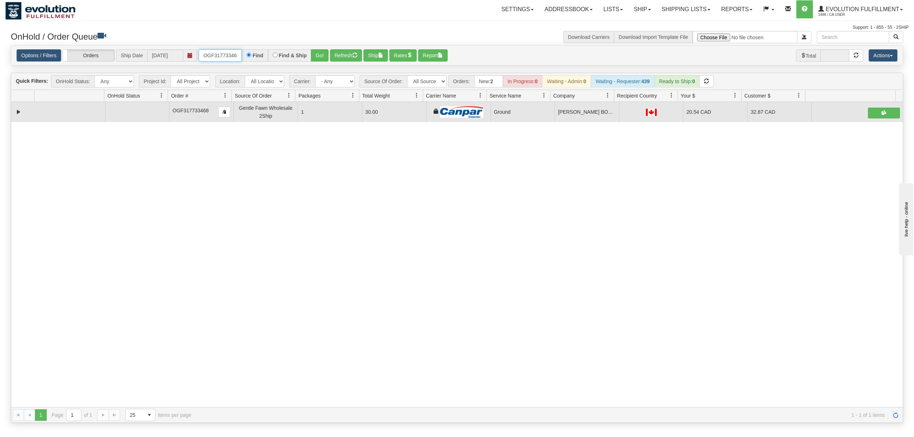
click at [211, 54] on input "OGF317733468" at bounding box center [220, 55] width 43 height 12
type input "OGF317335708"
click at [326, 58] on button "Go!" at bounding box center [320, 55] width 18 height 12
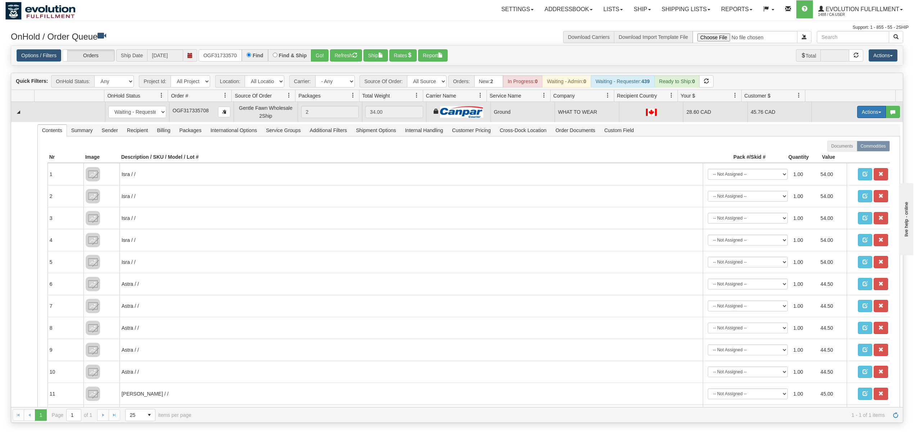
click at [866, 115] on button "Actions" at bounding box center [872, 112] width 29 height 12
click at [836, 156] on span "Ship" at bounding box center [843, 154] width 15 height 6
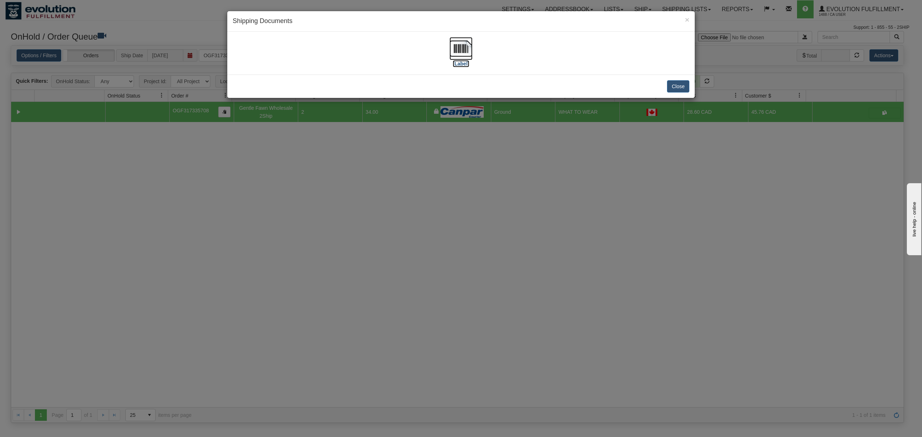
click at [460, 51] on img at bounding box center [460, 48] width 23 height 23
click at [676, 85] on button "Close" at bounding box center [678, 86] width 22 height 12
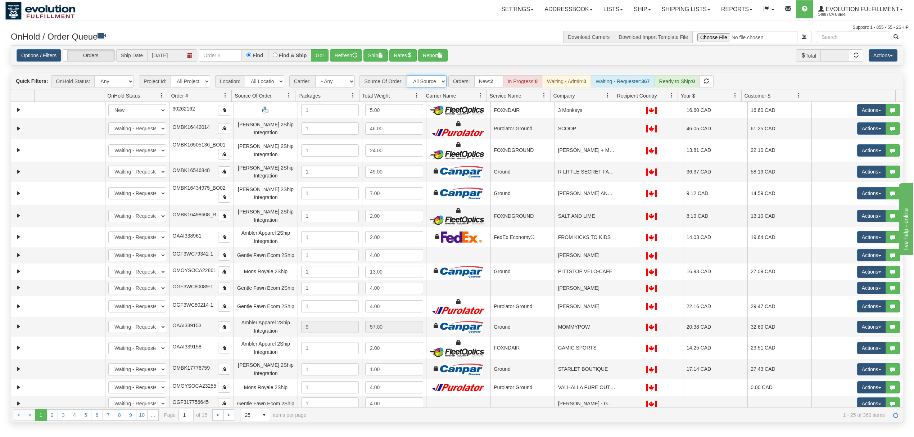
drag, startPoint x: 438, startPoint y: 82, endPoint x: 442, endPoint y: 87, distance: 6.4
click at [438, 82] on select "All Sources AirBlaster 2Ship Integration Ambler Apparel 2Ship Integration Blast…" at bounding box center [427, 81] width 40 height 12
select select "Gentle Fawn Wholesale 2Ship"
click at [408, 76] on select "All Sources AirBlaster 2Ship Integration Ambler Apparel 2Ship Integration Blast…" at bounding box center [427, 81] width 40 height 12
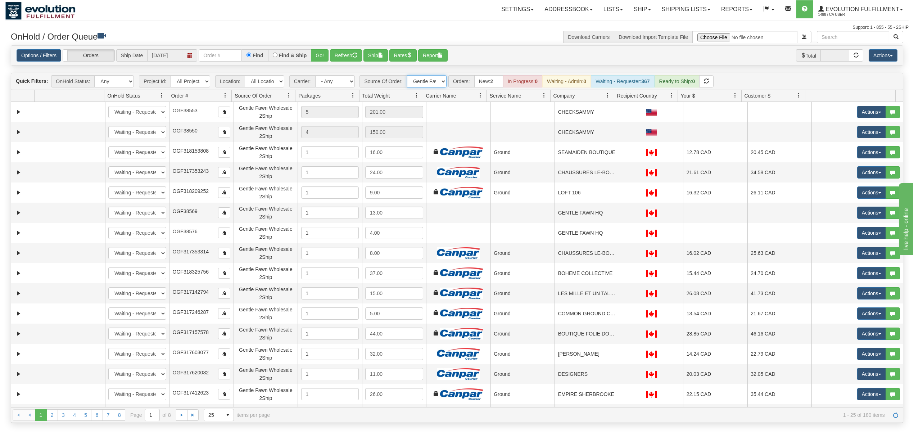
click at [605, 96] on span at bounding box center [608, 96] width 6 height 6
click at [615, 112] on span "Sort Ascending" at bounding box center [633, 112] width 37 height 7
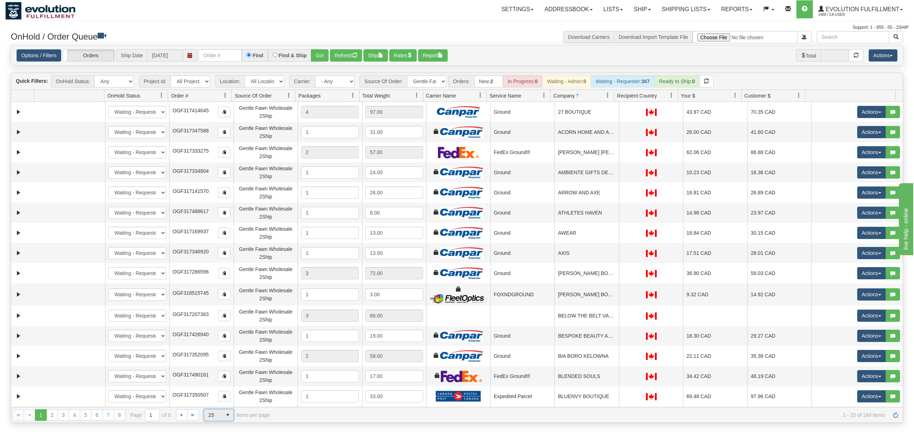
click at [219, 411] on span "25" at bounding box center [213, 415] width 18 height 12
click at [220, 408] on li "100" at bounding box center [219, 405] width 30 height 10
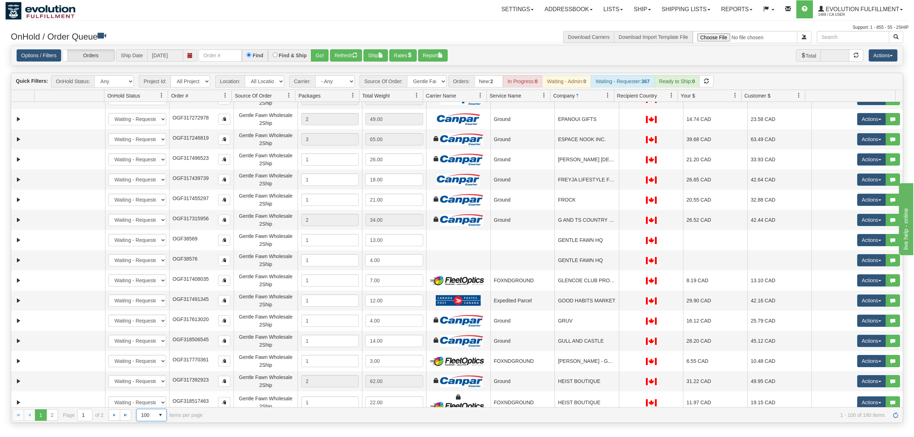
scroll to position [1041, 0]
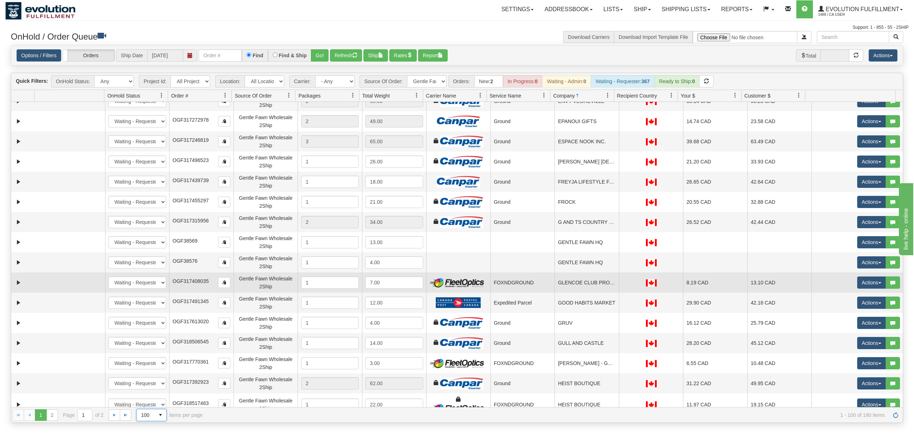
click at [598, 286] on td "GLENCOE CLUB PROSHOP" at bounding box center [587, 283] width 64 height 20
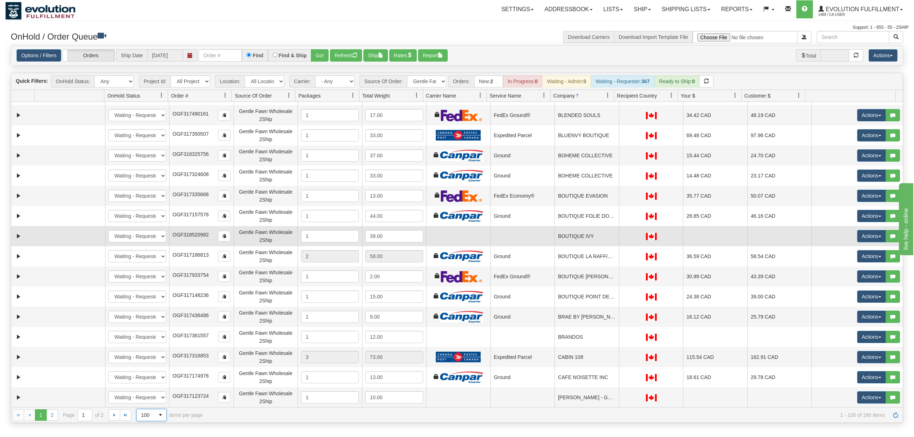
scroll to position [288, 0]
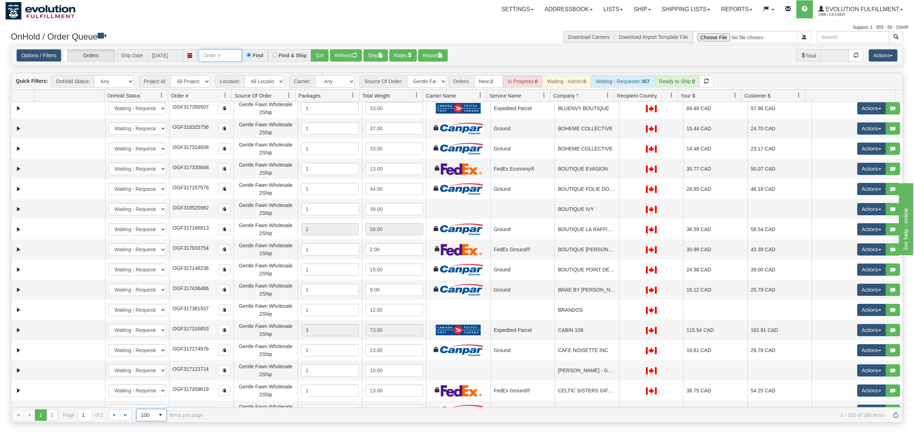
click at [235, 60] on input "text" at bounding box center [220, 55] width 43 height 12
click at [331, 53] on div "Options / Filters Group Shipments Orders Ship Date 10/02/2025 OGF317408035 Find…" at bounding box center [457, 55] width 881 height 13
click at [322, 55] on button "Go!" at bounding box center [320, 55] width 18 height 12
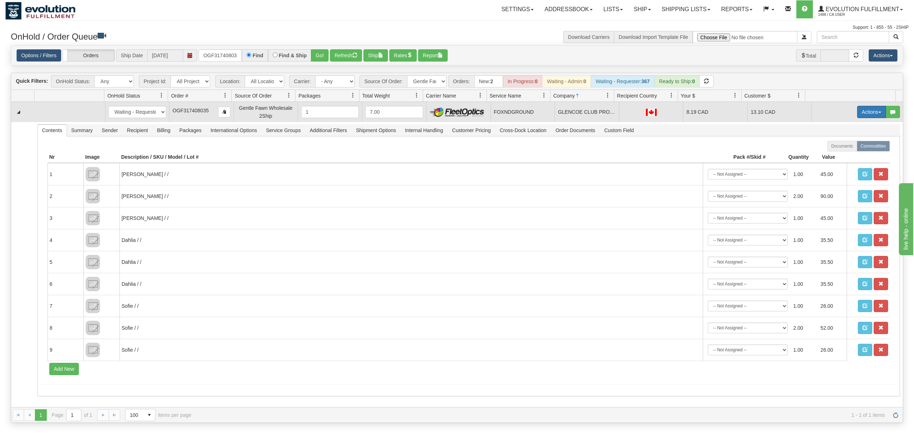
click at [865, 114] on button "Actions" at bounding box center [872, 112] width 29 height 12
click at [839, 153] on span "Ship" at bounding box center [843, 154] width 15 height 6
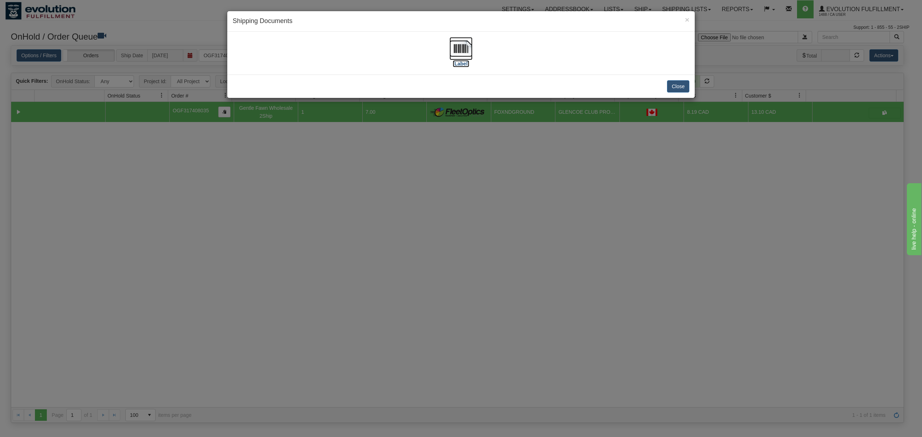
click at [458, 53] on img at bounding box center [460, 48] width 23 height 23
click at [677, 84] on button "Close" at bounding box center [678, 86] width 22 height 12
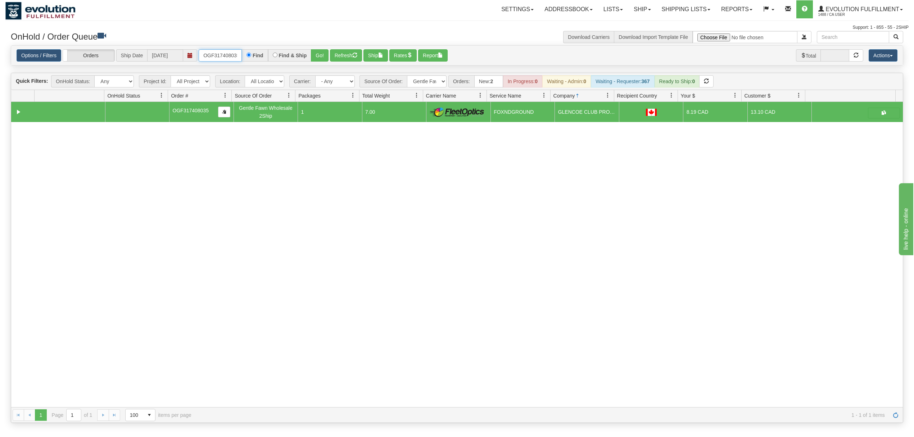
click at [220, 53] on input "OGF317408035" at bounding box center [220, 55] width 43 height 12
click at [323, 54] on button "Go!" at bounding box center [320, 55] width 18 height 12
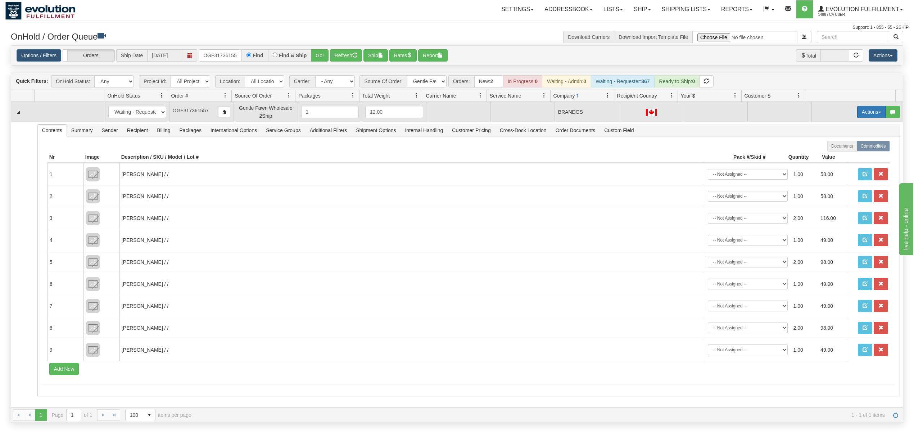
click at [870, 112] on button "Actions" at bounding box center [872, 112] width 29 height 12
click at [849, 145] on span "Rate All Services" at bounding box center [857, 144] width 43 height 6
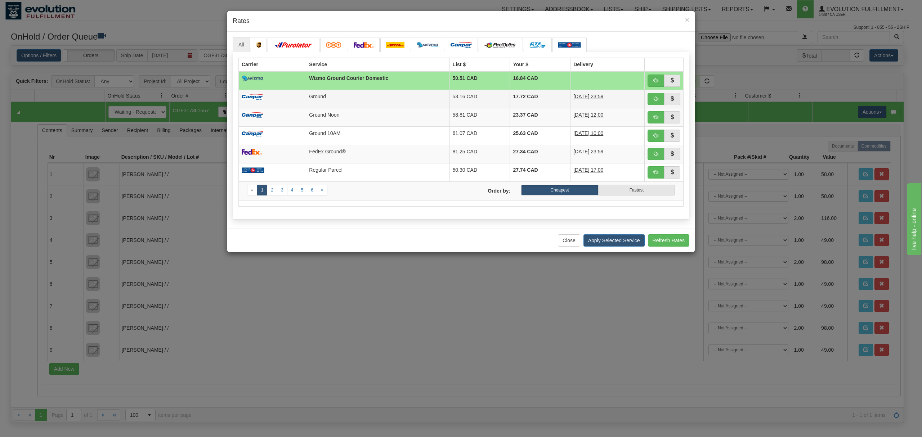
click at [471, 92] on td "53.16 CAD" at bounding box center [479, 99] width 60 height 18
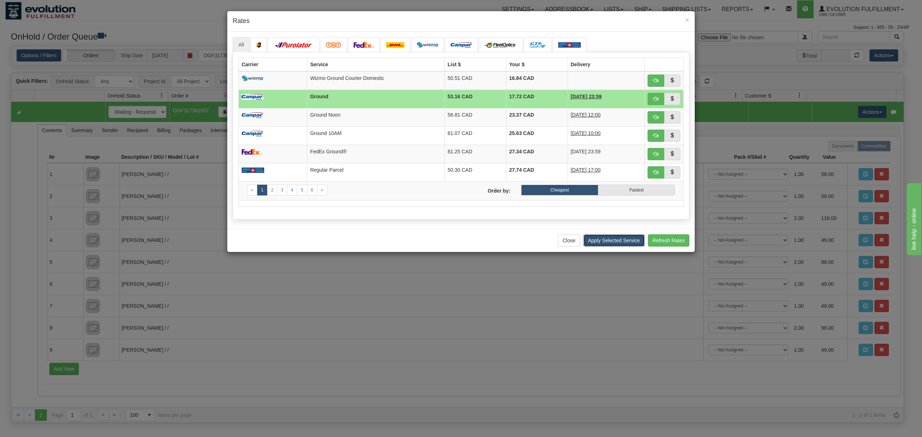
click at [623, 239] on button "Apply Selected Service" at bounding box center [613, 240] width 61 height 12
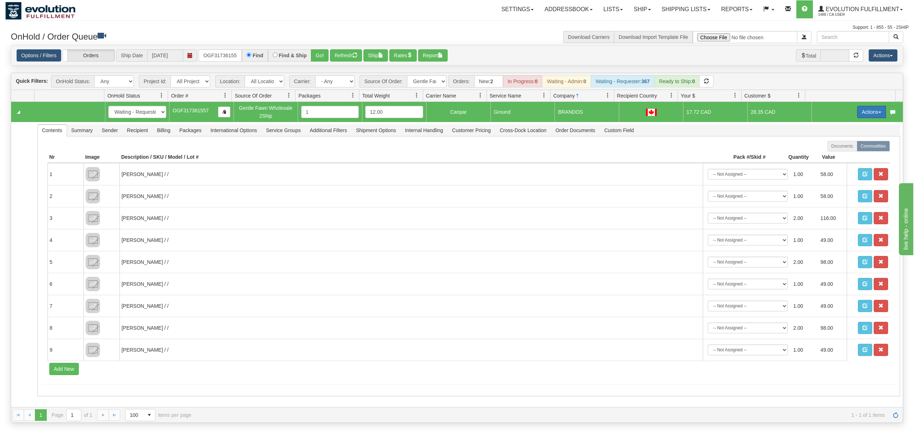
drag, startPoint x: 857, startPoint y: 112, endPoint x: 861, endPoint y: 114, distance: 4.8
click at [858, 112] on button "Actions" at bounding box center [872, 112] width 29 height 12
click at [837, 154] on span "Ship" at bounding box center [843, 154] width 15 height 6
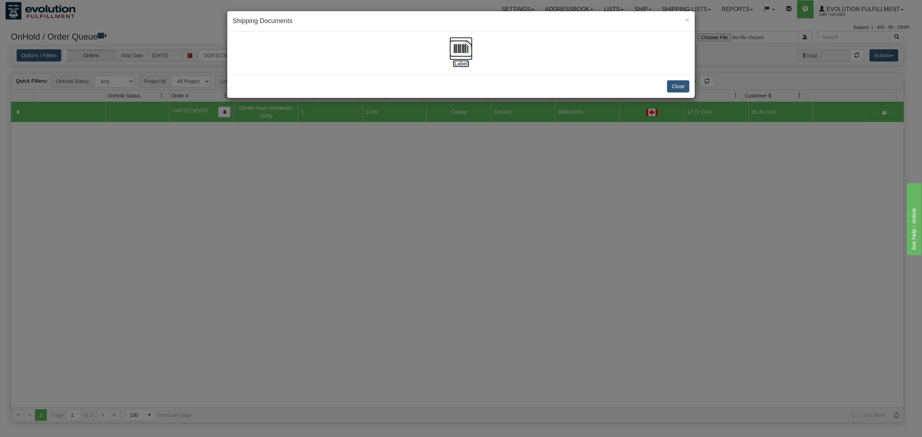
click at [457, 46] on img at bounding box center [460, 48] width 23 height 23
click at [683, 82] on button "Close" at bounding box center [678, 86] width 22 height 12
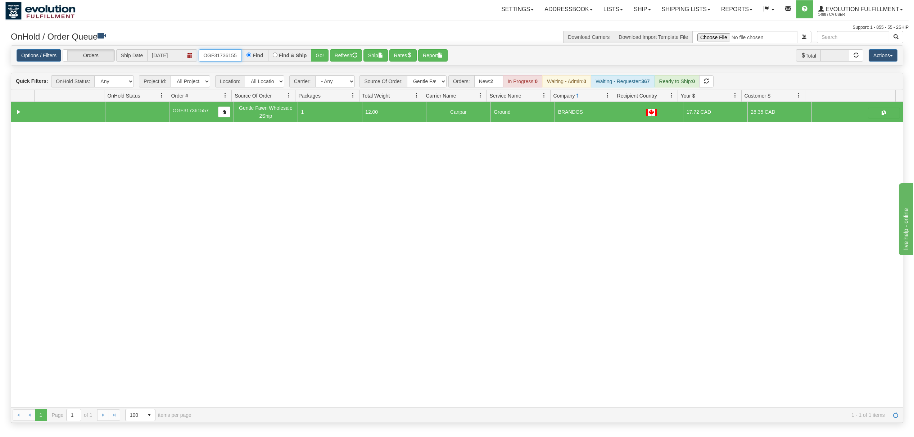
click at [217, 55] on input "OGF317361557" at bounding box center [220, 55] width 43 height 12
click at [316, 54] on button "Go!" at bounding box center [320, 55] width 18 height 12
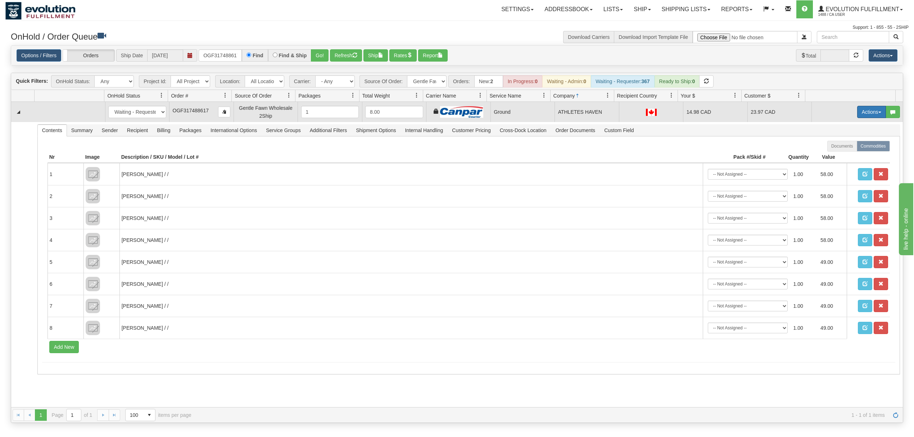
click at [867, 114] on button "Actions" at bounding box center [872, 112] width 29 height 12
click at [844, 154] on link "Ship" at bounding box center [857, 153] width 58 height 9
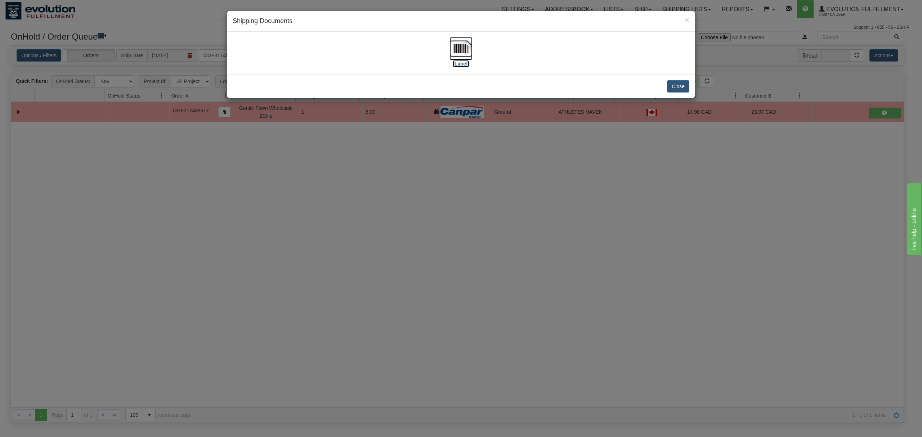
click at [457, 46] on img at bounding box center [460, 48] width 23 height 23
click at [677, 84] on button "Close" at bounding box center [678, 86] width 22 height 12
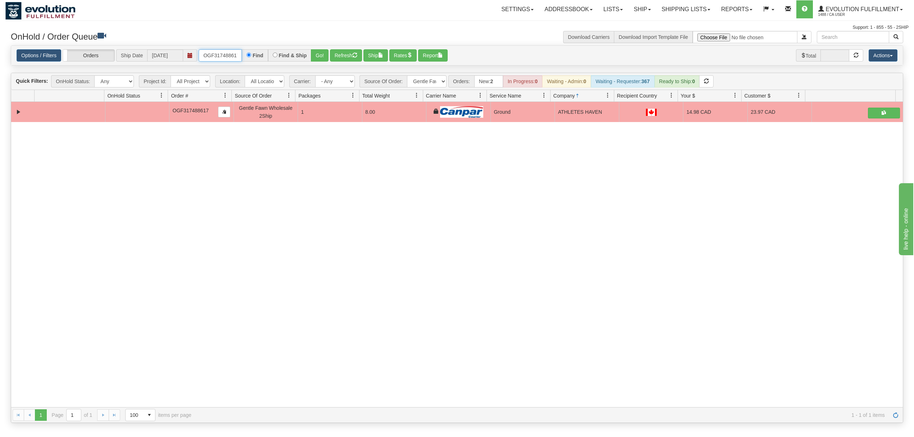
click at [221, 54] on input "OGF317488617" at bounding box center [220, 55] width 43 height 12
type input "OGF317621256"
click at [320, 55] on button "Go!" at bounding box center [320, 55] width 18 height 12
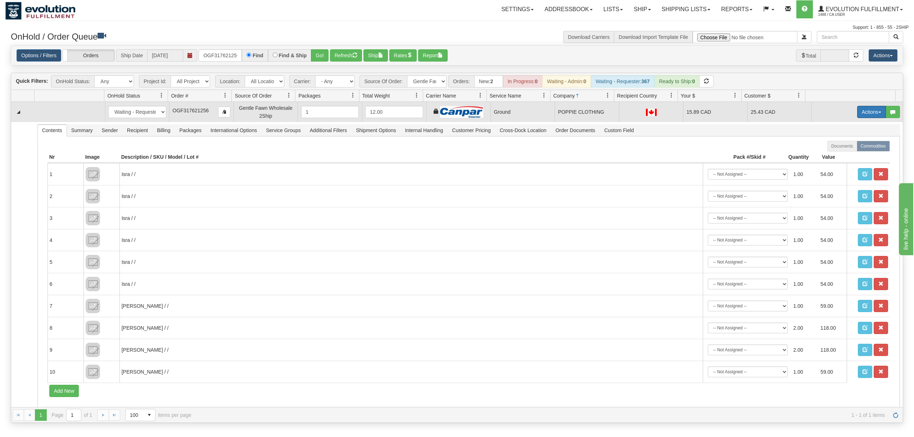
click at [858, 112] on button "Actions" at bounding box center [872, 112] width 29 height 12
click at [838, 157] on span "Ship" at bounding box center [843, 154] width 15 height 6
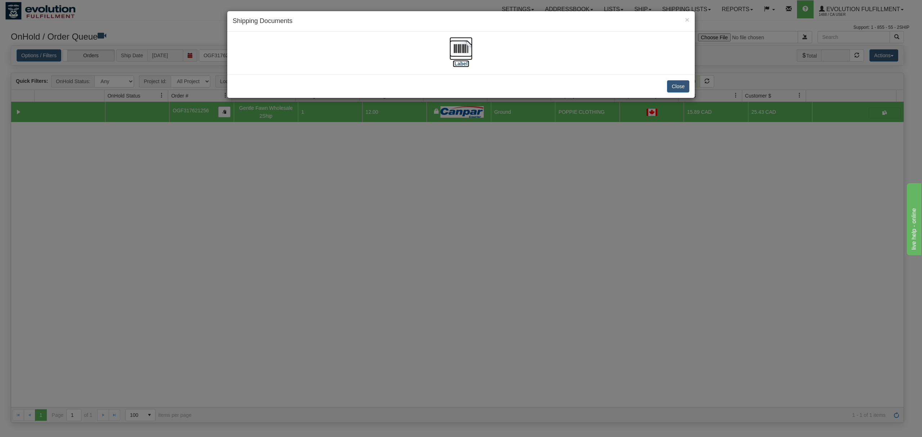
click at [457, 48] on img at bounding box center [460, 48] width 23 height 23
click at [669, 87] on button "Close" at bounding box center [678, 86] width 22 height 12
